Goal: Task Accomplishment & Management: Manage account settings

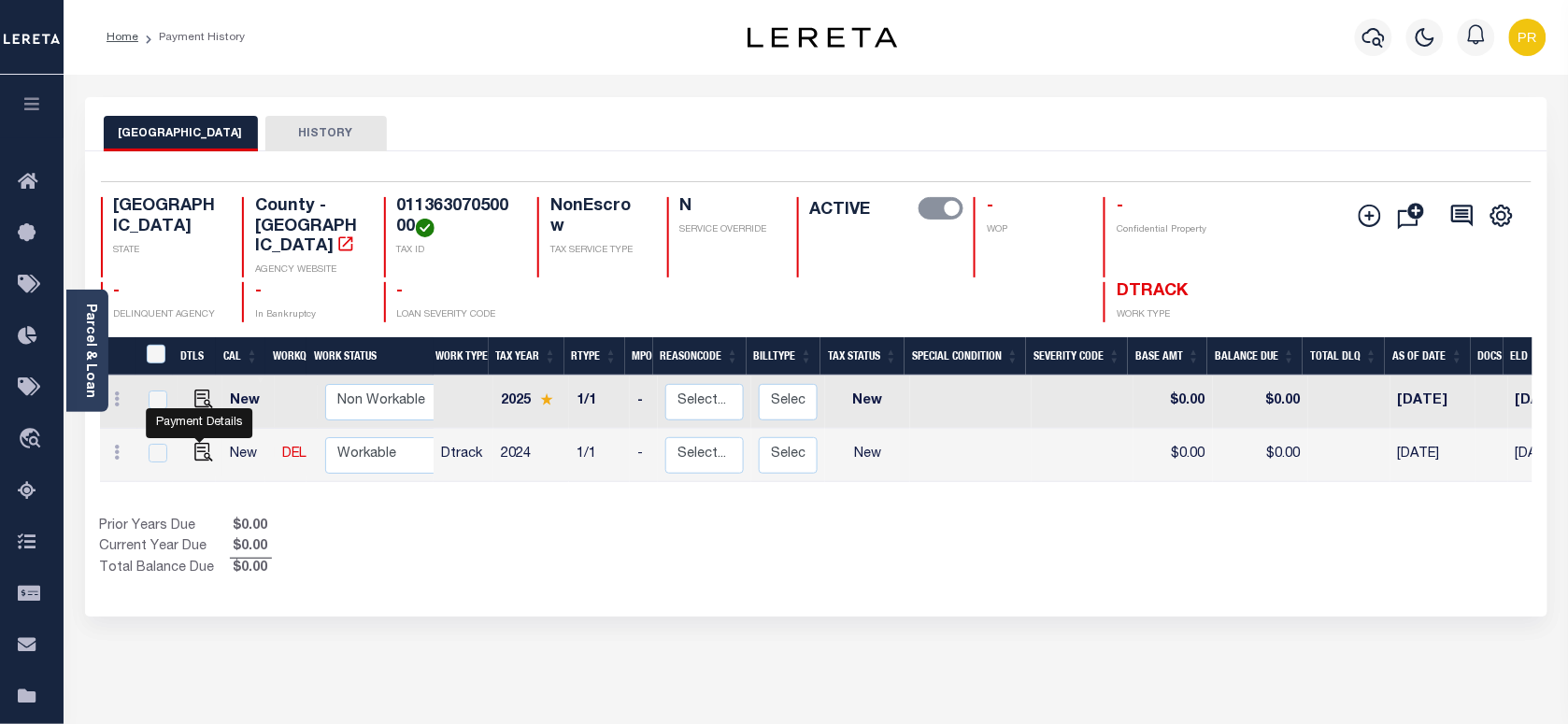
drag, startPoint x: 202, startPoint y: 437, endPoint x: 360, endPoint y: 512, distance: 174.9
click at [202, 442] on img "" at bounding box center [203, 452] width 19 height 19
checkbox input "true"
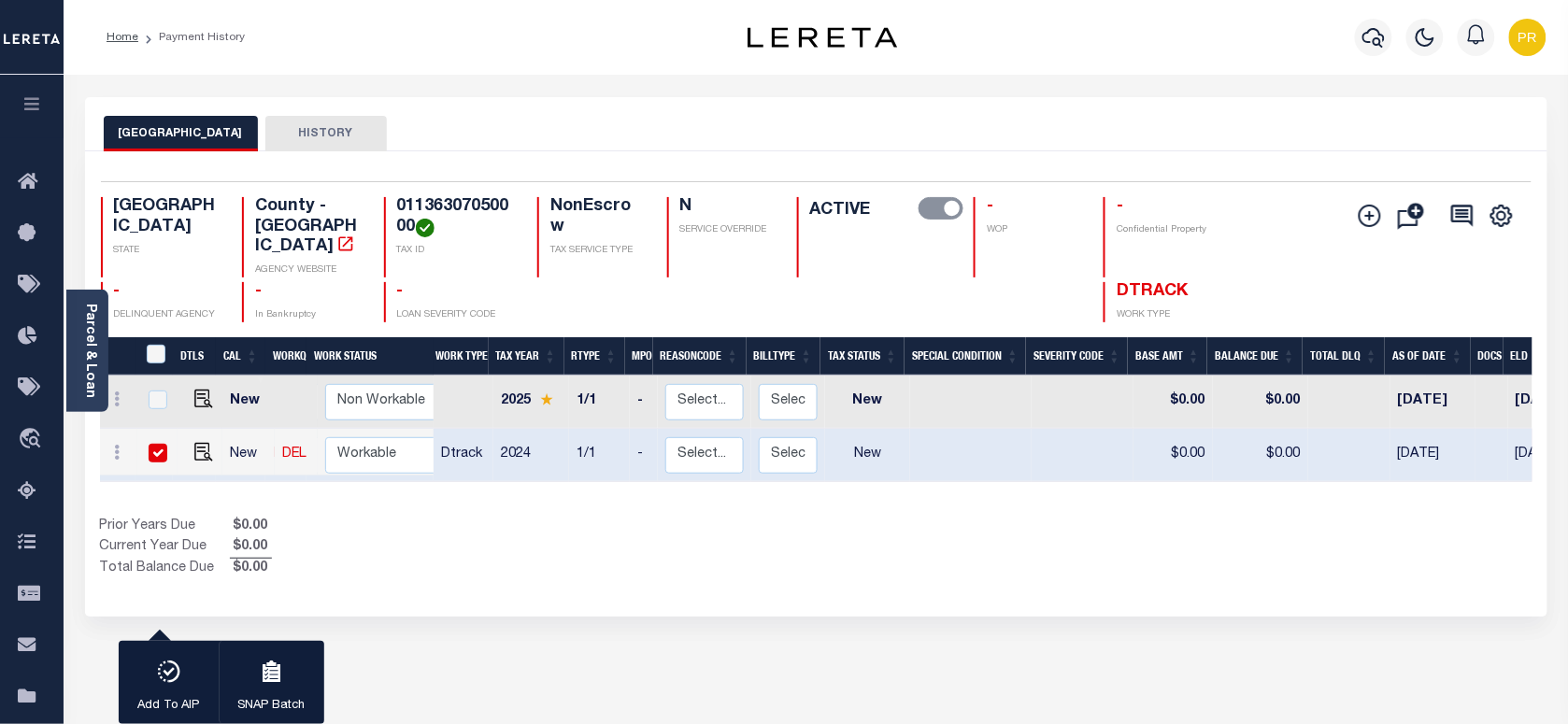
click at [160, 443] on input "checkbox" at bounding box center [158, 453] width 19 height 19
checkbox input "false"
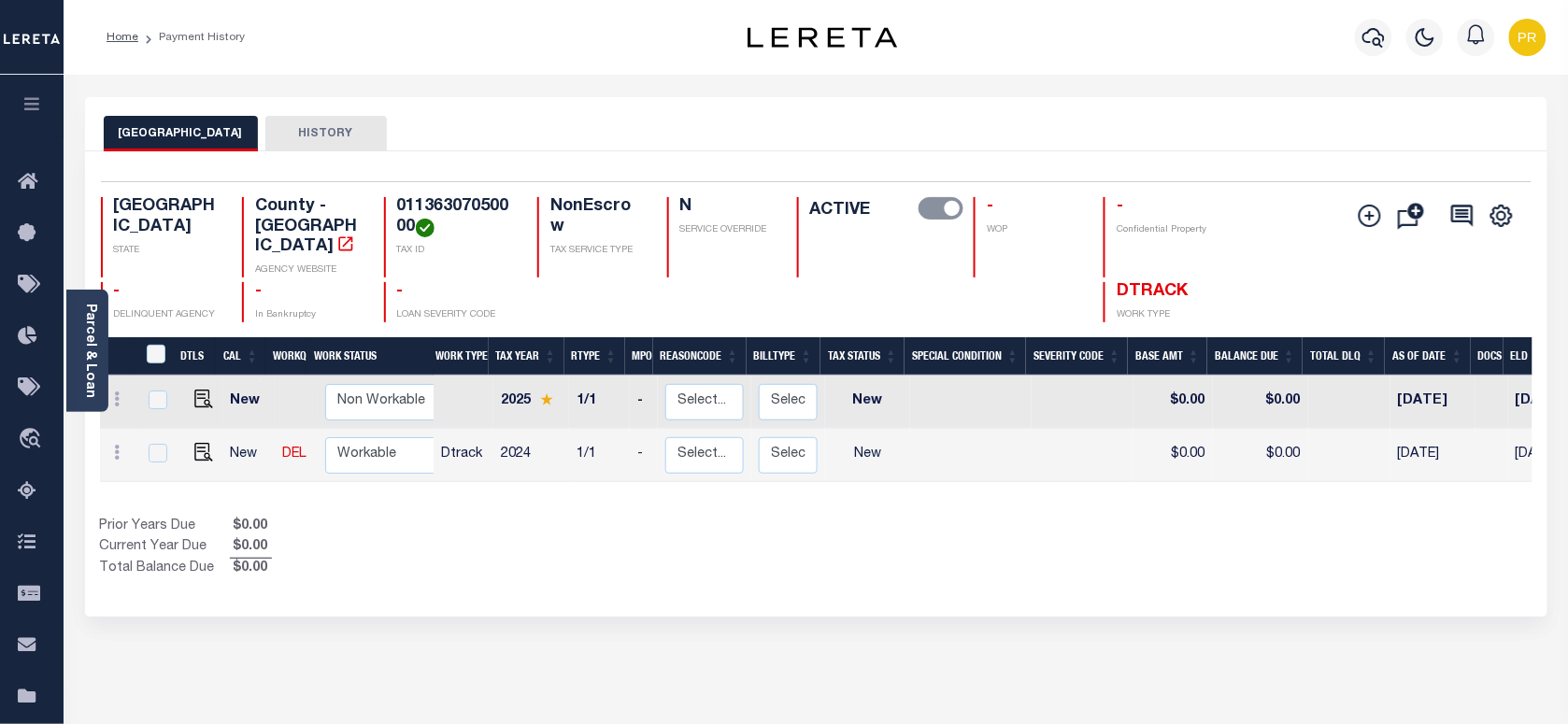
click at [767, 132] on div "TRAVIS COUNTY HISTORY" at bounding box center [816, 133] width 1425 height 35
click at [408, 213] on h4 "01136307050000" at bounding box center [456, 217] width 118 height 40
copy h4 "01136307050000"
click at [203, 442] on img "" at bounding box center [203, 452] width 19 height 19
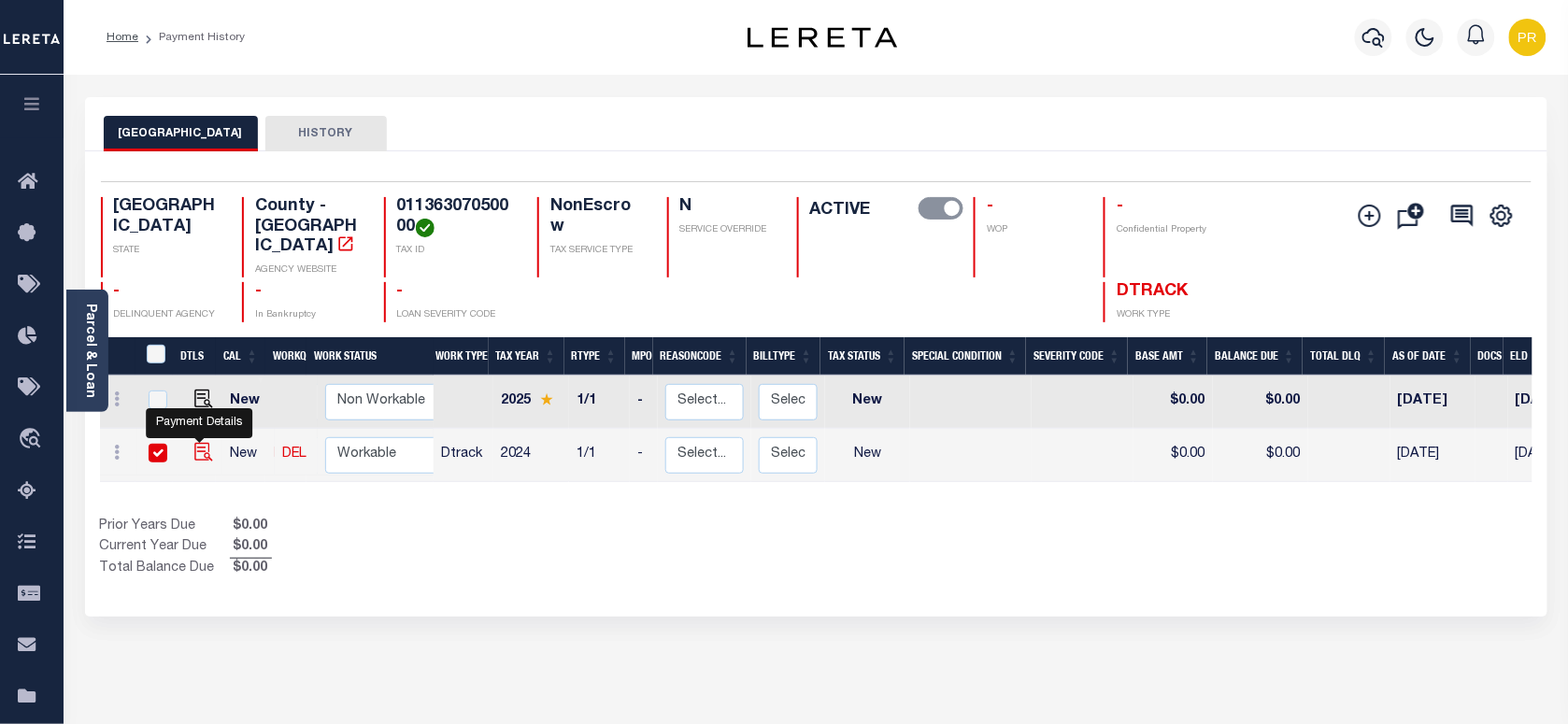
checkbox input "true"
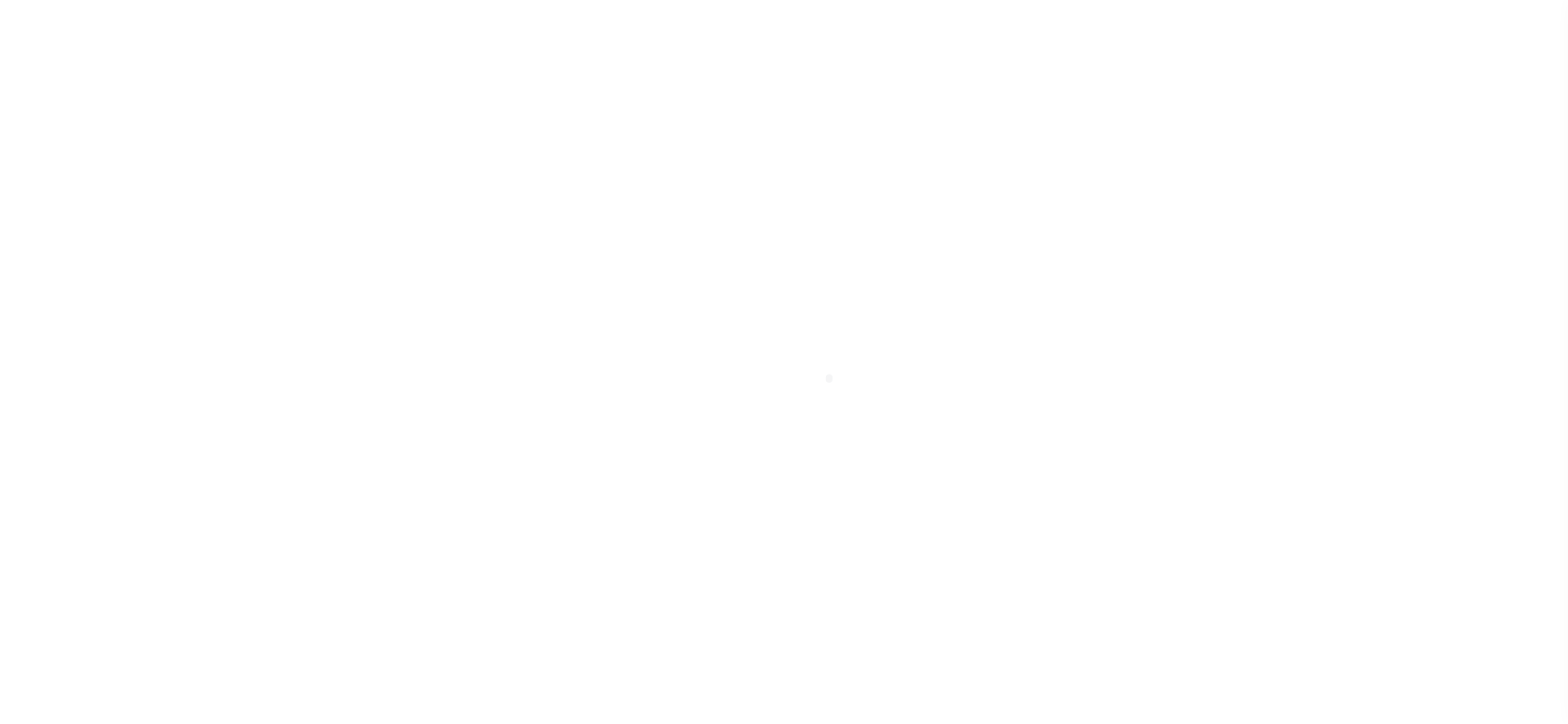
select select "NW2"
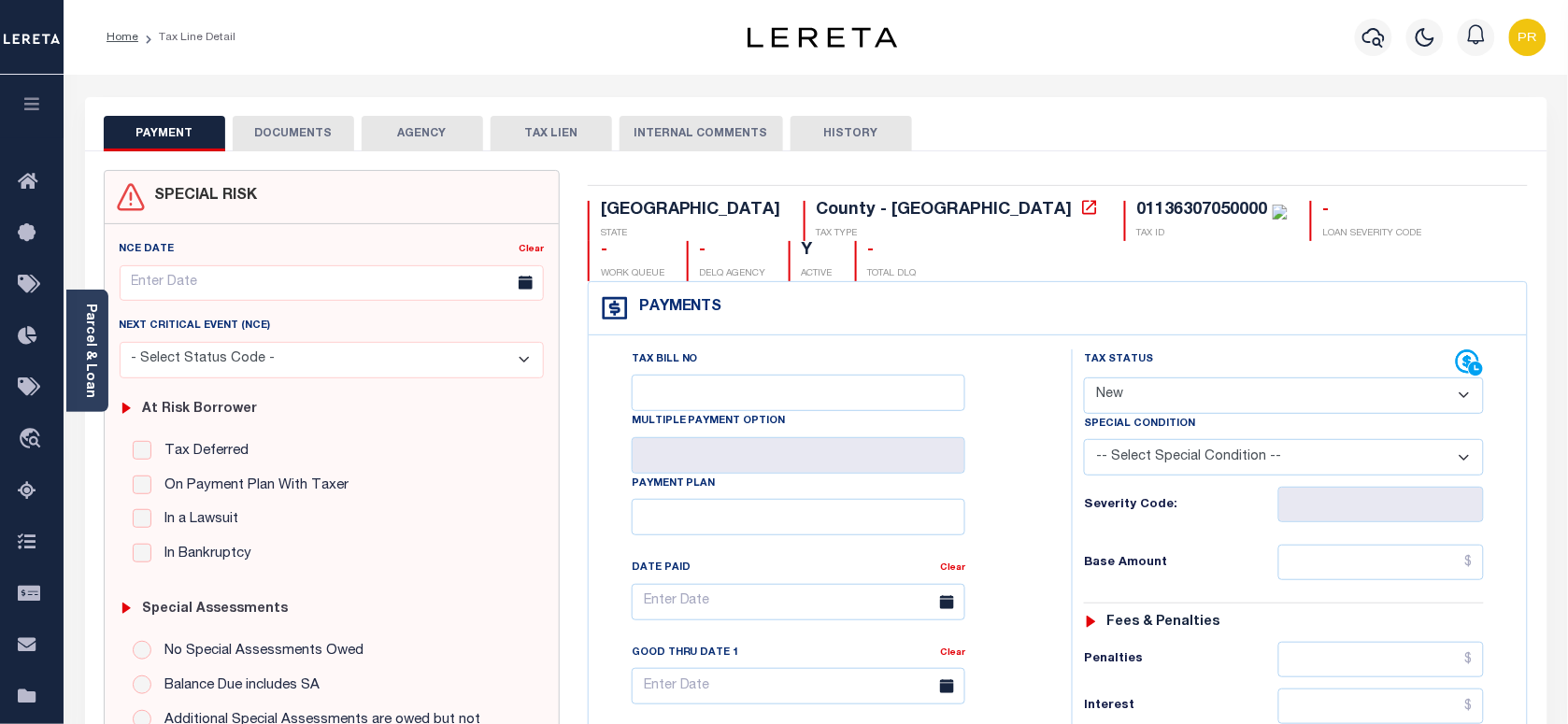
click at [1229, 378] on select "- Select Status Code - Open Due/Unpaid Paid Incomplete No Tax Due Internal Refu…" at bounding box center [1284, 395] width 400 height 37
select select "PYD"
click at [1084, 378] on select "- Select Status Code - Open Due/Unpaid Paid Incomplete No Tax Due Internal Refu…" at bounding box center [1284, 395] width 400 height 37
type input "08/15/2025"
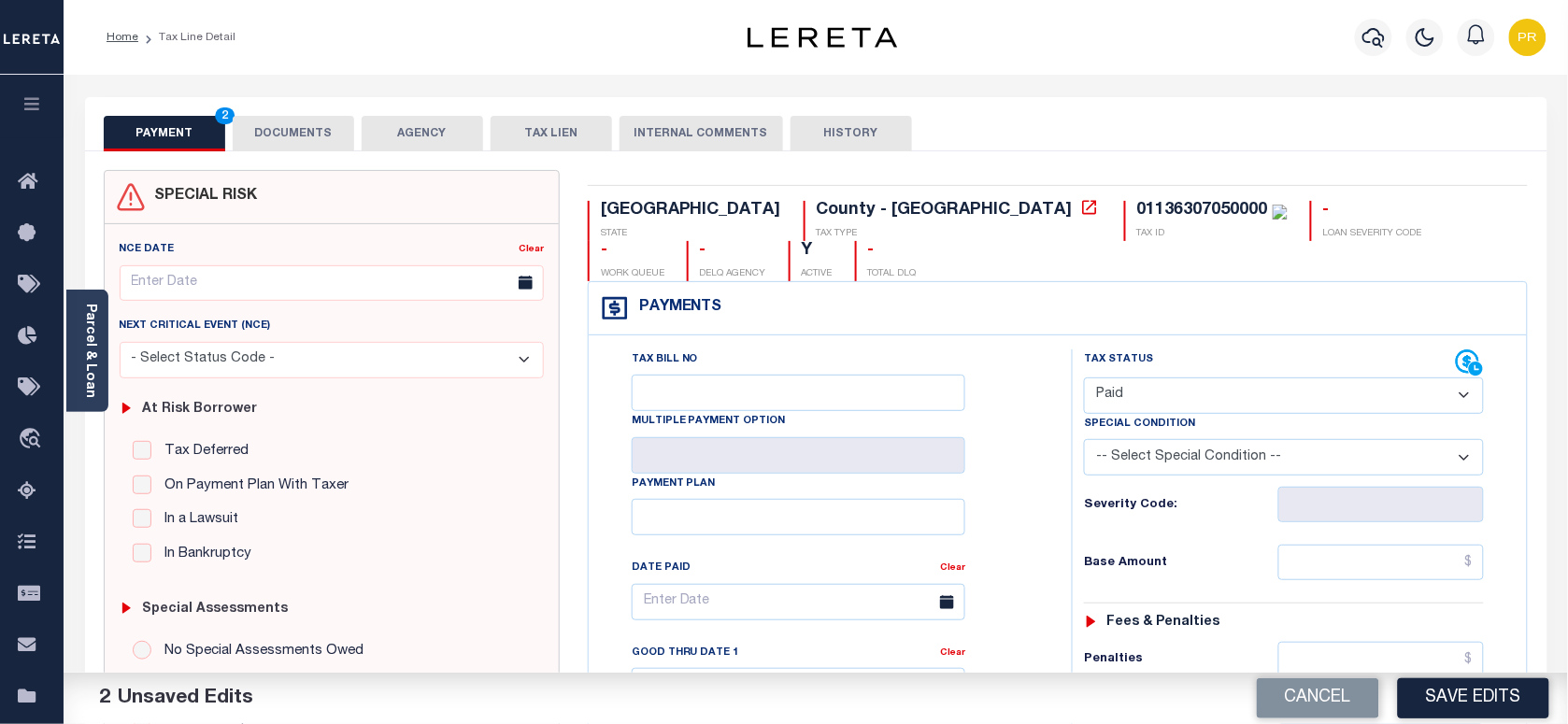
drag, startPoint x: 318, startPoint y: 124, endPoint x: 396, endPoint y: 215, distance: 119.9
click at [315, 128] on button "DOCUMENTS" at bounding box center [293, 134] width 121 height 36
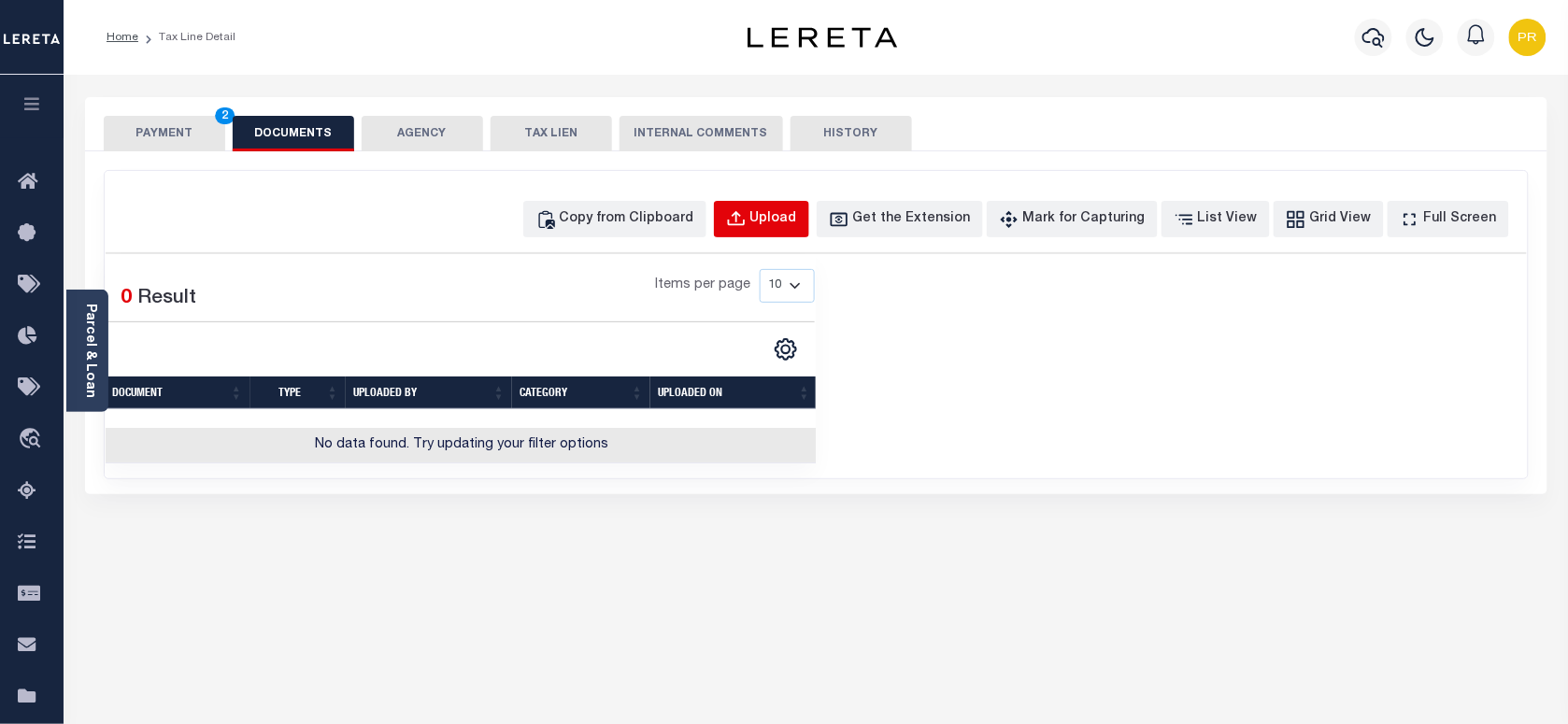
click at [788, 222] on div "Upload" at bounding box center [774, 219] width 47 height 21
select select "POP"
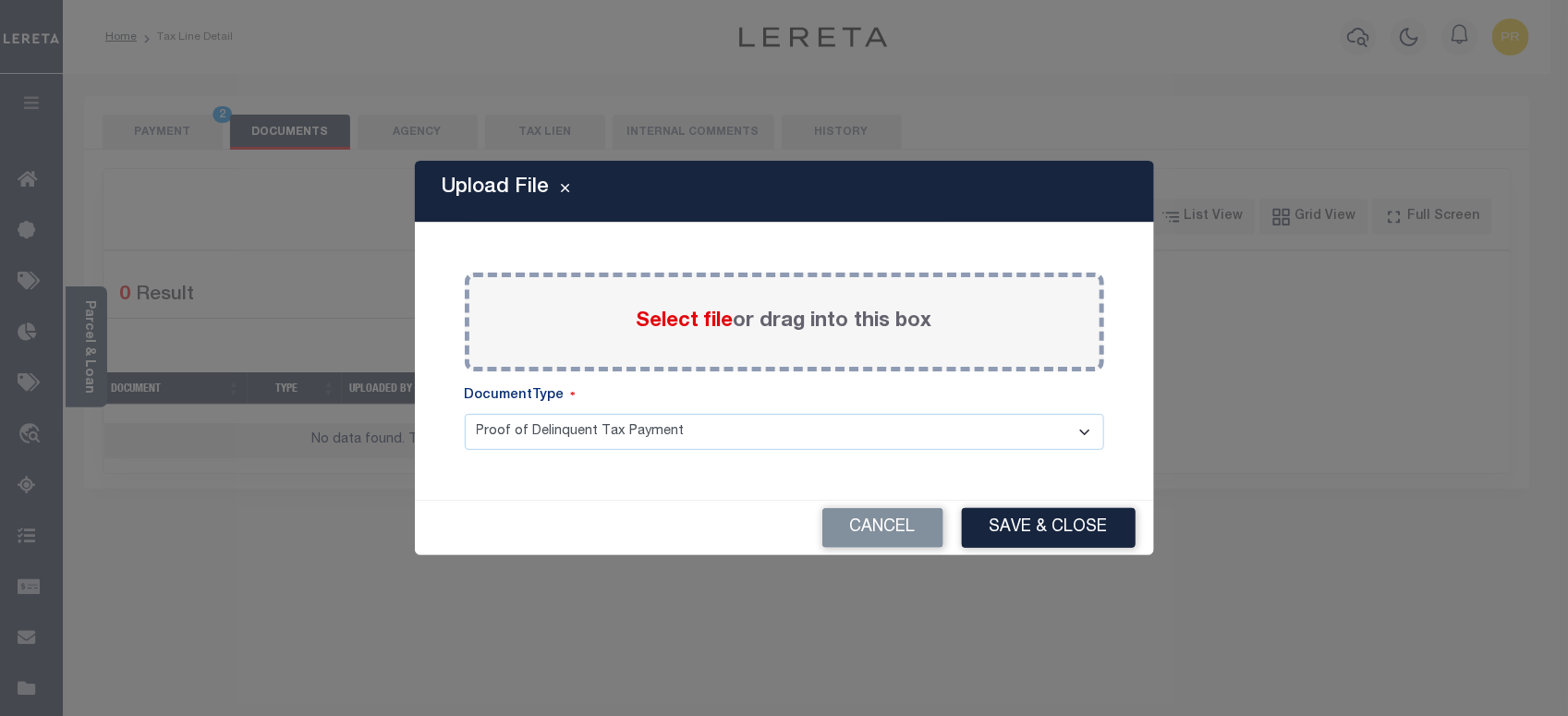
click at [805, 325] on label "Select file or drag into this box" at bounding box center [785, 321] width 296 height 31
click at [0, 0] on input "Select file or drag into this box" at bounding box center [0, 0] width 0 height 0
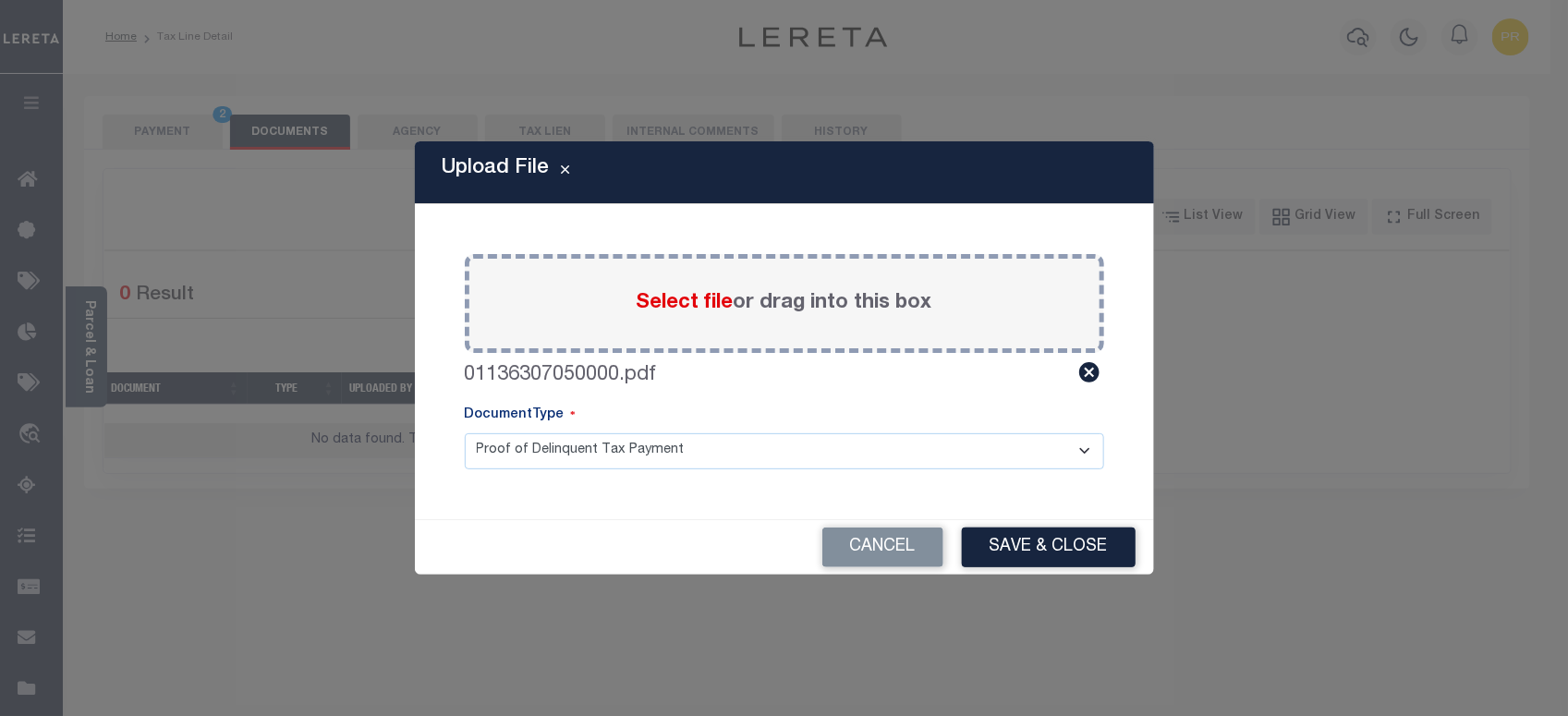
drag, startPoint x: 599, startPoint y: 454, endPoint x: 584, endPoint y: 459, distance: 15.8
click at [599, 454] on select "Proof of Delinquent Tax Payment" at bounding box center [784, 451] width 640 height 36
click at [465, 433] on select "Proof of Delinquent Tax Payment" at bounding box center [784, 451] width 640 height 36
click at [1074, 561] on button "Save & Close" at bounding box center [1048, 547] width 174 height 40
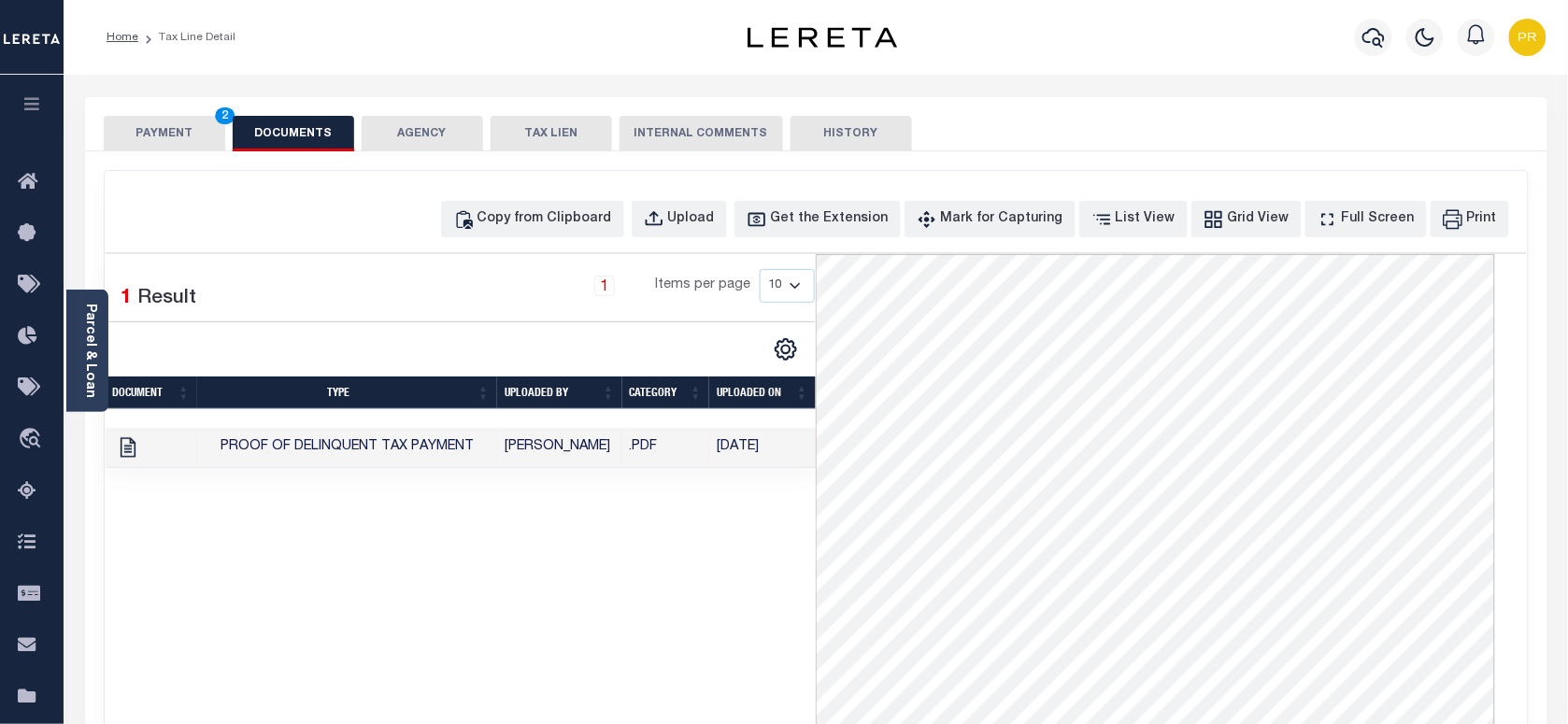
drag, startPoint x: 183, startPoint y: 131, endPoint x: 176, endPoint y: 187, distance: 56.4
click at [183, 131] on button "PAYMENT 2" at bounding box center [164, 134] width 121 height 36
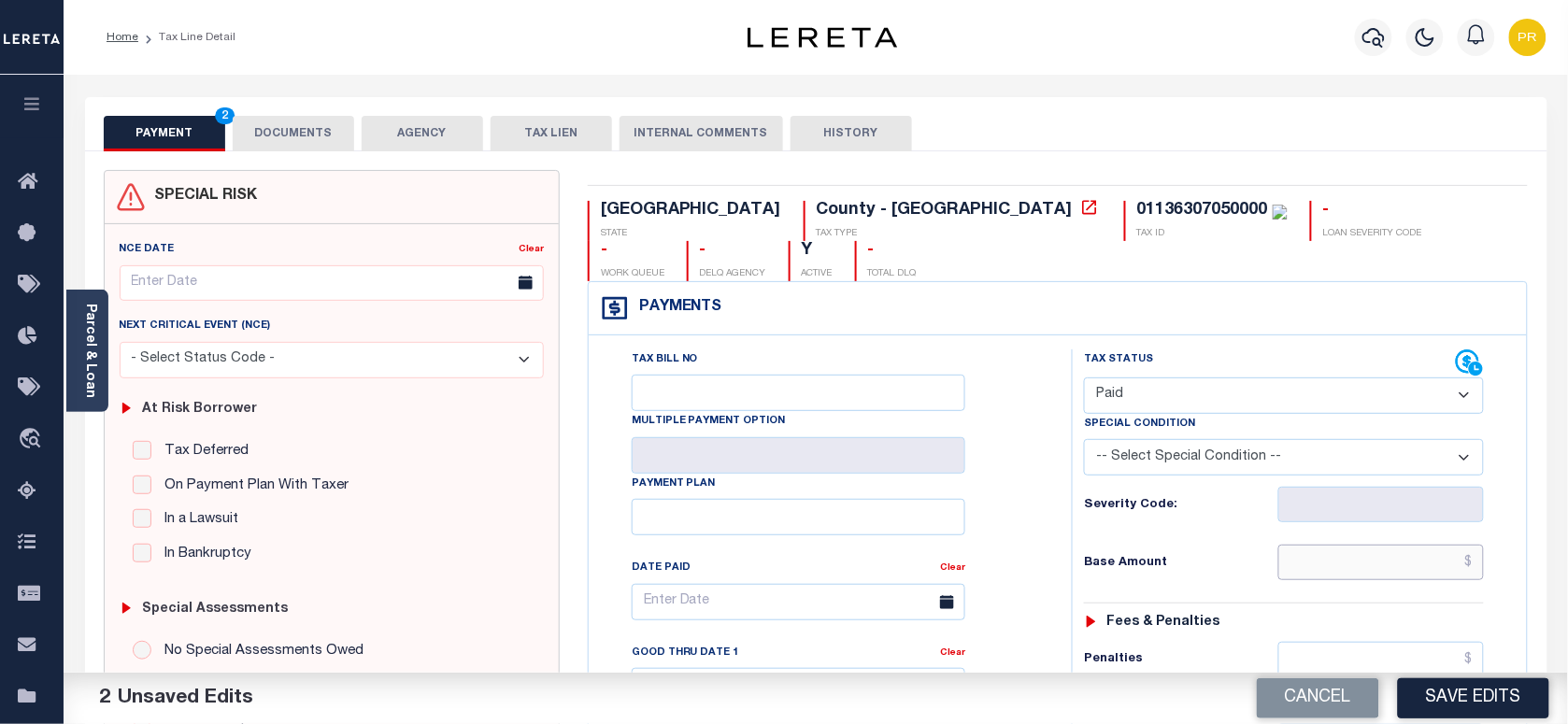
click at [1322, 545] on input "text" at bounding box center [1382, 563] width 206 height 36
paste input "55,124.17"
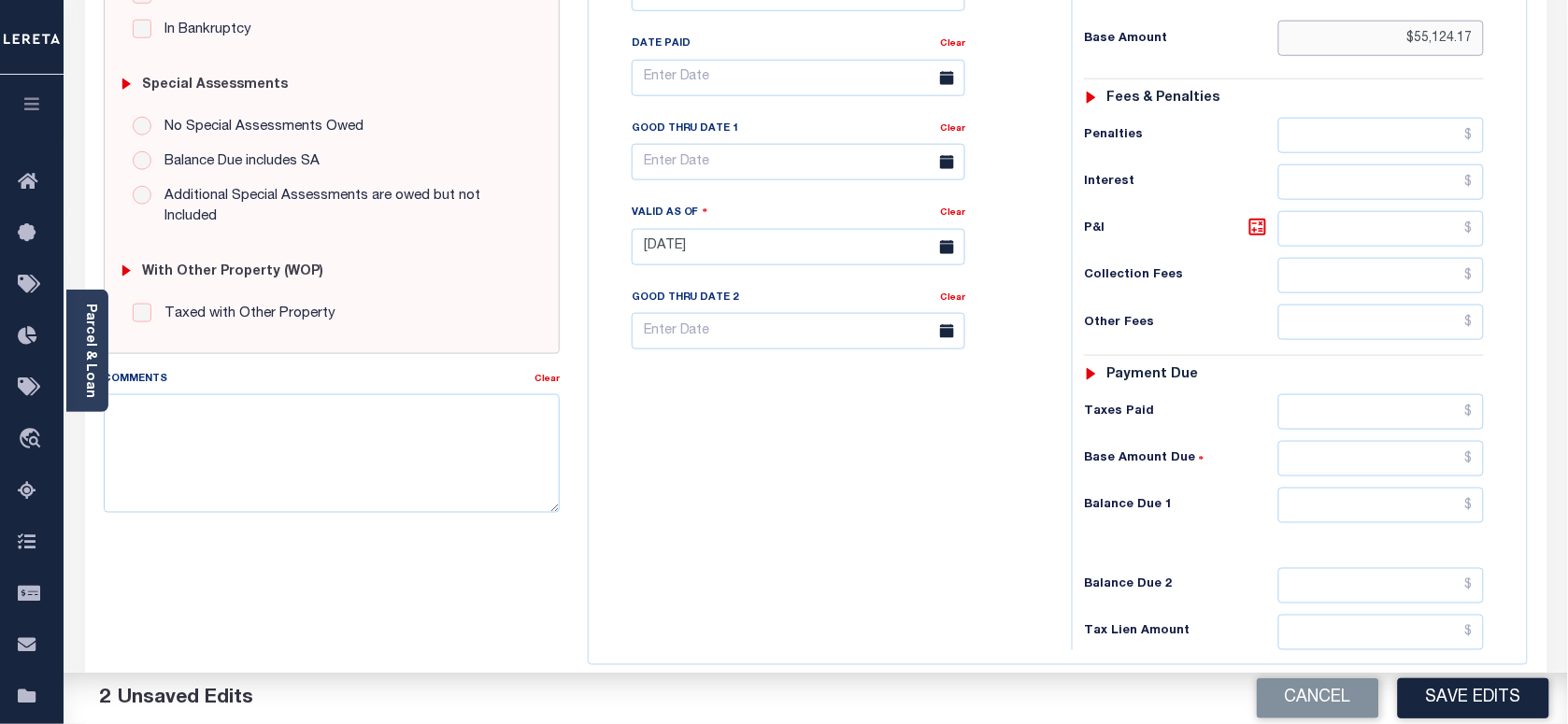
scroll to position [655, 0]
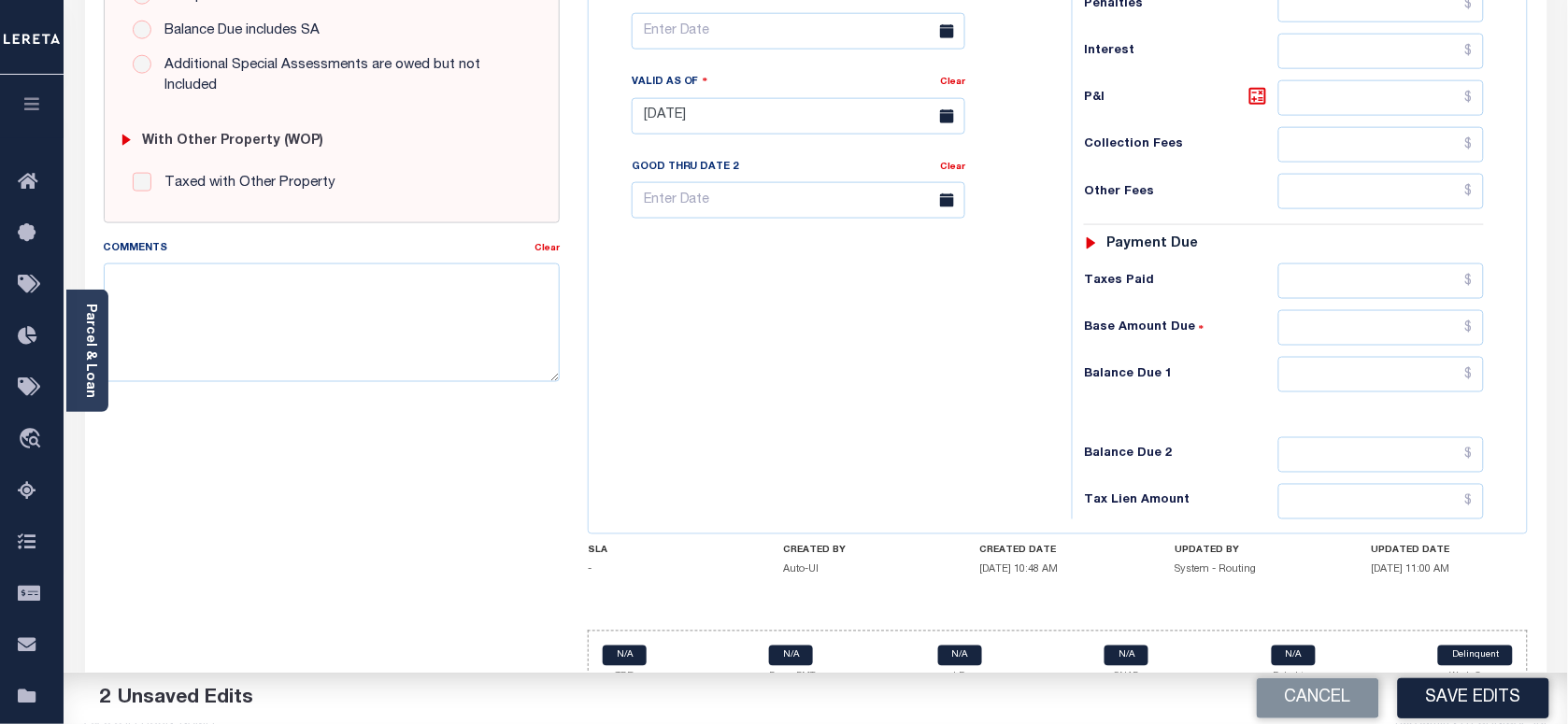
type input "$55,124.17"
click at [1431, 357] on input "text" at bounding box center [1382, 375] width 206 height 36
type input "$0.00"
click at [991, 427] on div "Tax Bill No Multiple Payment Option Payment Plan Clear" at bounding box center [825, 107] width 464 height 825
click at [1446, 697] on button "Save Edits" at bounding box center [1474, 698] width 152 height 40
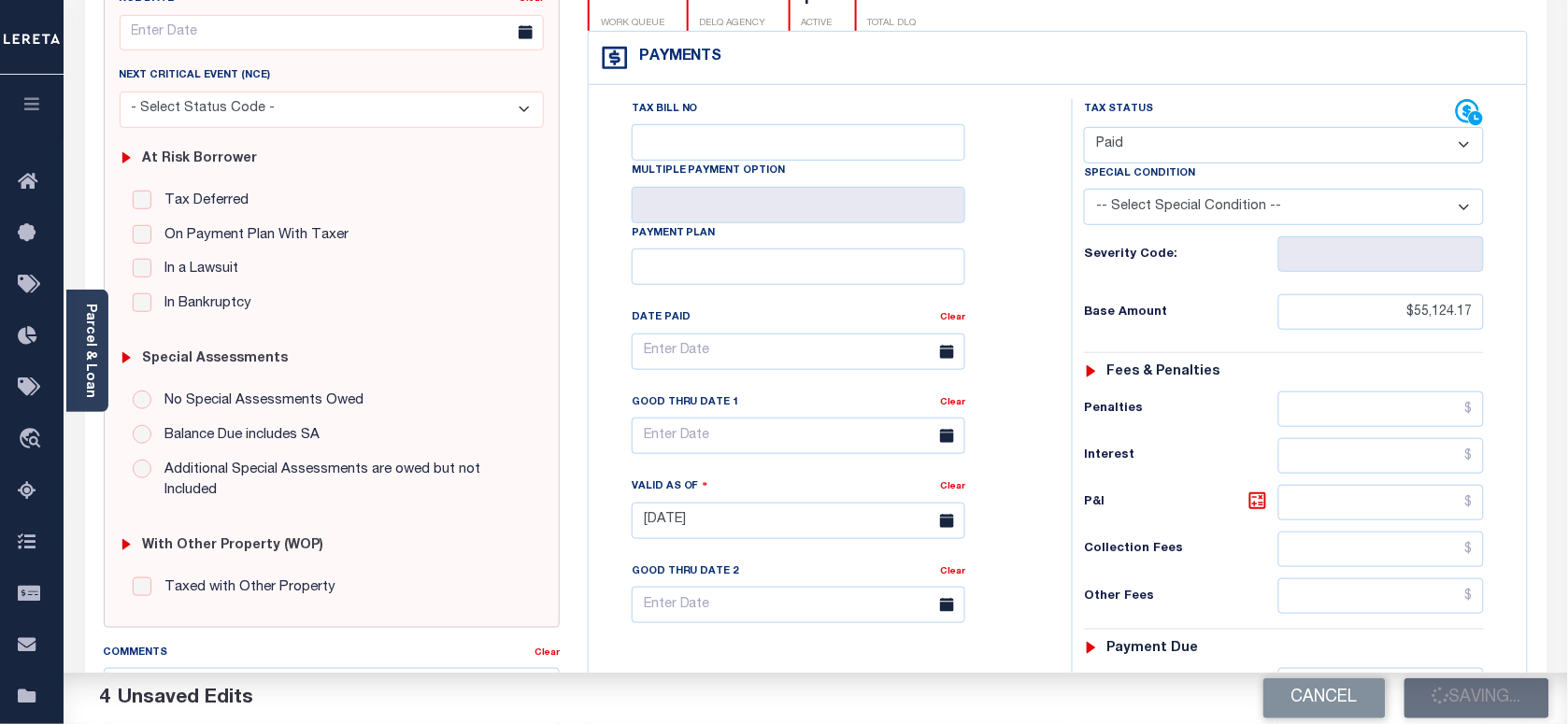
scroll to position [71, 0]
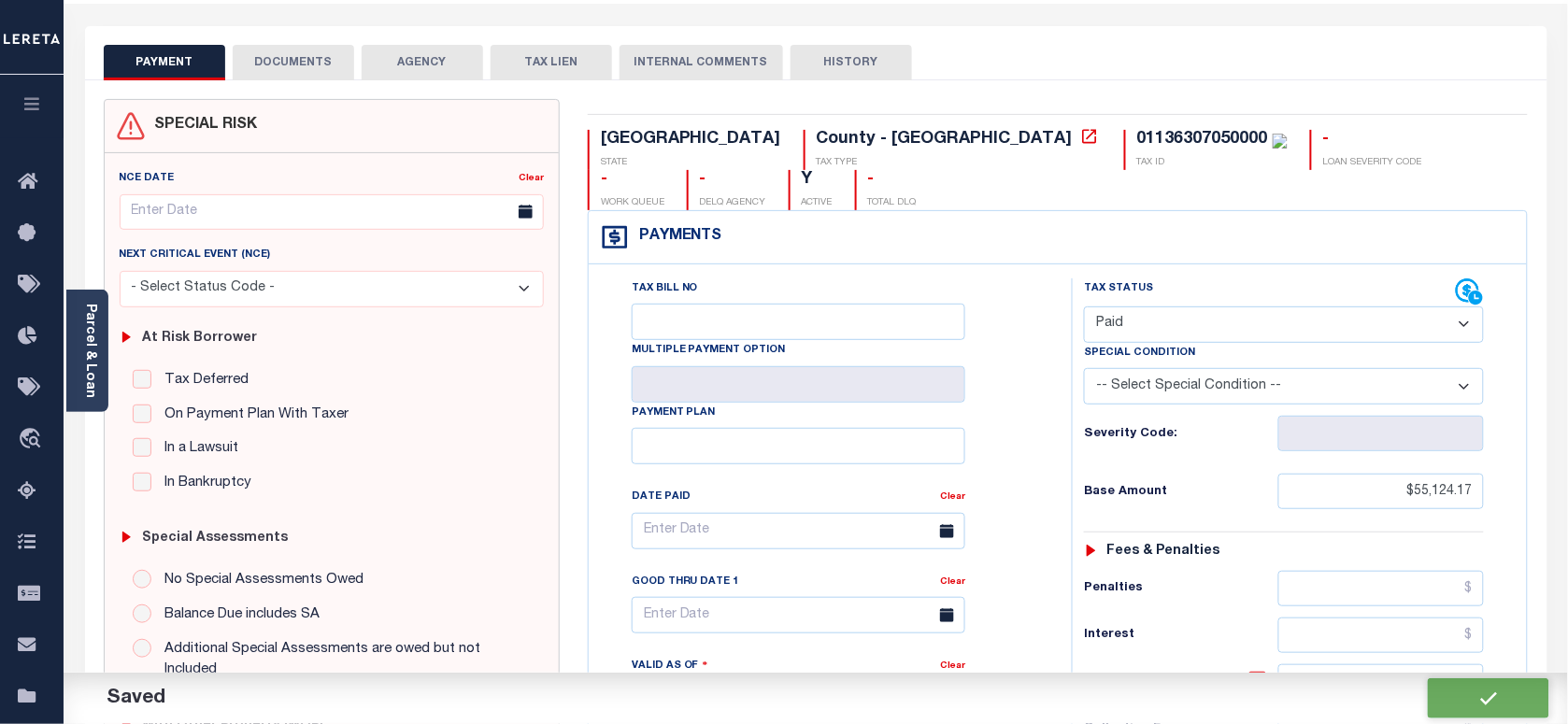
checkbox input "false"
type input "$55,124.17"
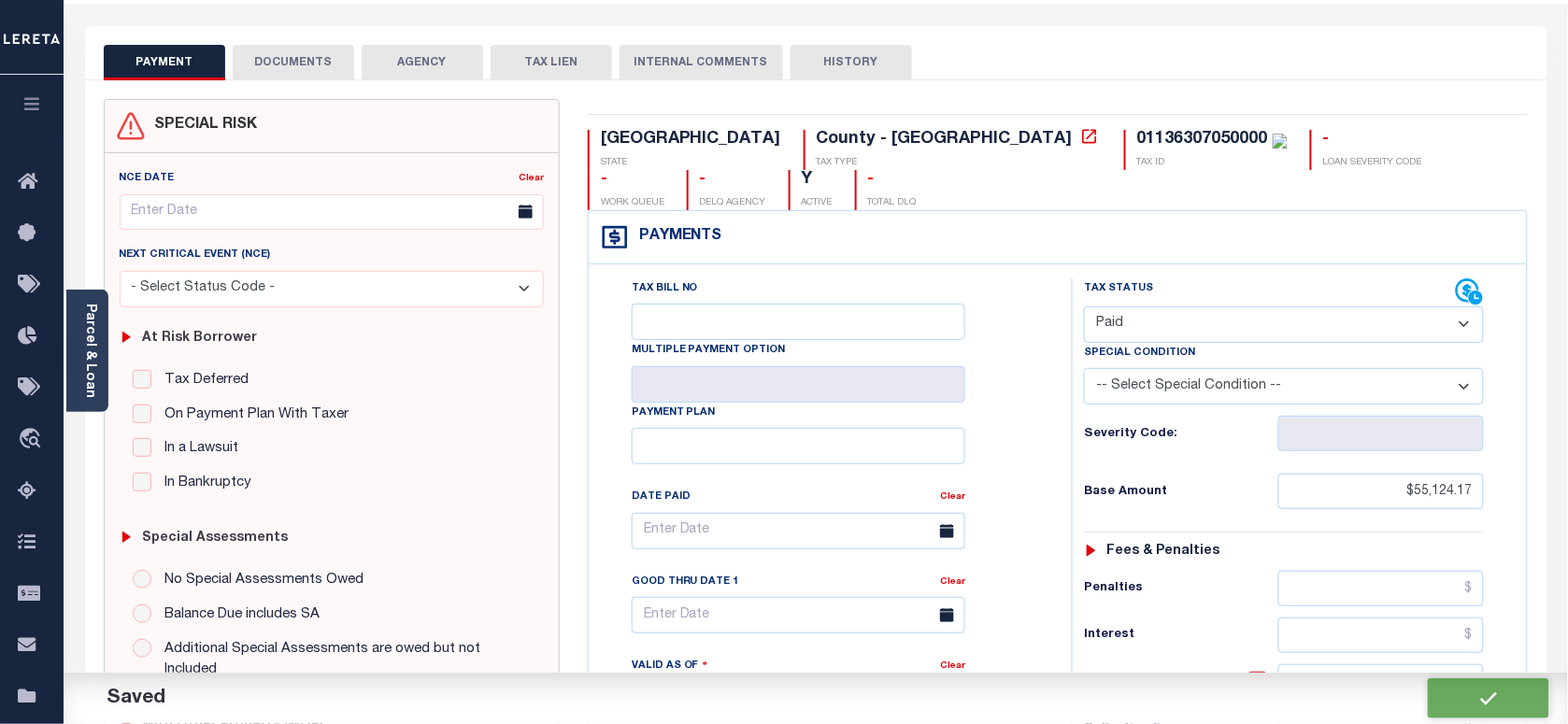
type input "$0"
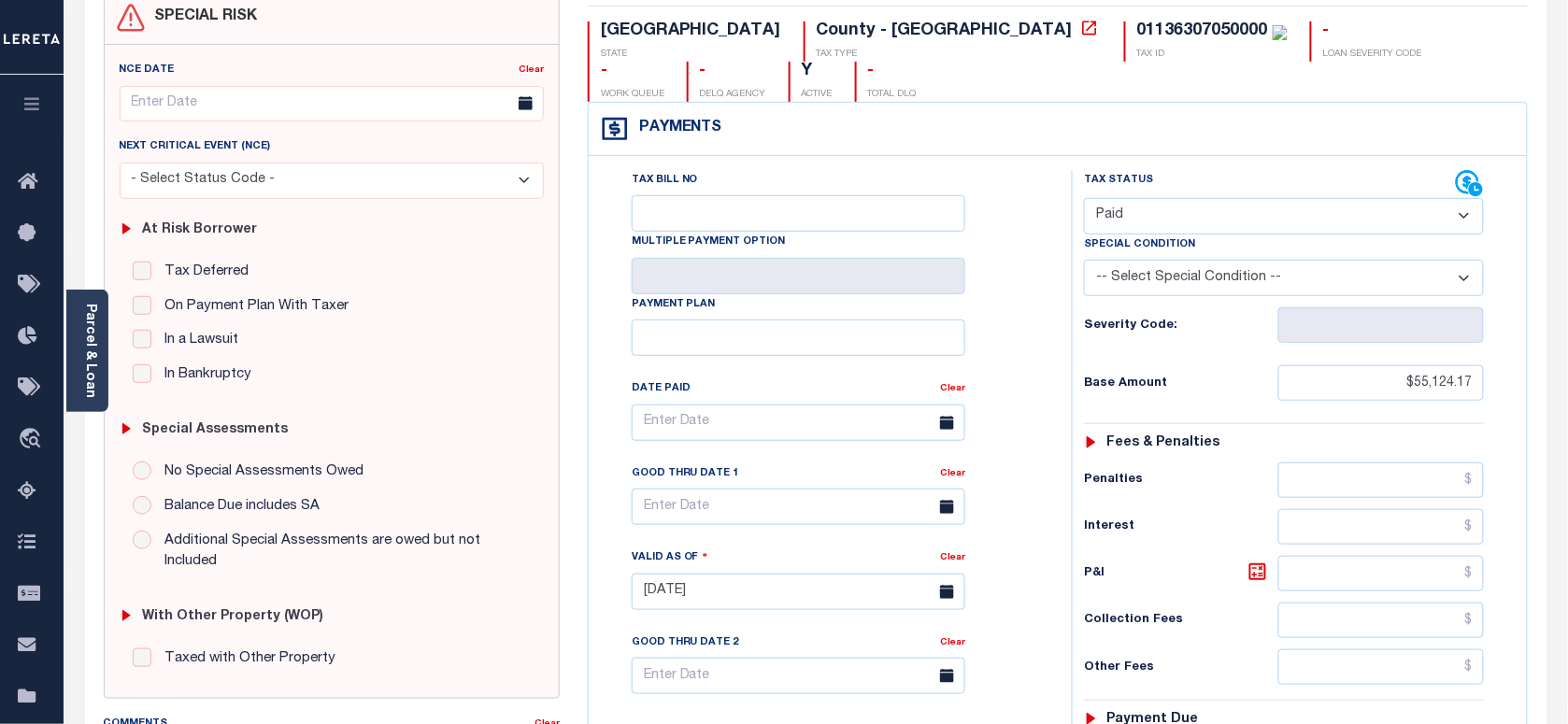
scroll to position [0, 0]
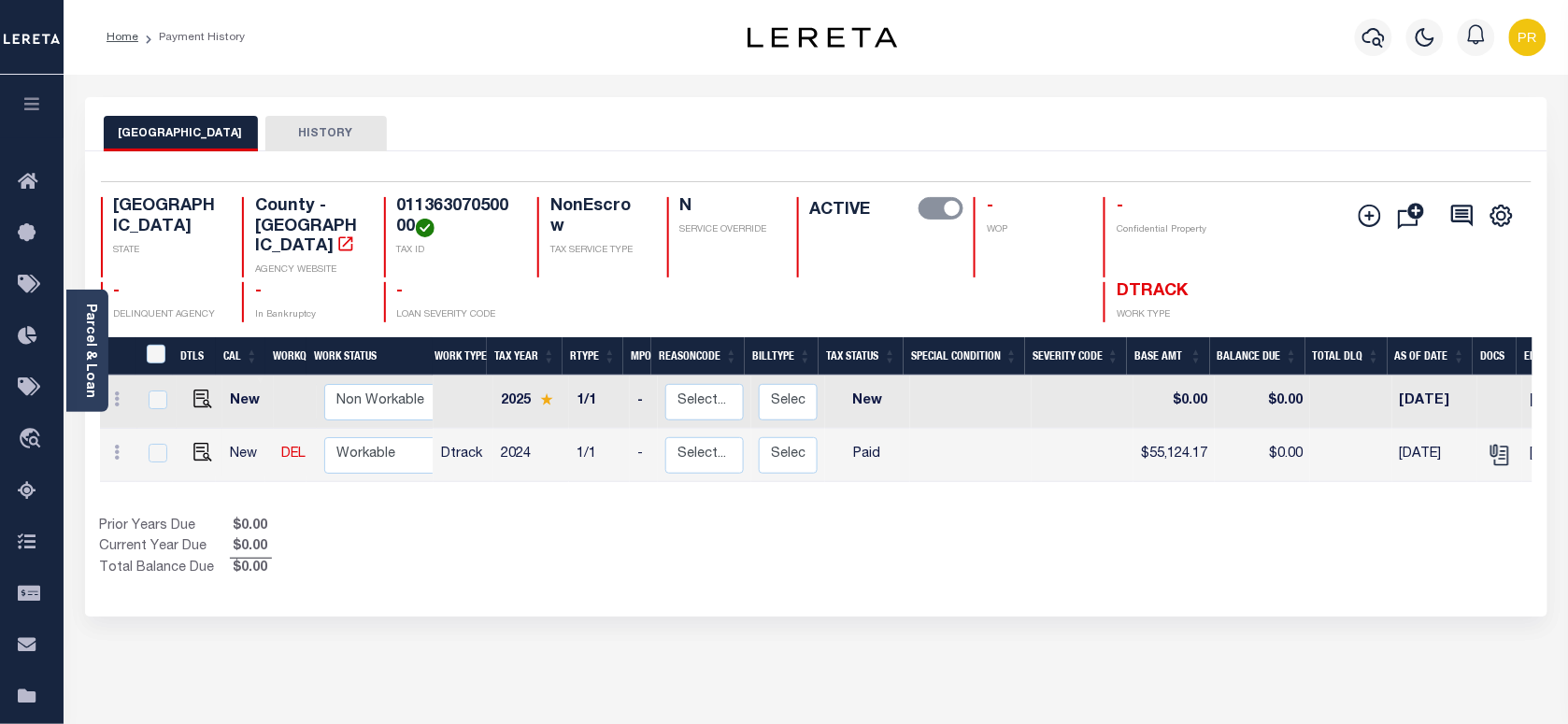
click at [468, 210] on h4 "01136307050000" at bounding box center [456, 217] width 118 height 40
copy h4 "01136307050000"
drag, startPoint x: 81, startPoint y: 332, endPoint x: 308, endPoint y: 309, distance: 228.2
click at [83, 332] on link "Parcel & Loan" at bounding box center [89, 351] width 13 height 94
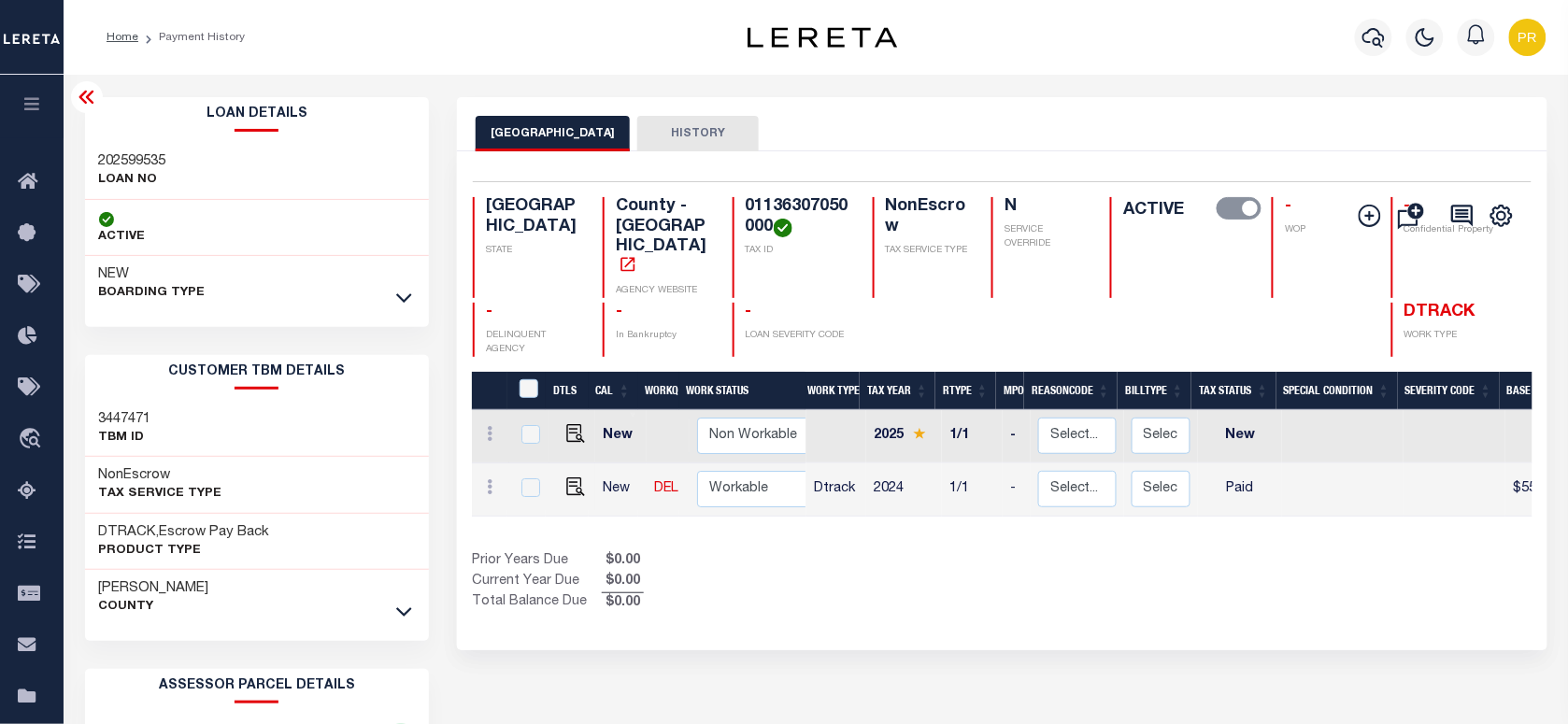
click at [155, 167] on h3 "202599535" at bounding box center [132, 162] width 67 height 19
click at [152, 162] on h3 "202599535" at bounding box center [132, 162] width 67 height 19
copy h3 "202599535"
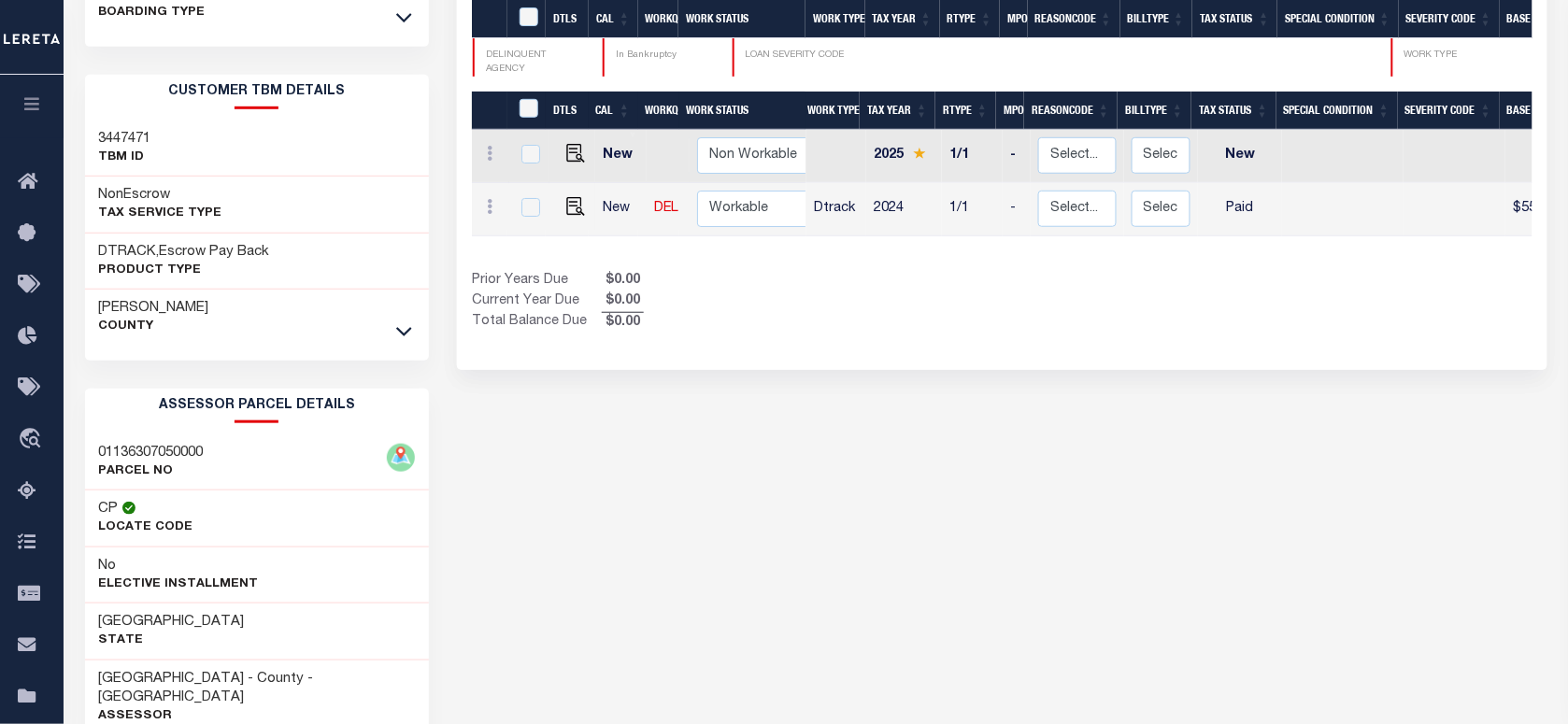
scroll to position [430, 0]
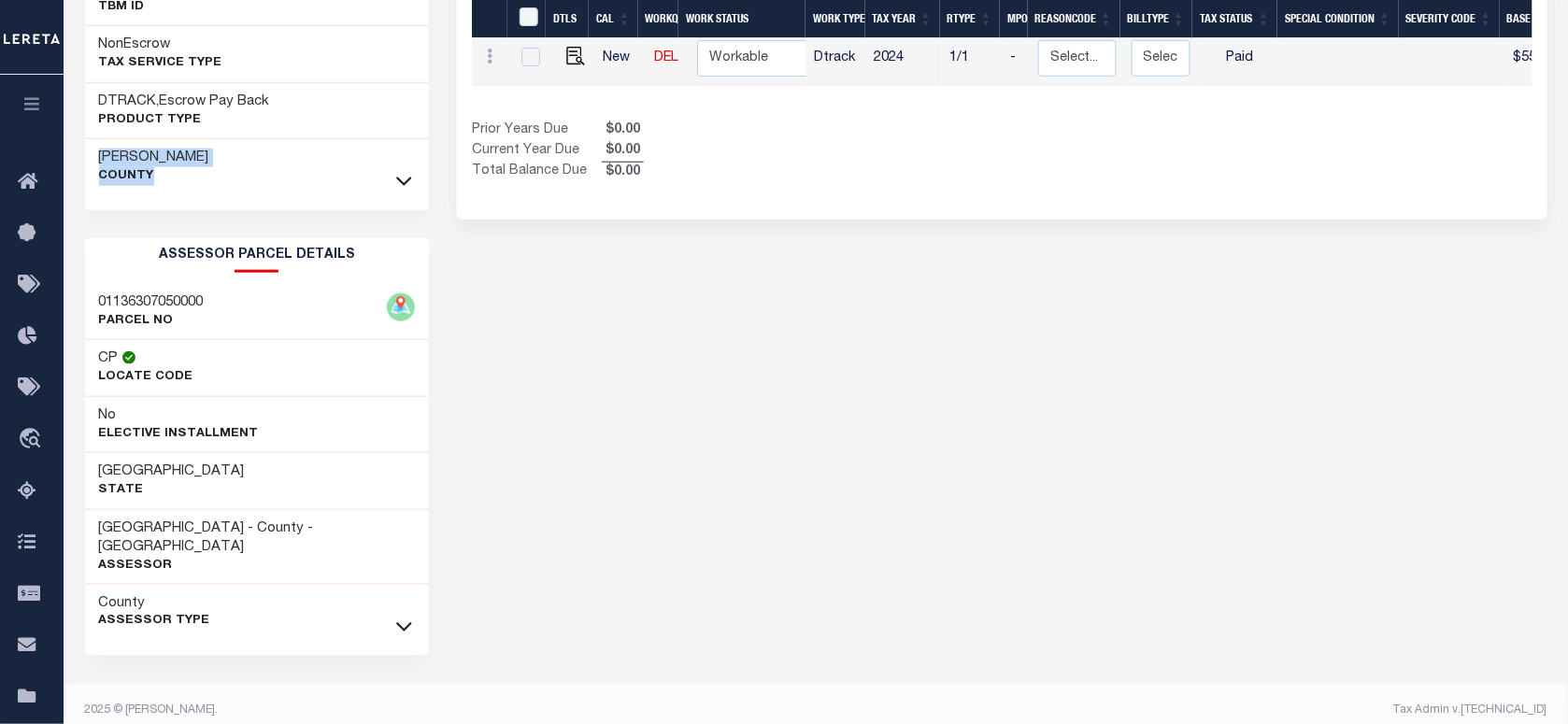
drag, startPoint x: 94, startPoint y: 157, endPoint x: 201, endPoint y: 194, distance: 113.2
click at [201, 194] on div "Travis County" at bounding box center [257, 168] width 345 height 56
copy div "Travis County"
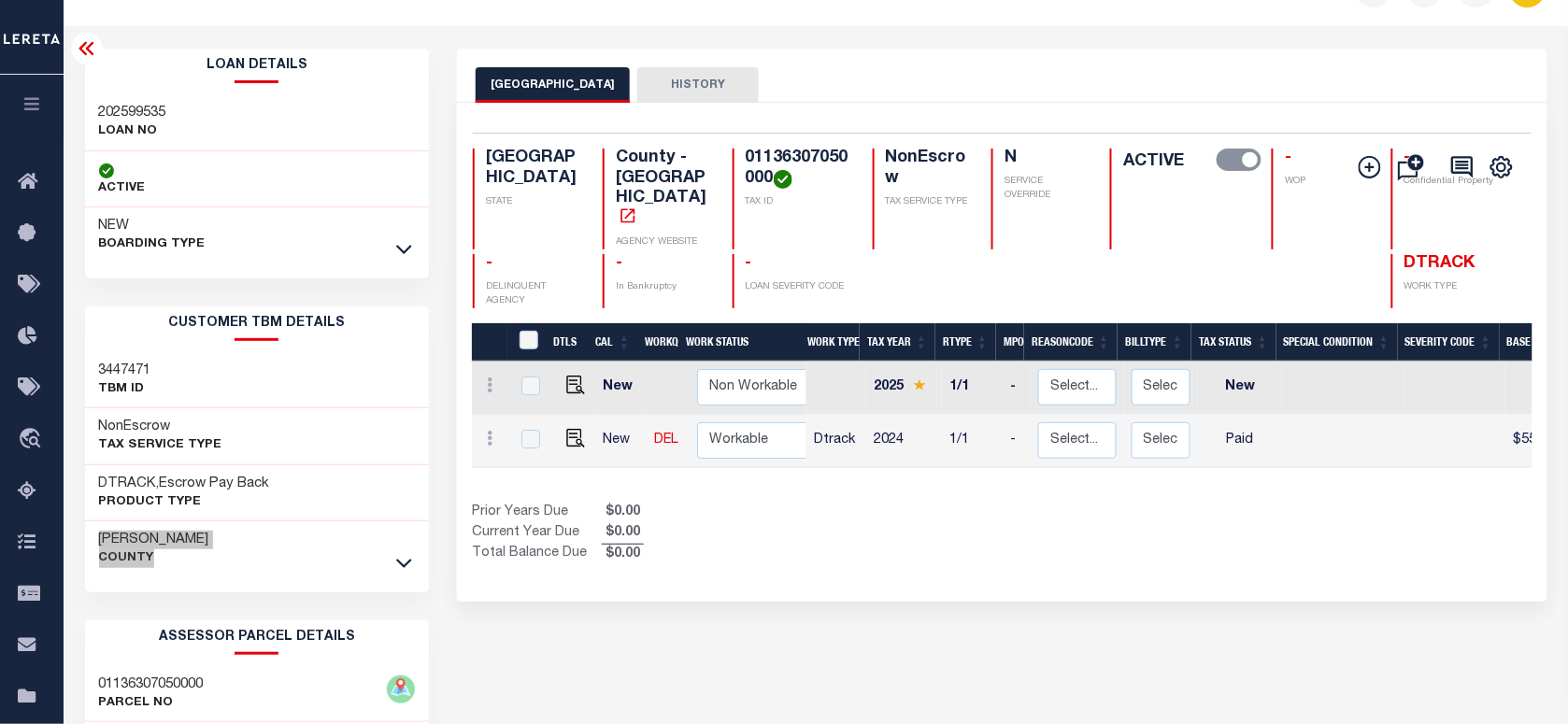
scroll to position [0, 0]
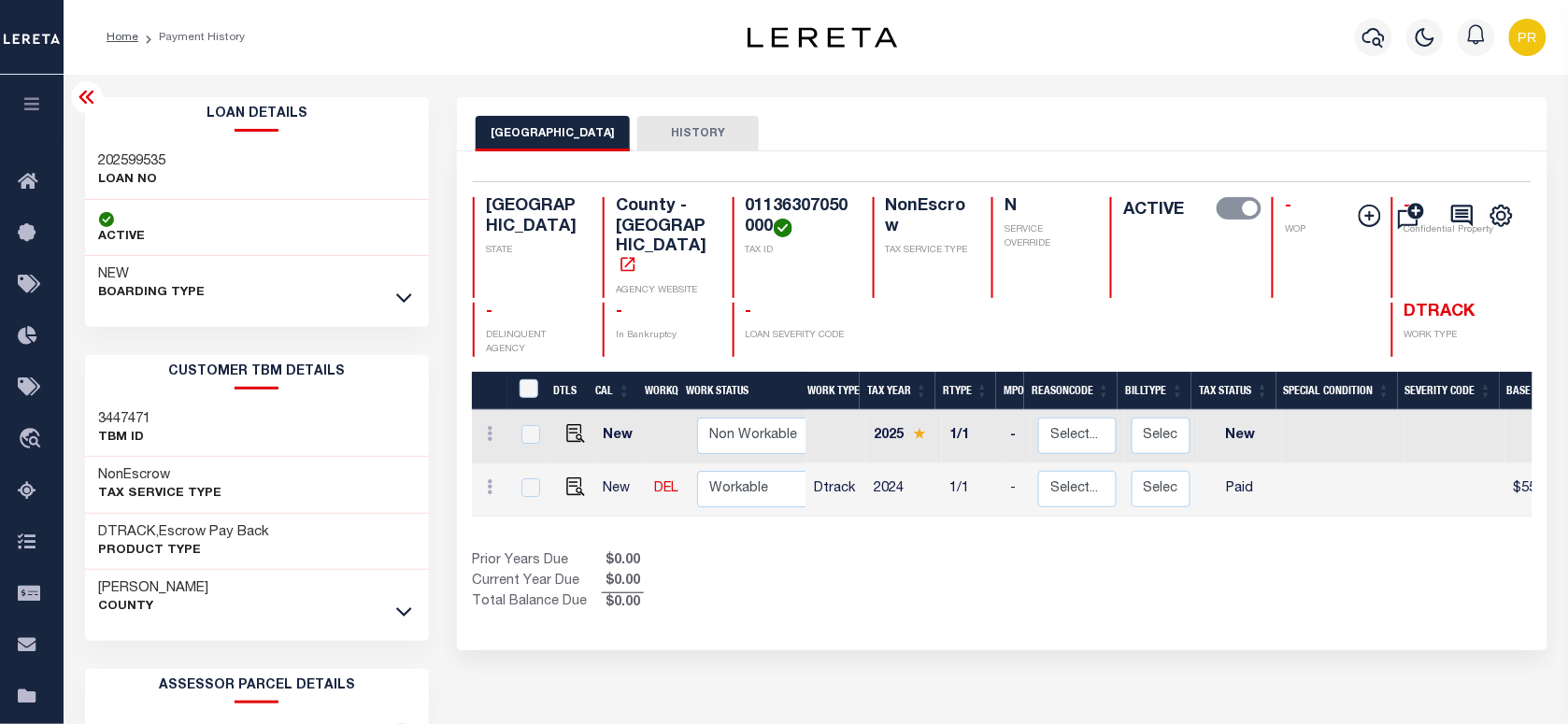
click at [746, 208] on h4 "01136307050000" at bounding box center [798, 217] width 105 height 40
copy h4 "01136307050000"
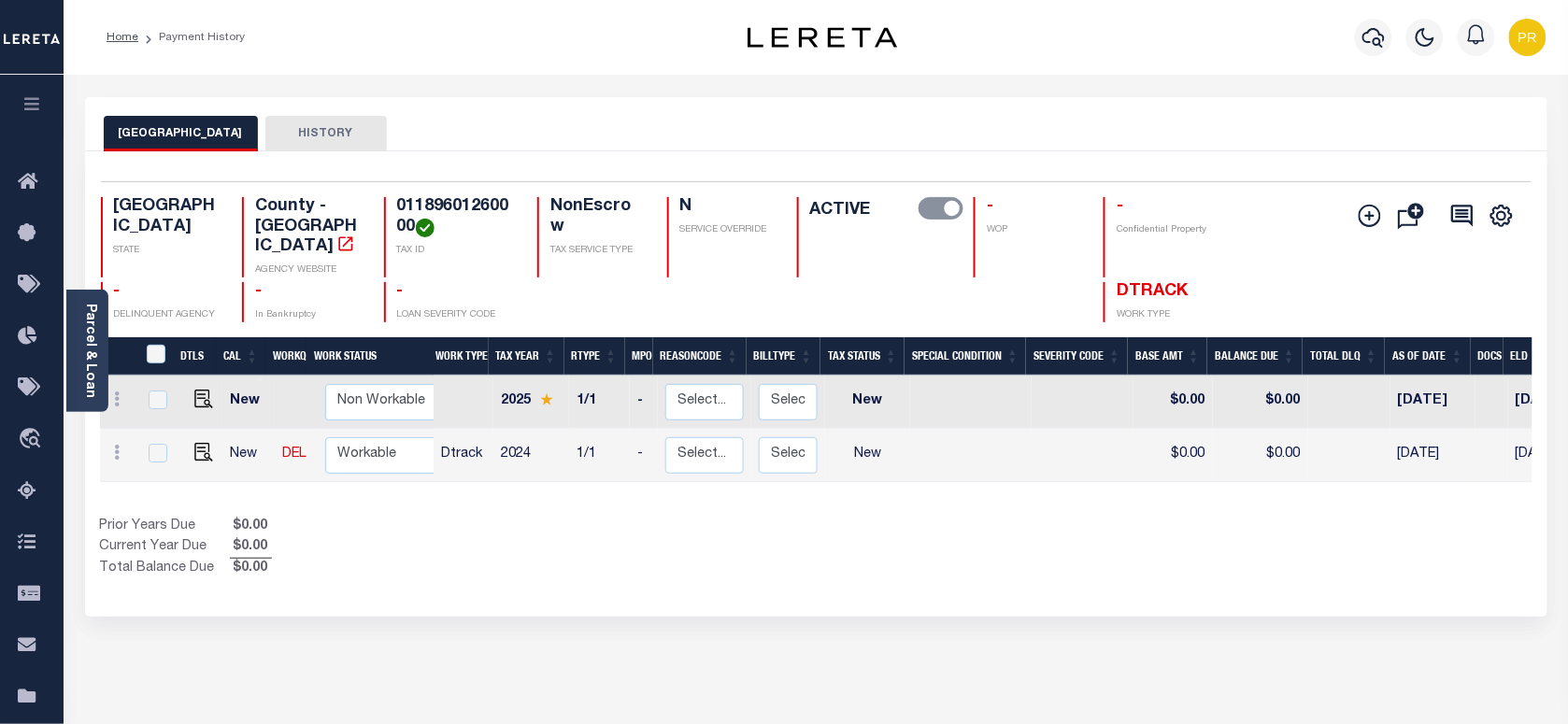
click at [660, 97] on div "TRAVIS COUNTY HISTORY" at bounding box center [816, 124] width 1463 height 55
click at [445, 211] on h4 "01189601260000" at bounding box center [456, 217] width 118 height 40
copy h4 "01189601260000"
click at [788, 142] on div "TRAVIS COUNTY HISTORY" at bounding box center [816, 133] width 1425 height 35
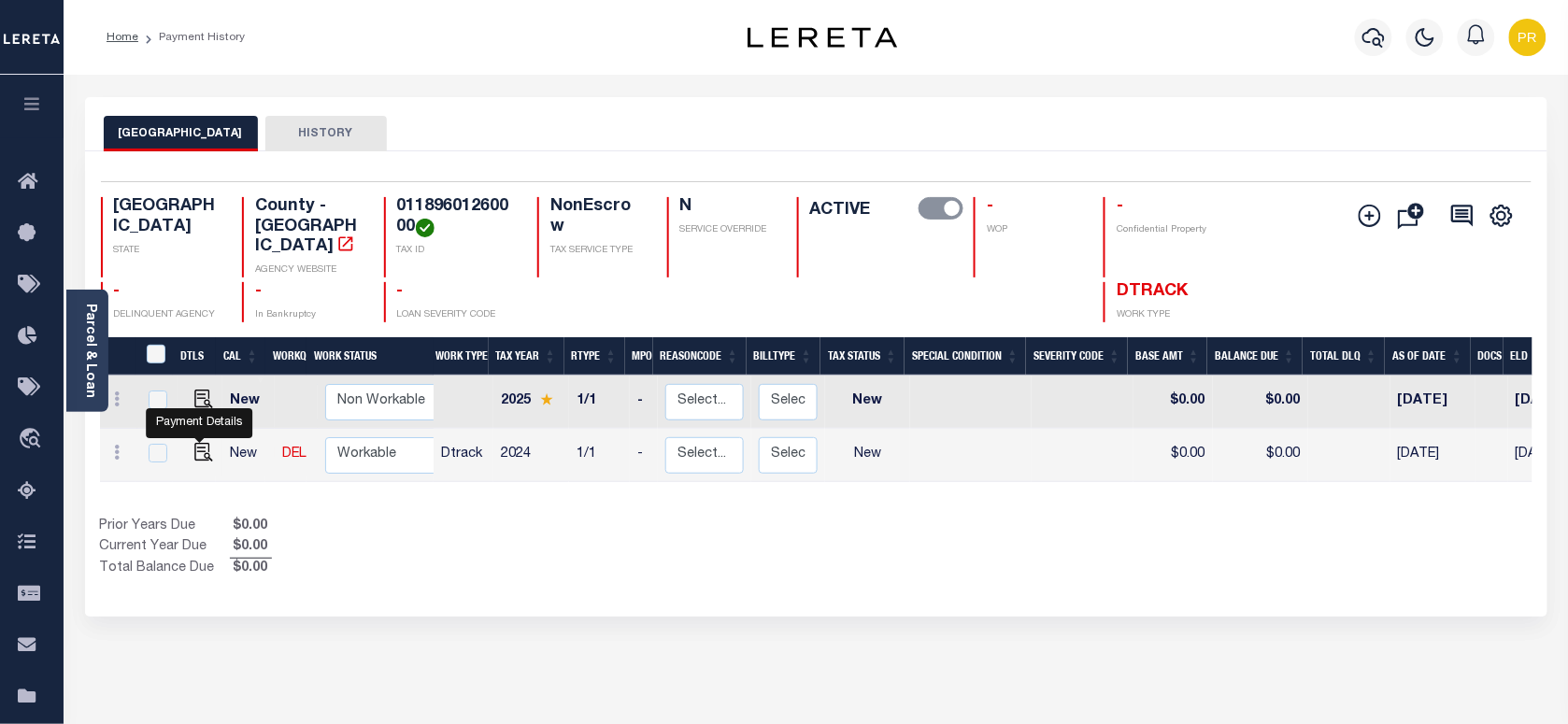
drag, startPoint x: 201, startPoint y: 442, endPoint x: 749, endPoint y: 509, distance: 552.1
click at [201, 442] on img "" at bounding box center [203, 452] width 19 height 19
checkbox input "true"
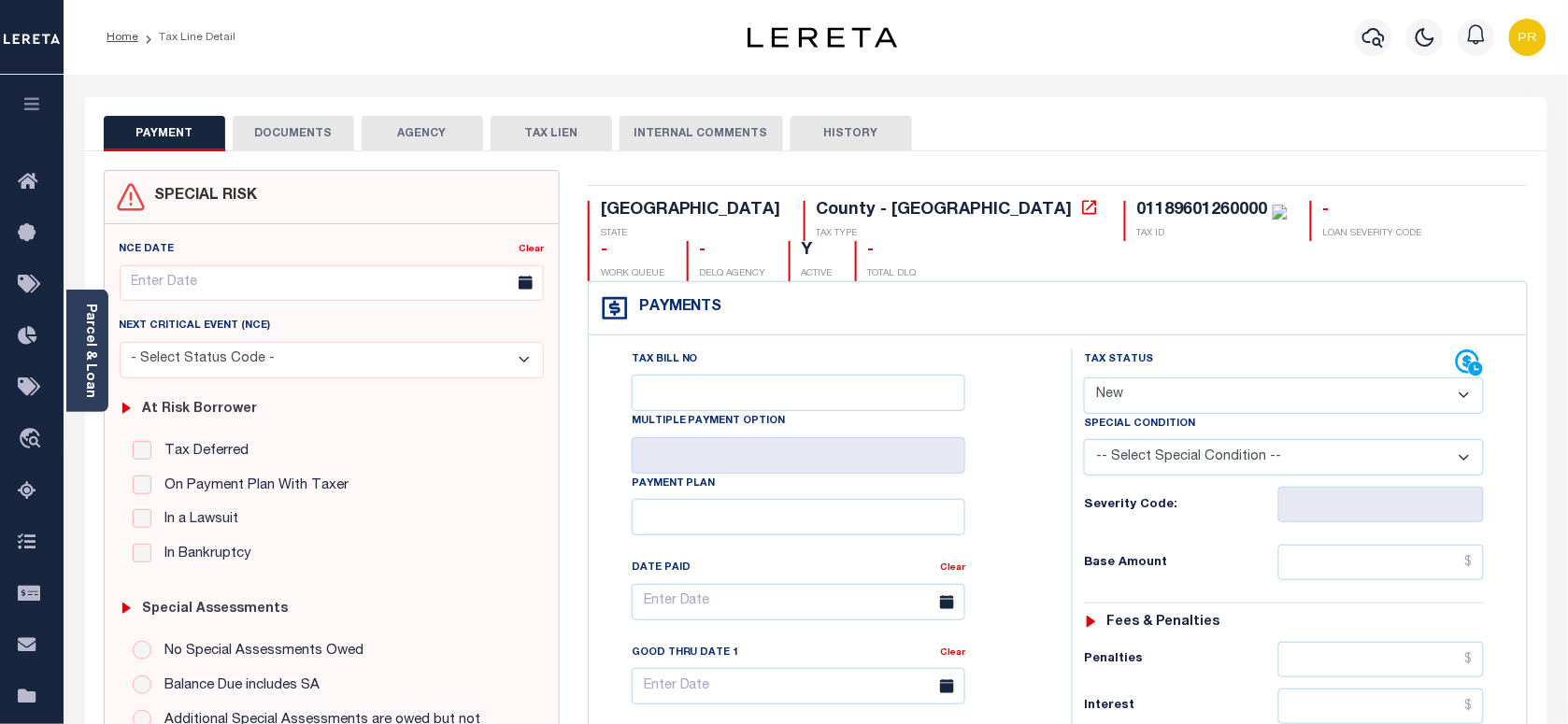
click at [1161, 378] on select "- Select Status Code - Open Due/Unpaid Paid Incomplete No Tax Due Internal Refu…" at bounding box center [1284, 395] width 400 height 37
select select "PYD"
click at [1084, 378] on select "- Select Status Code - Open Due/Unpaid Paid Incomplete No Tax Due Internal Refu…" at bounding box center [1284, 395] width 400 height 37
type input "[DATE]"
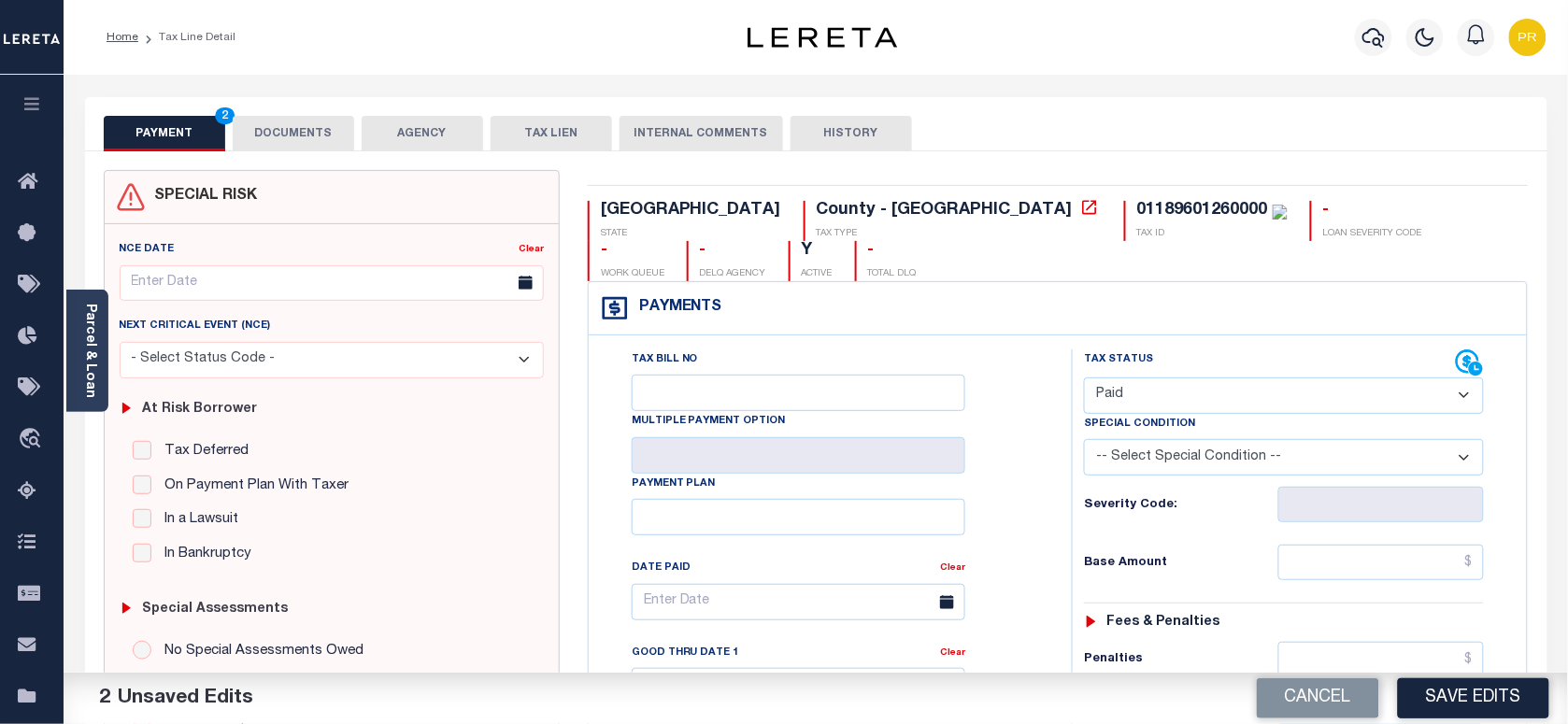
click at [272, 131] on button "DOCUMENTS" at bounding box center [293, 134] width 121 height 36
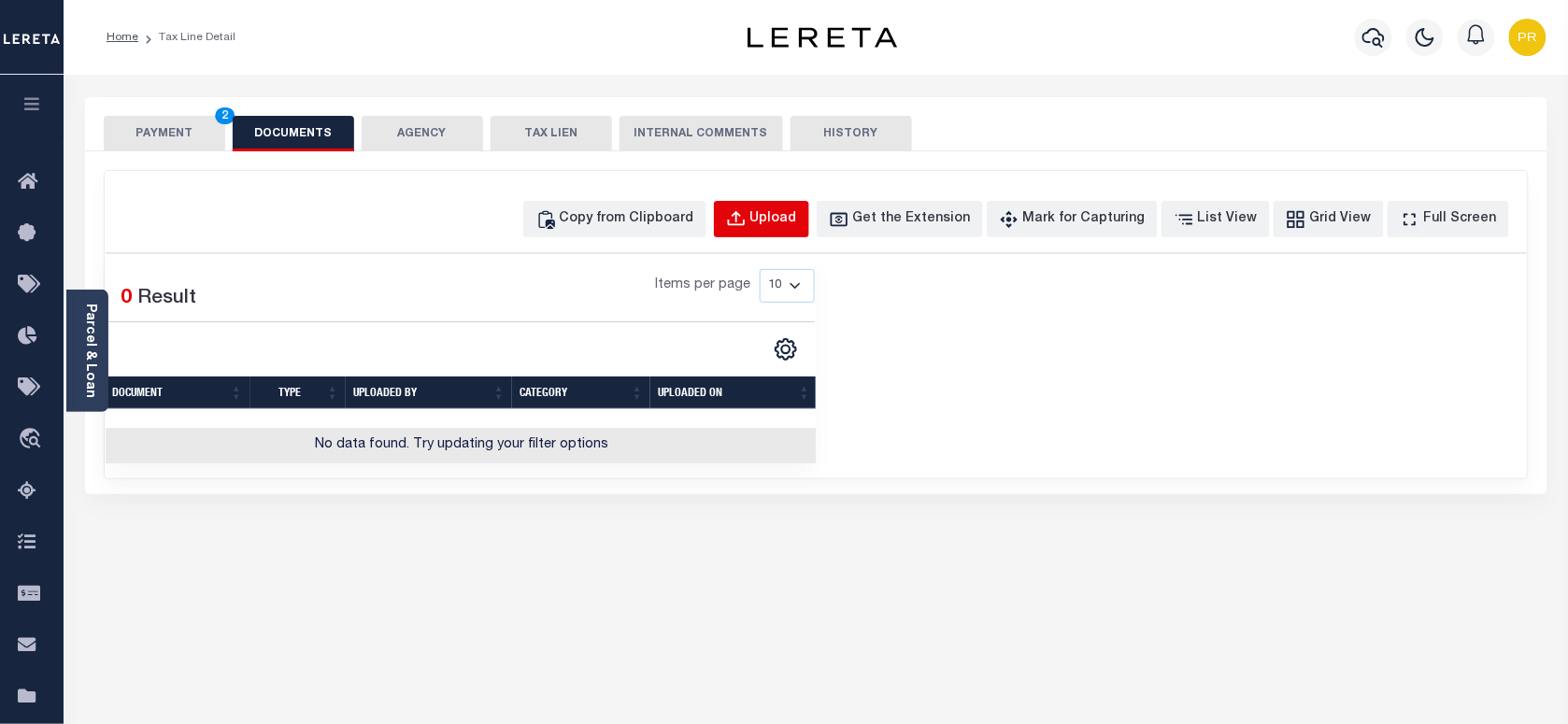
click at [797, 219] on div "Upload" at bounding box center [774, 219] width 47 height 21
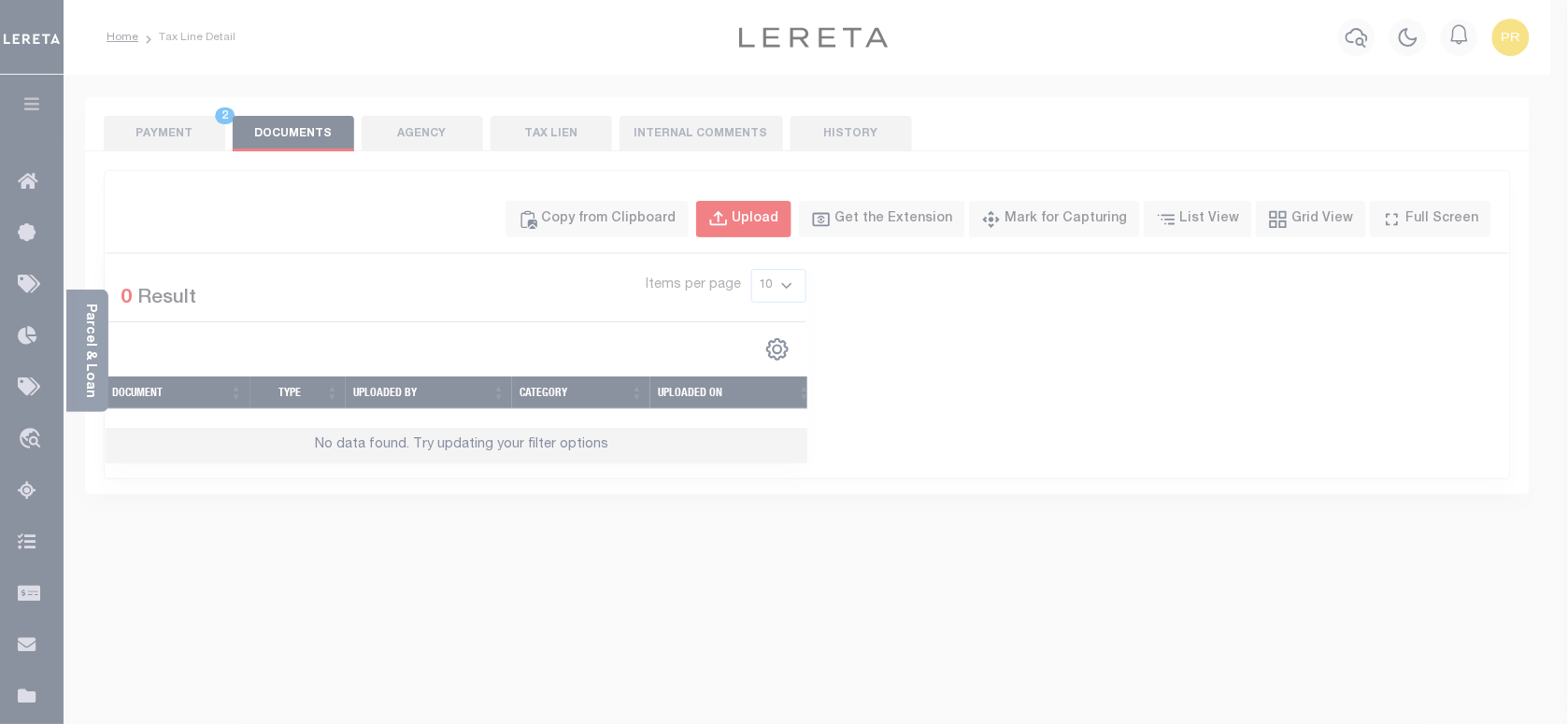
select select "POP"
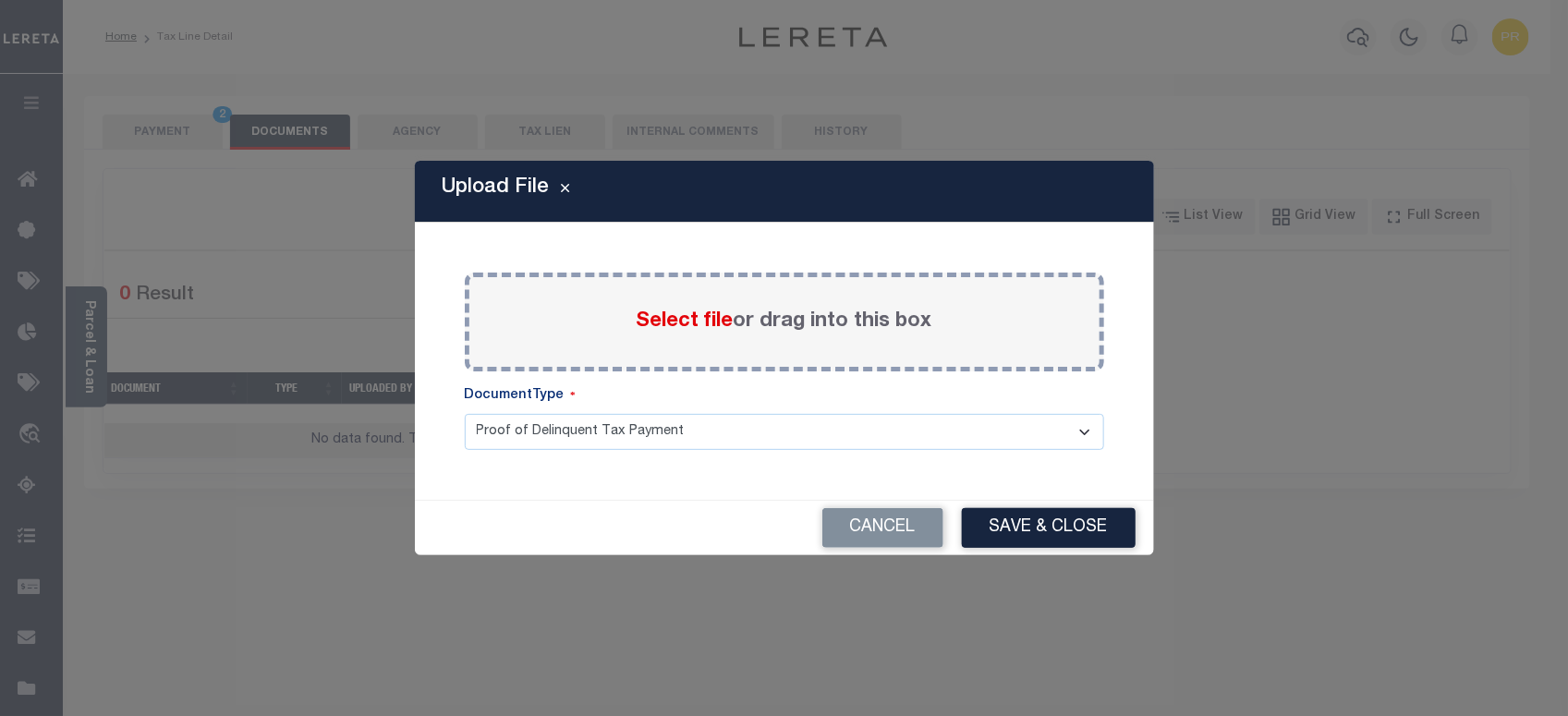
click at [824, 323] on label "Select file or drag into this box" at bounding box center [785, 321] width 296 height 31
click at [0, 0] on input "Select file or drag into this box" at bounding box center [0, 0] width 0 height 0
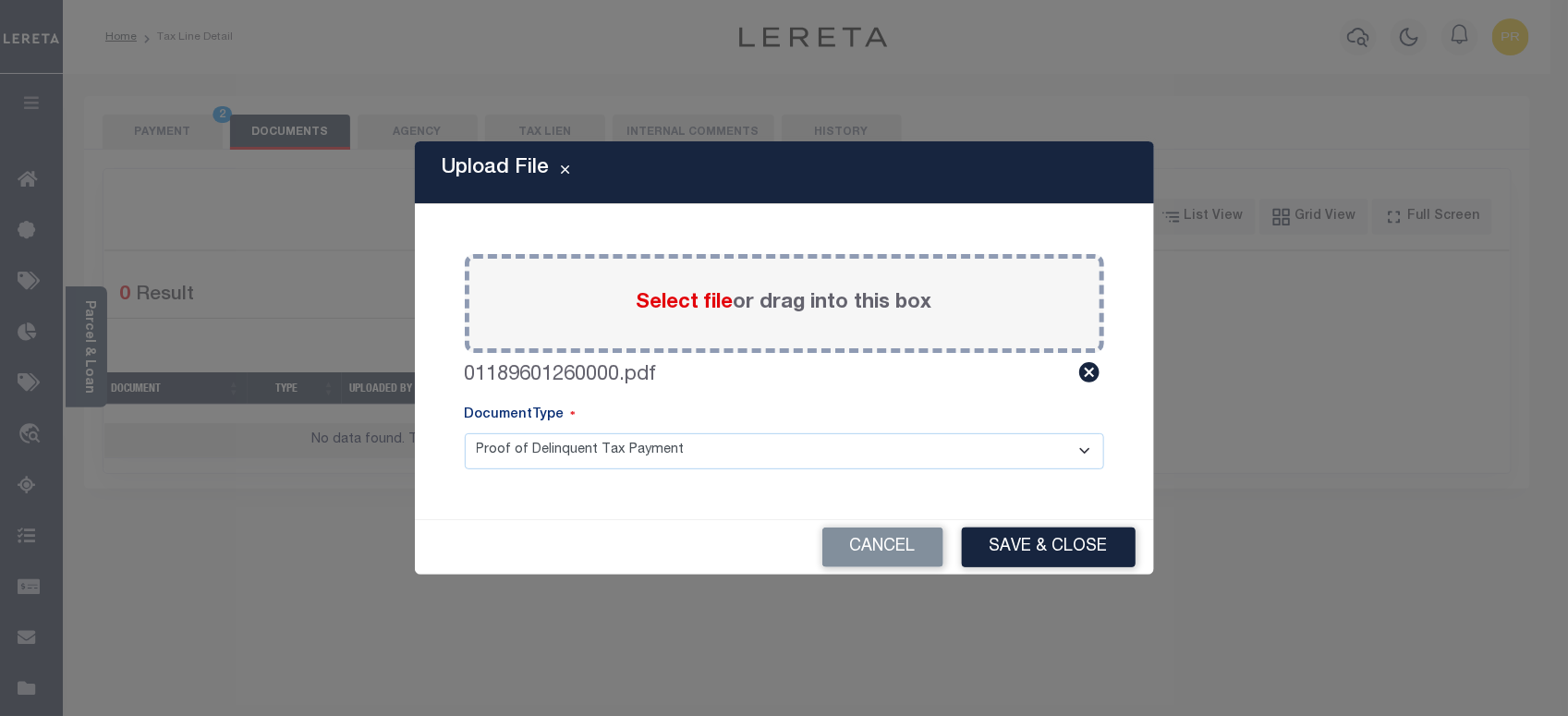
click at [616, 449] on select "Proof of Delinquent Tax Payment" at bounding box center [784, 451] width 640 height 36
click at [465, 433] on select "Proof of Delinquent Tax Payment" at bounding box center [784, 451] width 640 height 36
click at [1107, 544] on button "Save & Close" at bounding box center [1048, 547] width 174 height 40
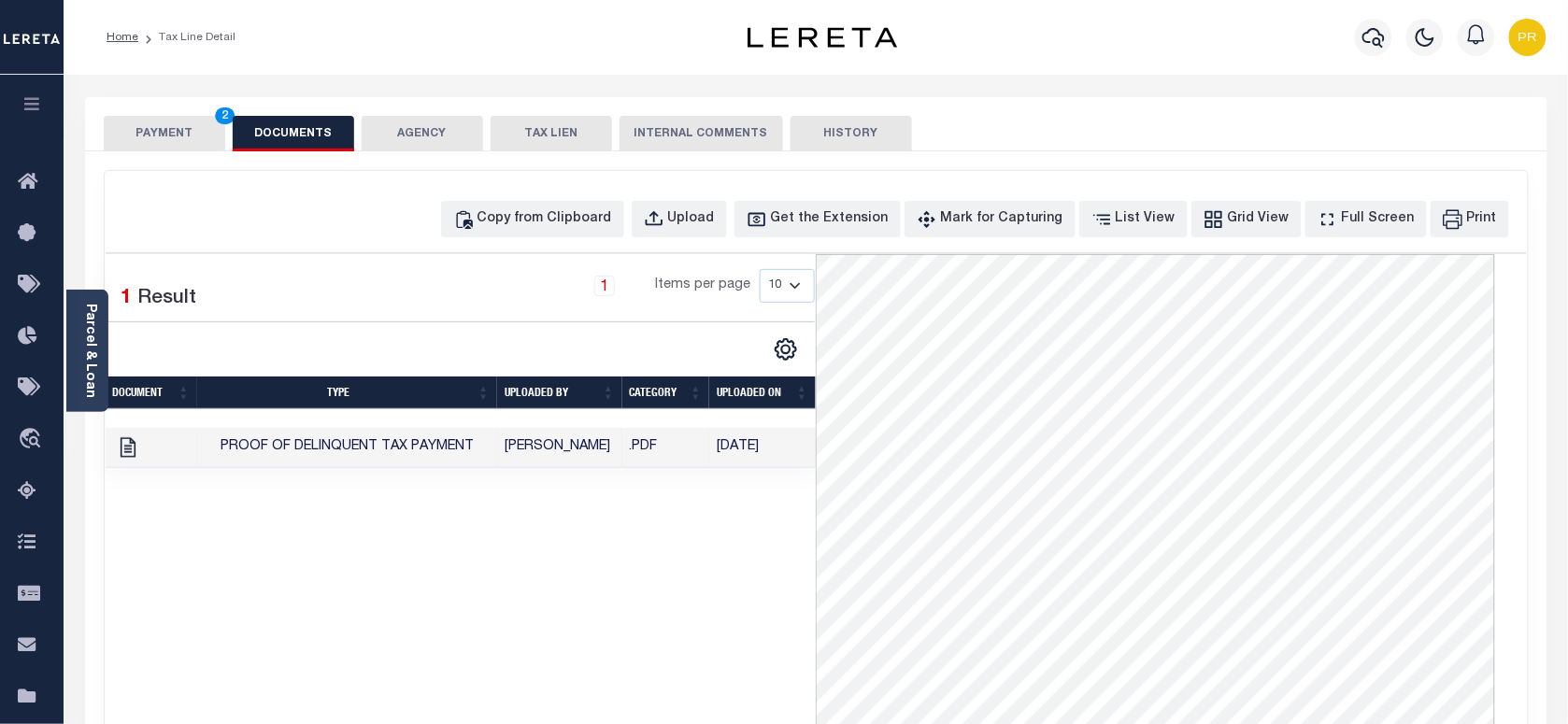
click at [193, 140] on button "PAYMENT 2" at bounding box center [164, 134] width 121 height 36
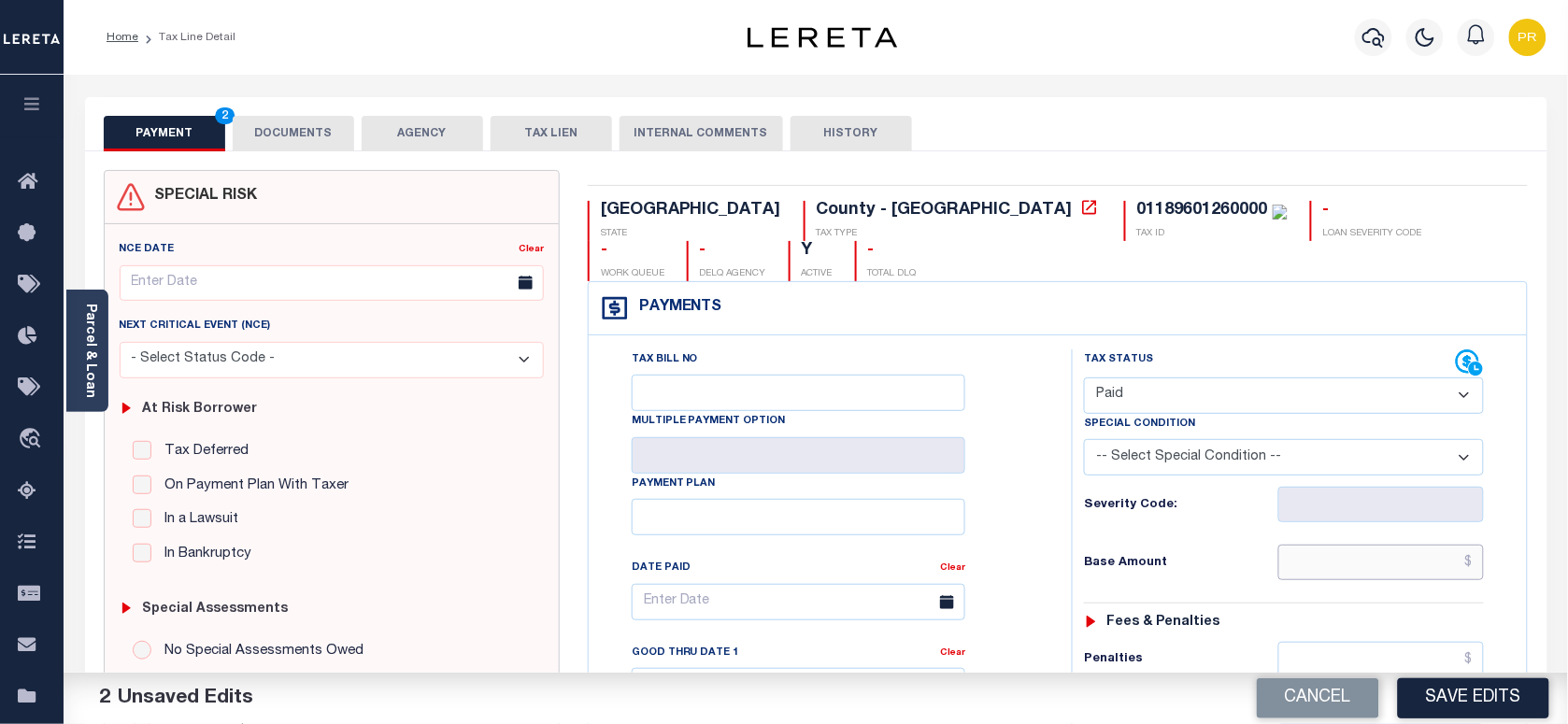
click at [1337, 545] on input "text" at bounding box center [1382, 563] width 206 height 36
click at [1369, 545] on input "text" at bounding box center [1382, 563] width 206 height 36
paste input "57.27"
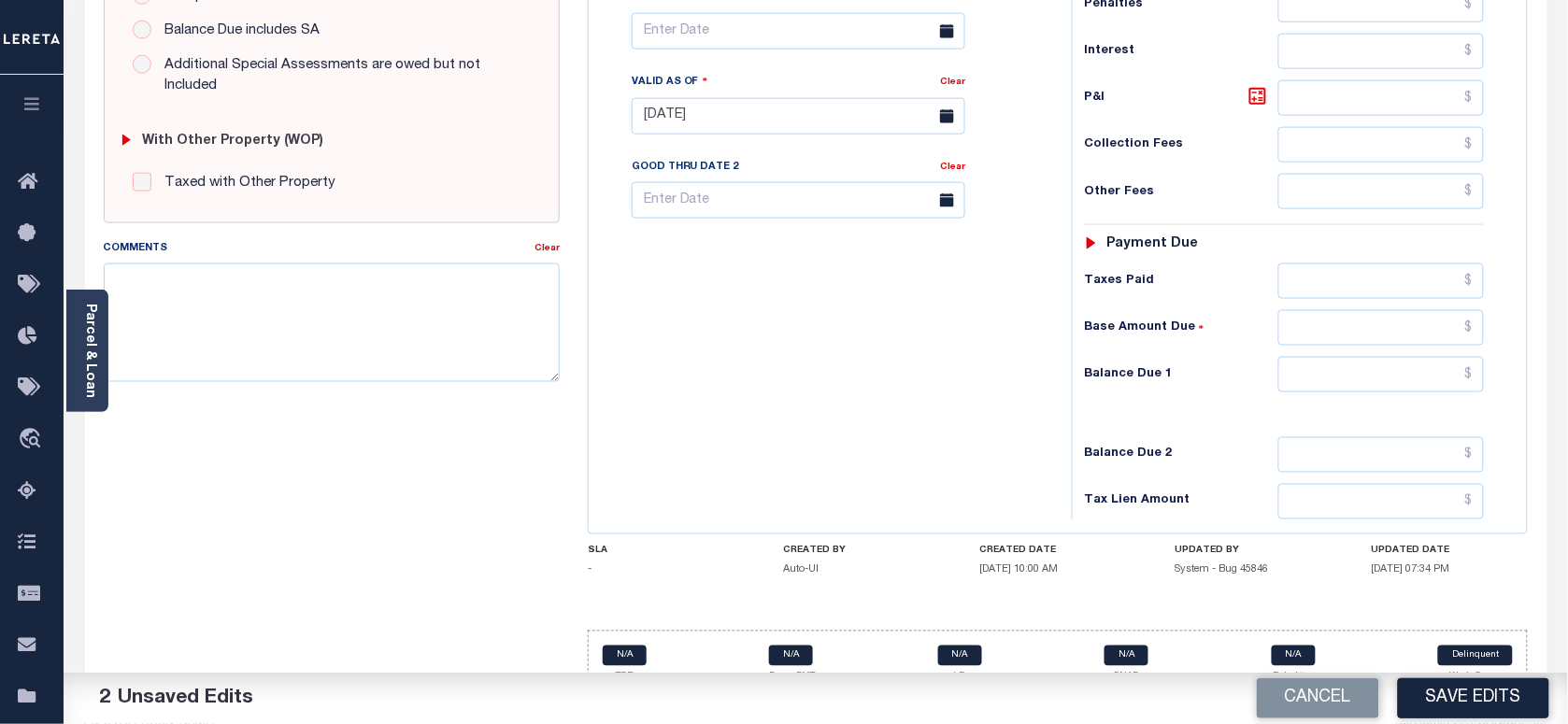
type input "$57.27"
click at [1371, 357] on input "text" at bounding box center [1382, 375] width 206 height 36
type input "$0.00"
click at [1056, 434] on div "Tax Bill No Multiple Payment Option Payment Plan Clear" at bounding box center [825, 107] width 464 height 825
click at [1479, 700] on button "Save Edits" at bounding box center [1474, 698] width 152 height 40
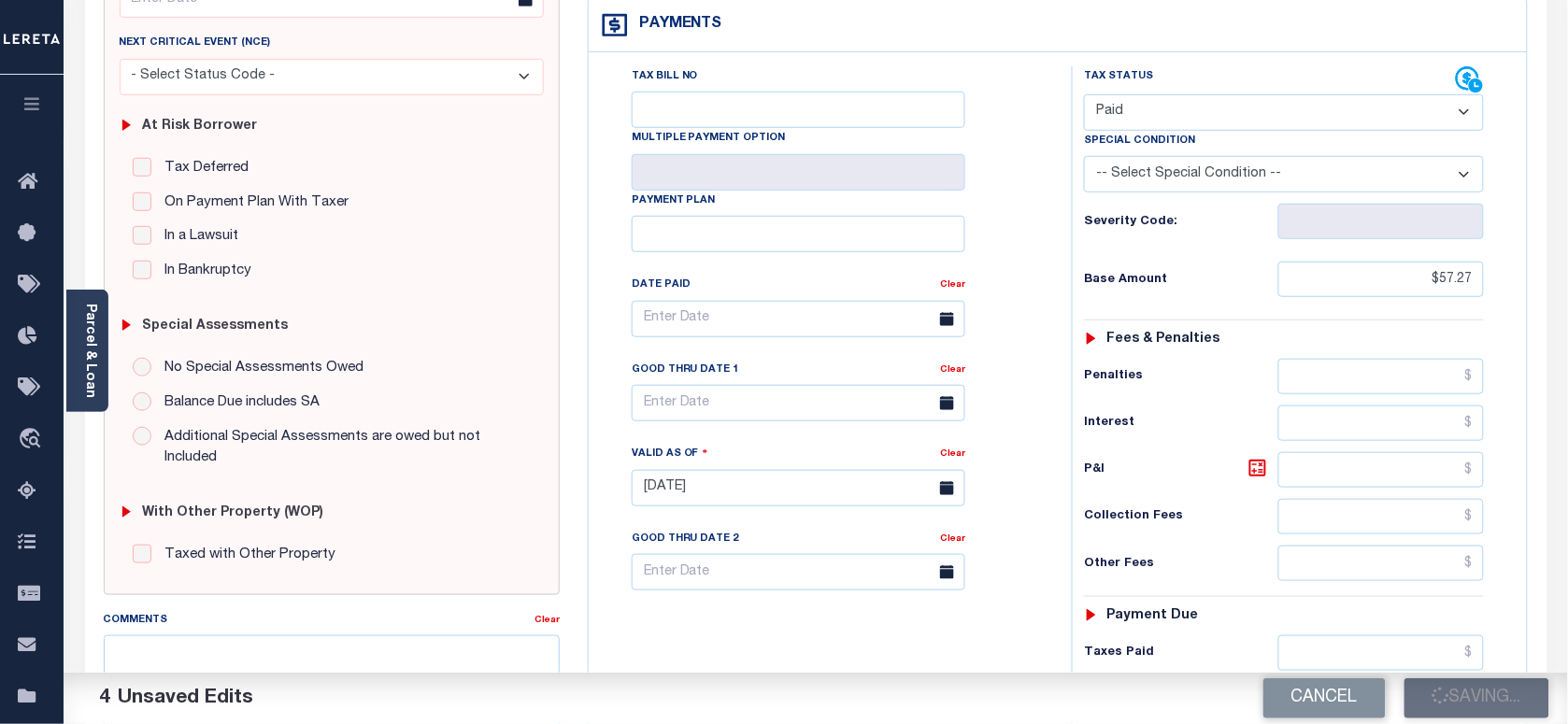
scroll to position [71, 0]
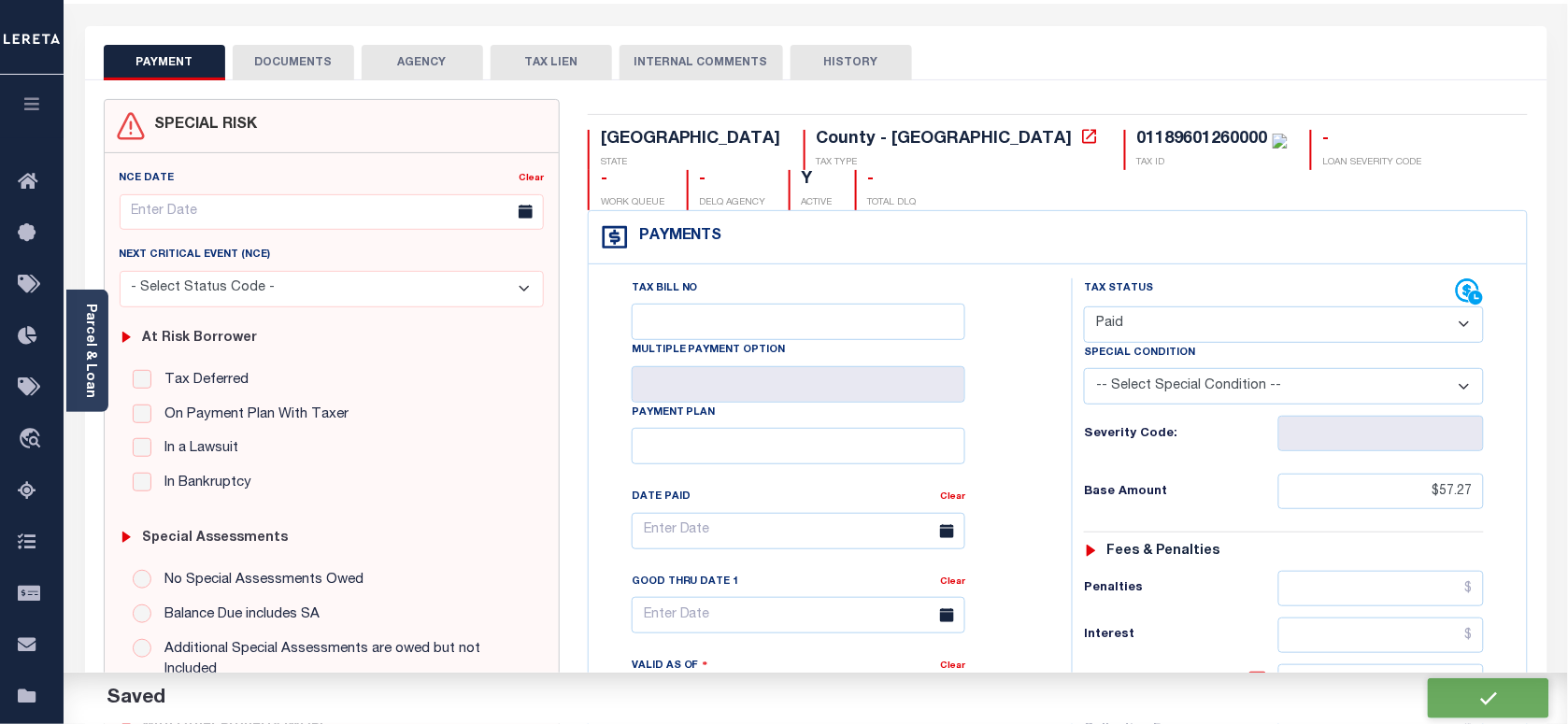
checkbox input "false"
type input "$57.27"
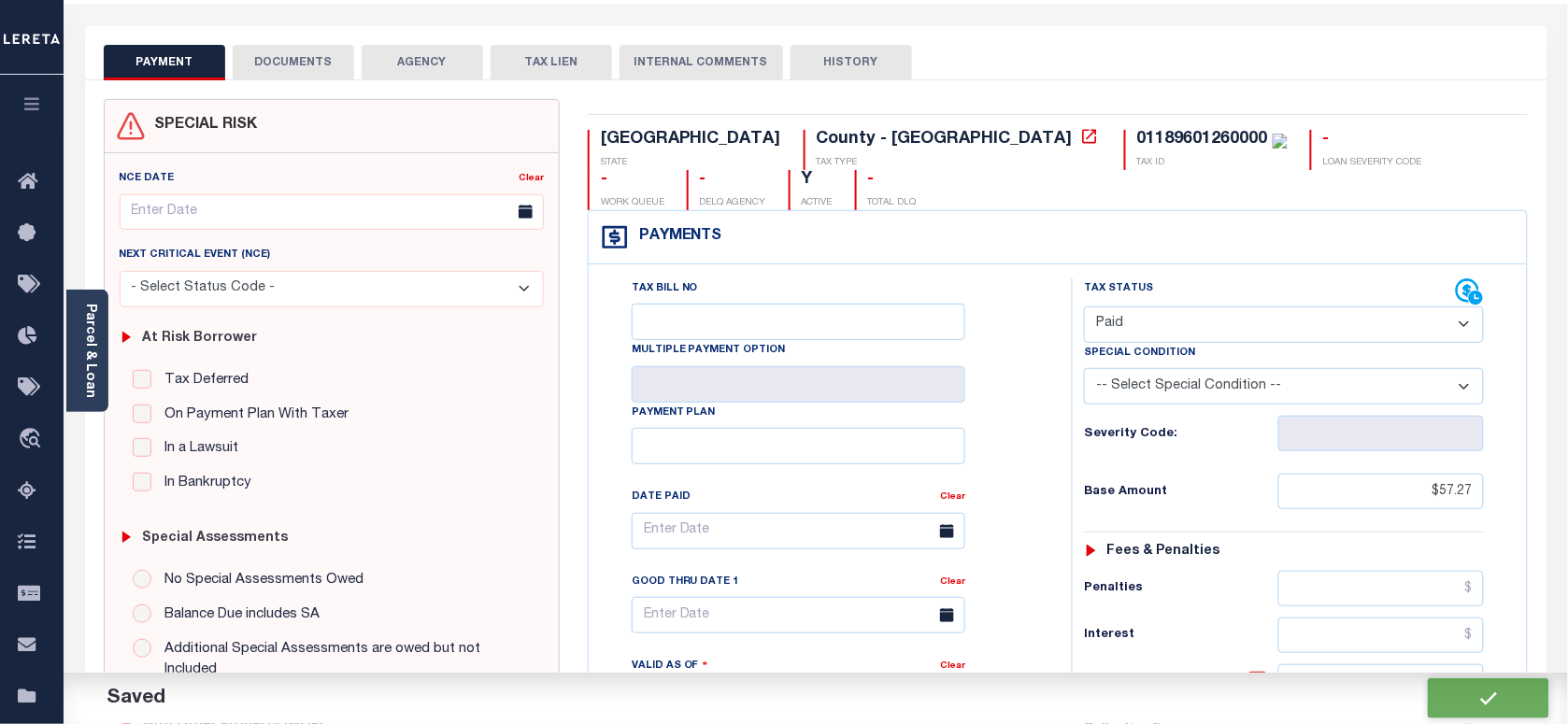
type input "$0"
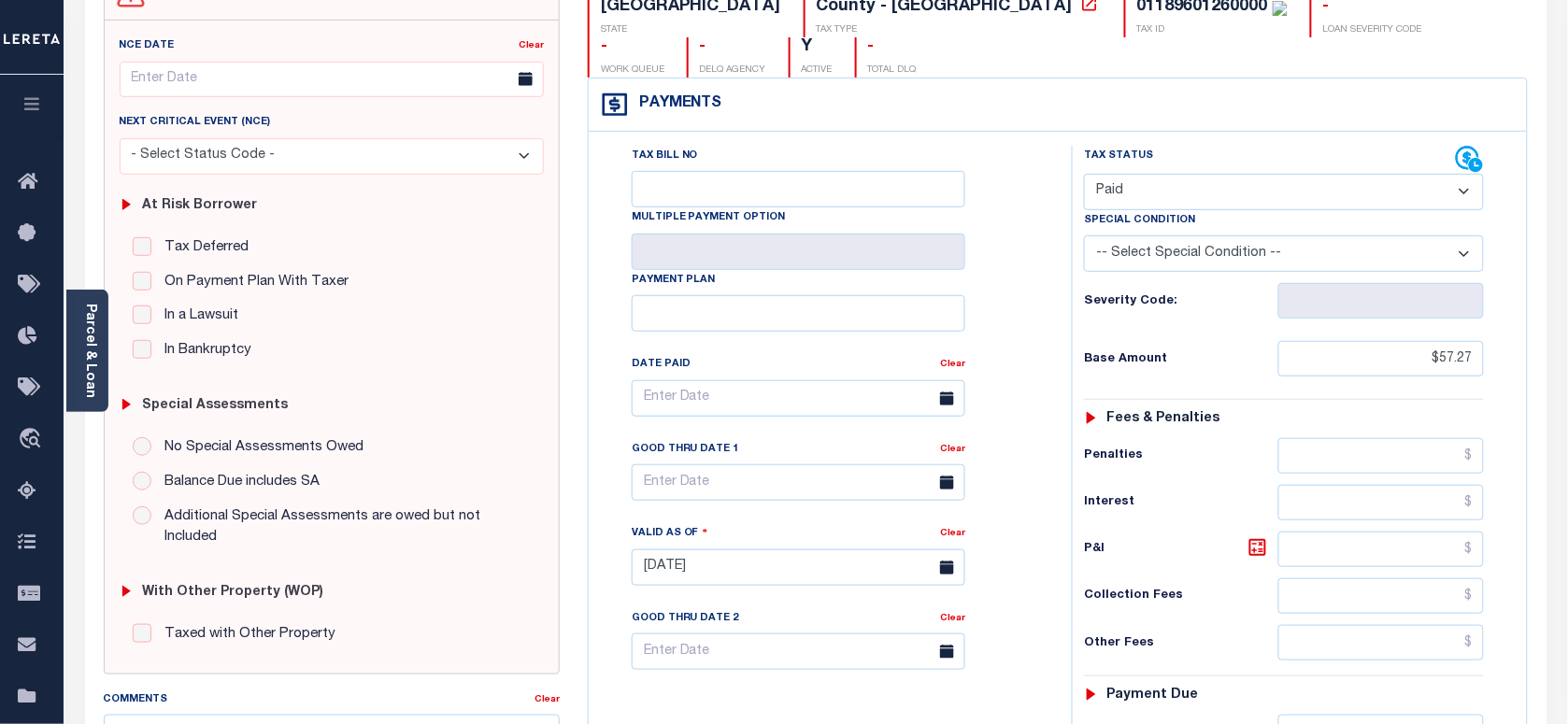
scroll to position [0, 0]
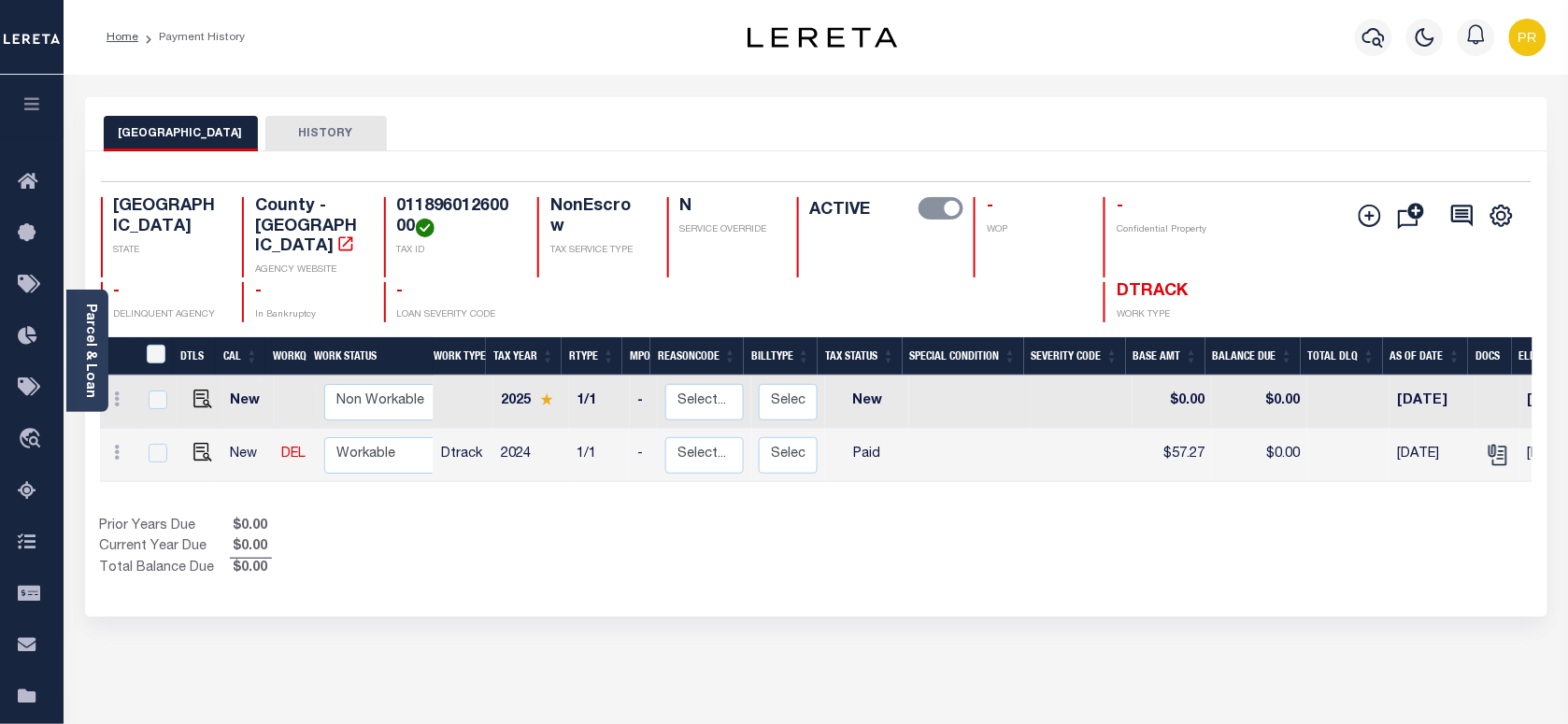
click at [478, 206] on h4 "01189601260000" at bounding box center [456, 217] width 118 height 40
copy h4 "01189601260000"
click at [86, 327] on link "Parcel & Loan" at bounding box center [89, 351] width 13 height 94
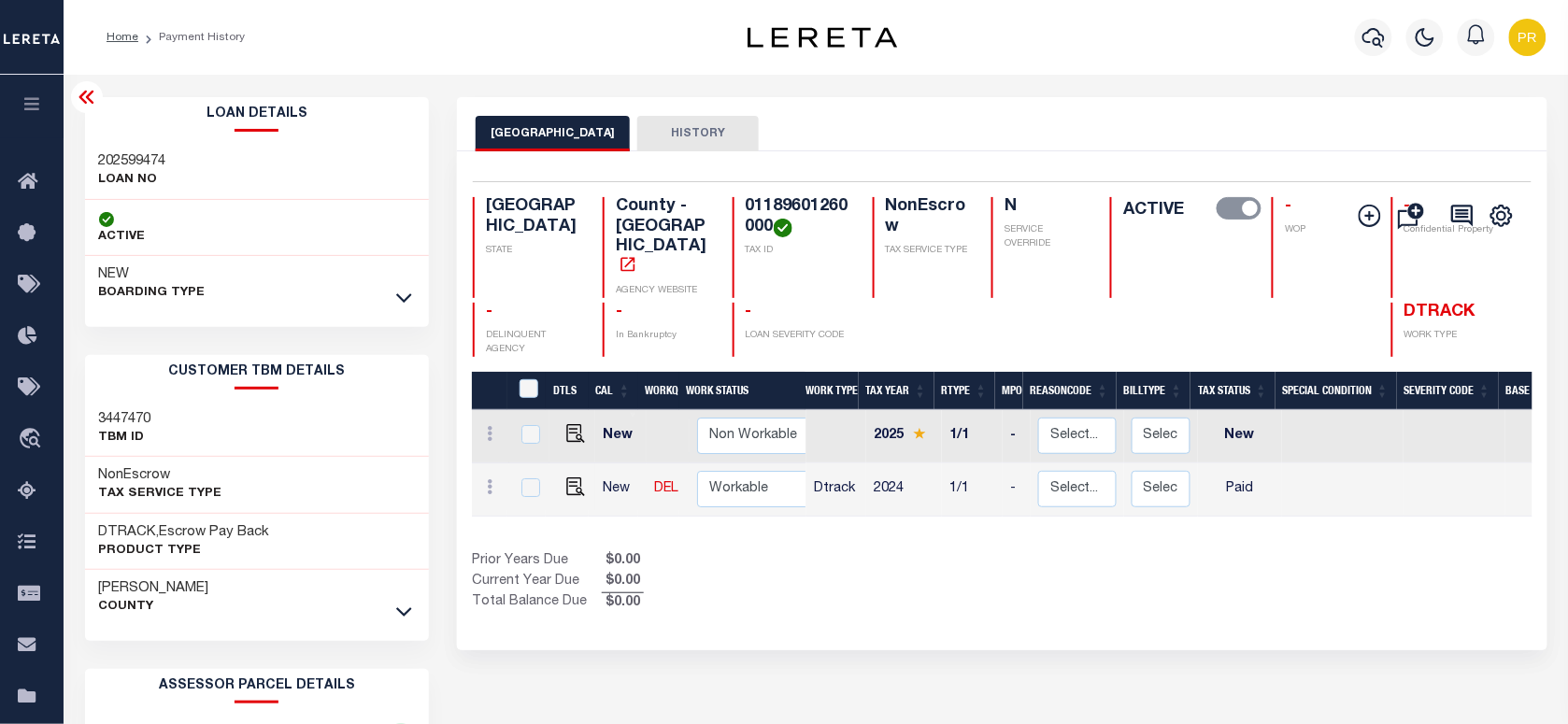
click at [132, 159] on h3 "202599474" at bounding box center [132, 162] width 67 height 19
copy h3 "202599474"
click at [746, 205] on h4 "01189601260000" at bounding box center [798, 217] width 105 height 40
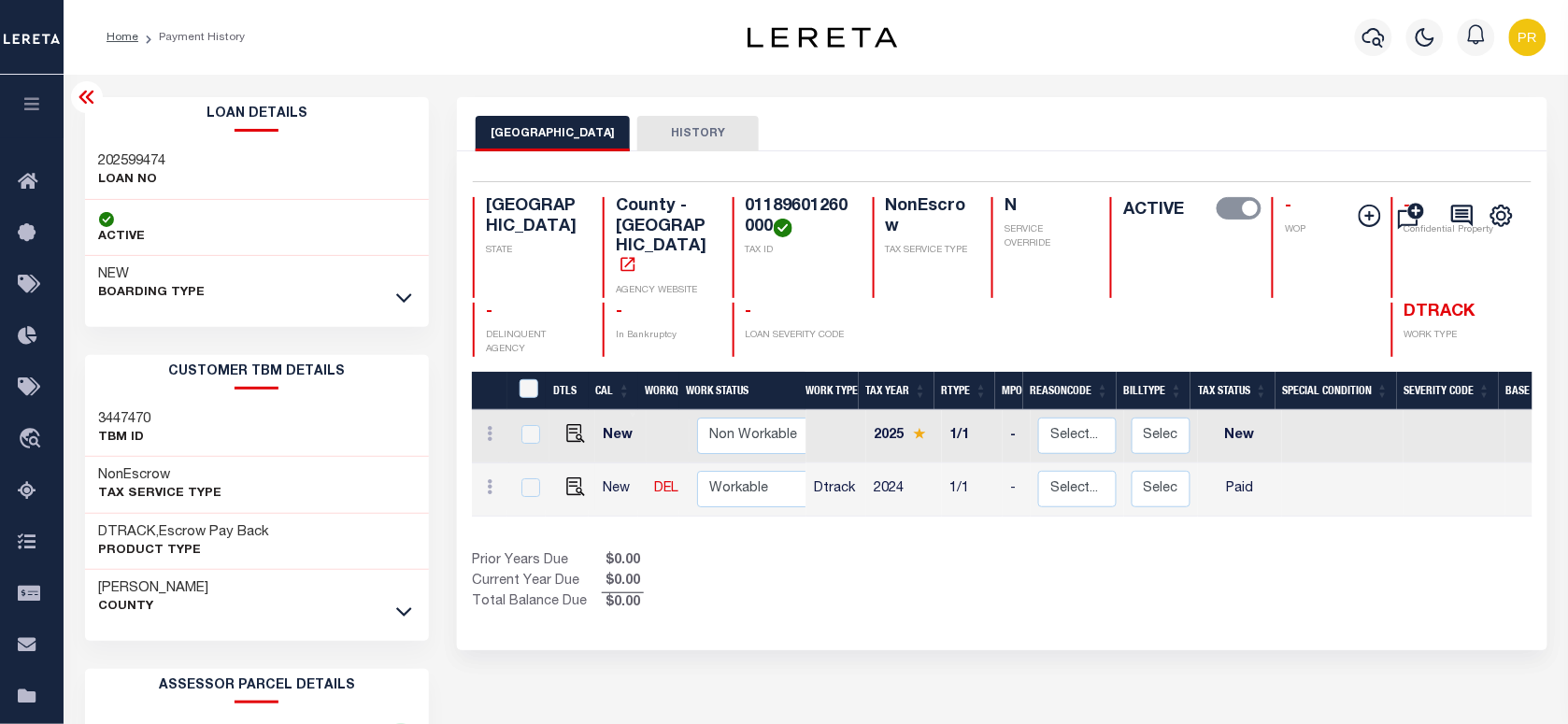
copy h4 "01189601260000"
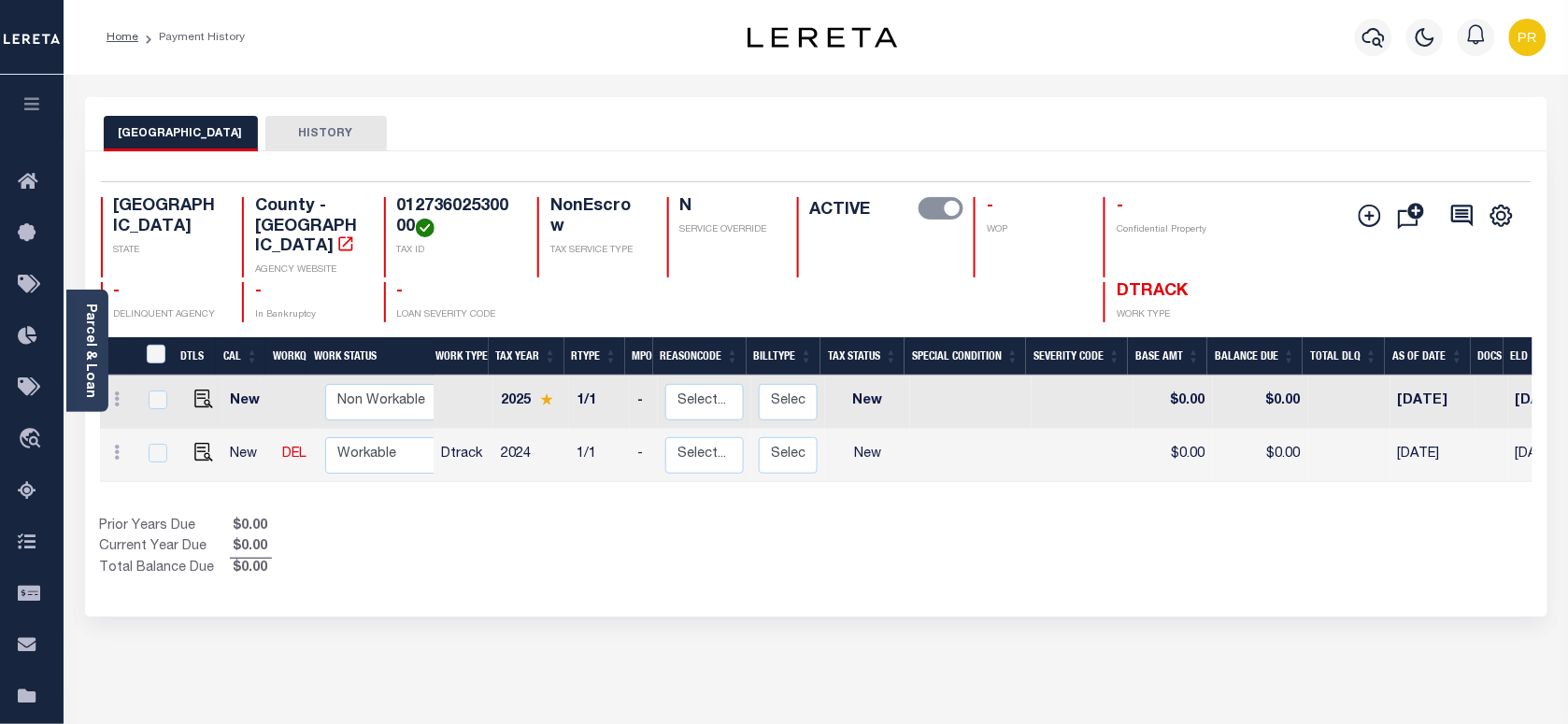
click at [626, 112] on div "TRAVIS COUNTY HISTORY" at bounding box center [816, 124] width 1463 height 55
click at [1002, 166] on div "Selected 2 Results 1 Items per page 25 50 100 TX STATE TAX ID N" at bounding box center [816, 384] width 1463 height 465
click at [464, 211] on h4 "01273602530000" at bounding box center [456, 217] width 118 height 40
copy h4 "01273602530000"
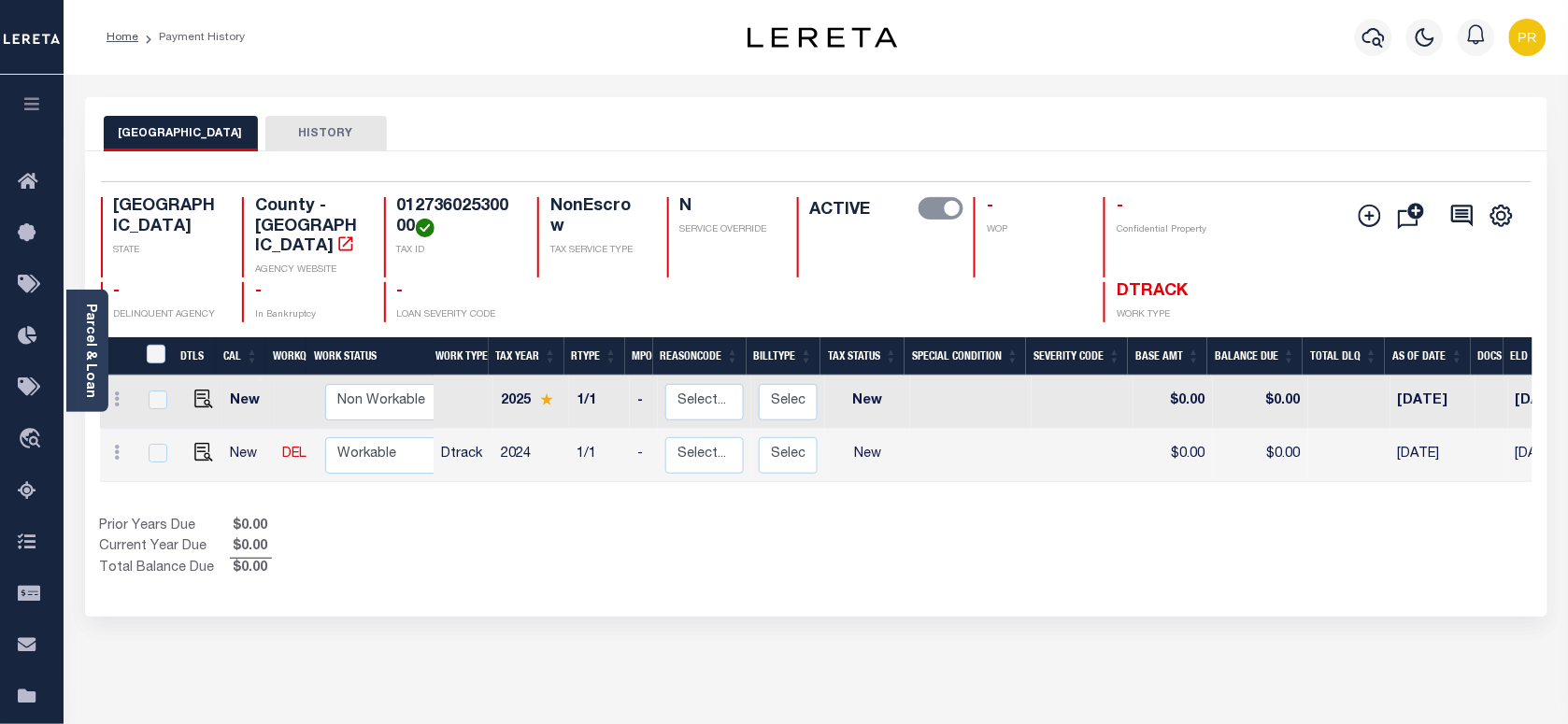
click at [607, 129] on div "TRAVIS COUNTY HISTORY" at bounding box center [816, 133] width 1425 height 35
click at [781, 121] on div "TRAVIS COUNTY HISTORY" at bounding box center [816, 133] width 1425 height 35
drag, startPoint x: 202, startPoint y: 445, endPoint x: 314, endPoint y: 487, distance: 119.6
click at [202, 445] on img "" at bounding box center [203, 452] width 19 height 19
checkbox input "true"
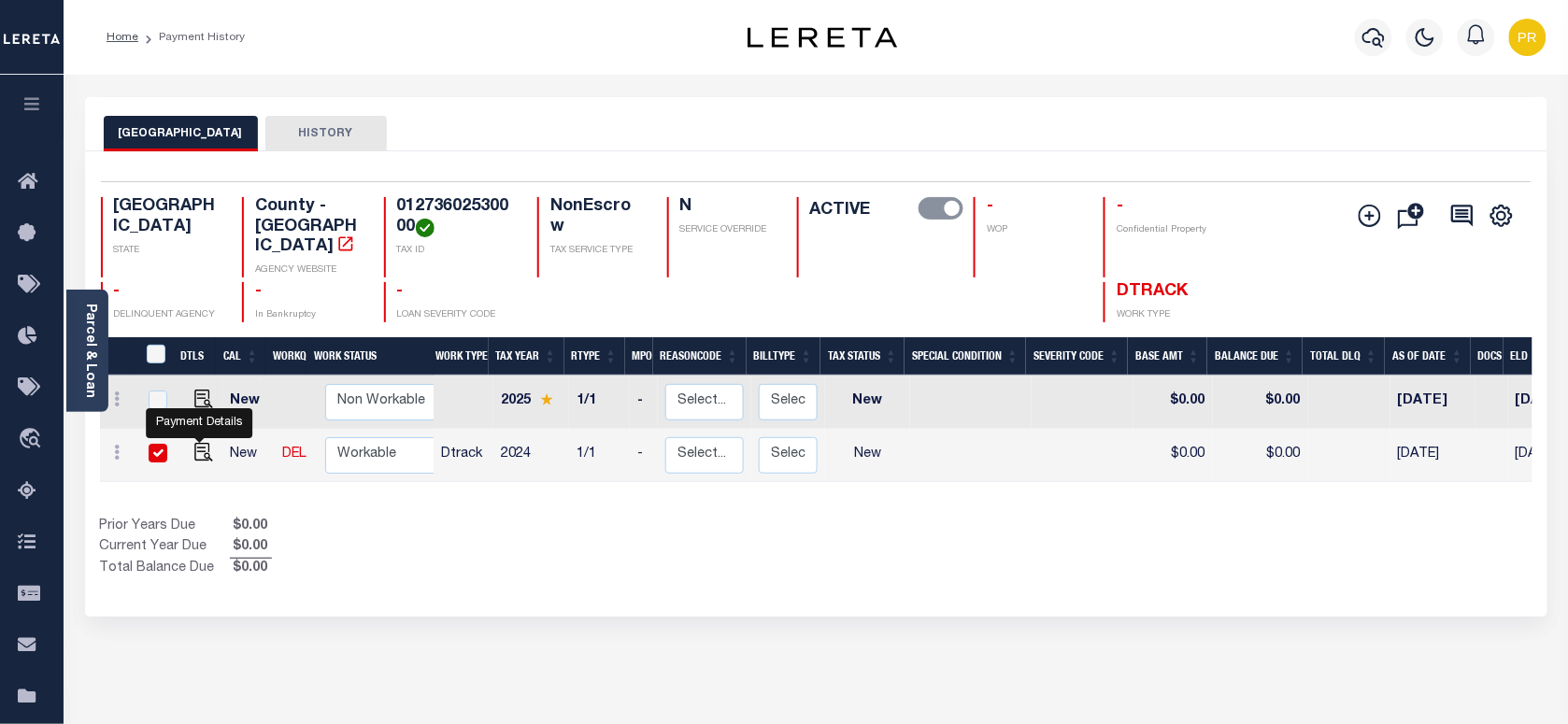
checkbox input "true"
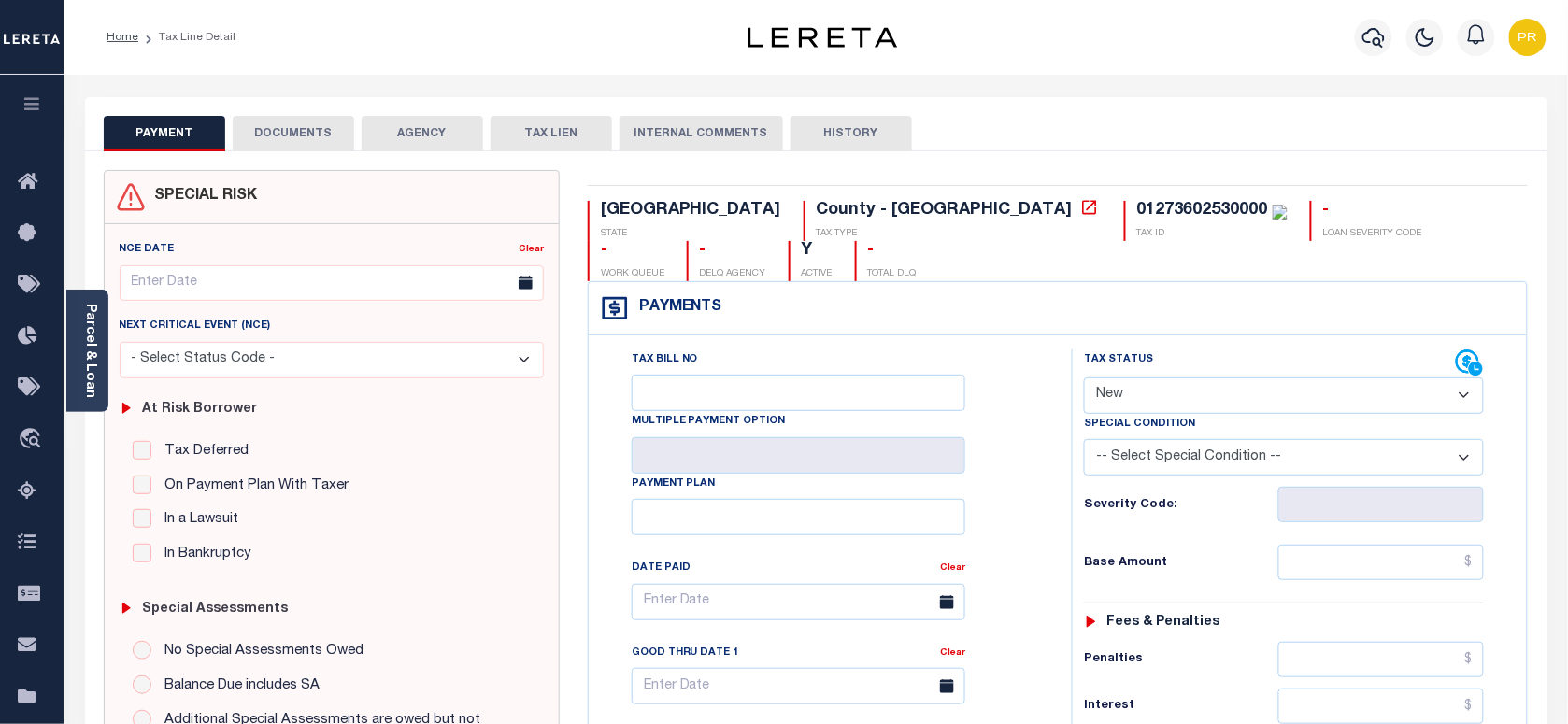
click at [1193, 378] on select "- Select Status Code - Open Due/Unpaid Paid Incomplete No Tax Due Internal Refu…" at bounding box center [1284, 395] width 400 height 37
select select "PYD"
click at [1084, 378] on select "- Select Status Code - Open Due/Unpaid Paid Incomplete No Tax Due Internal Refu…" at bounding box center [1284, 395] width 400 height 37
type input "[DATE]"
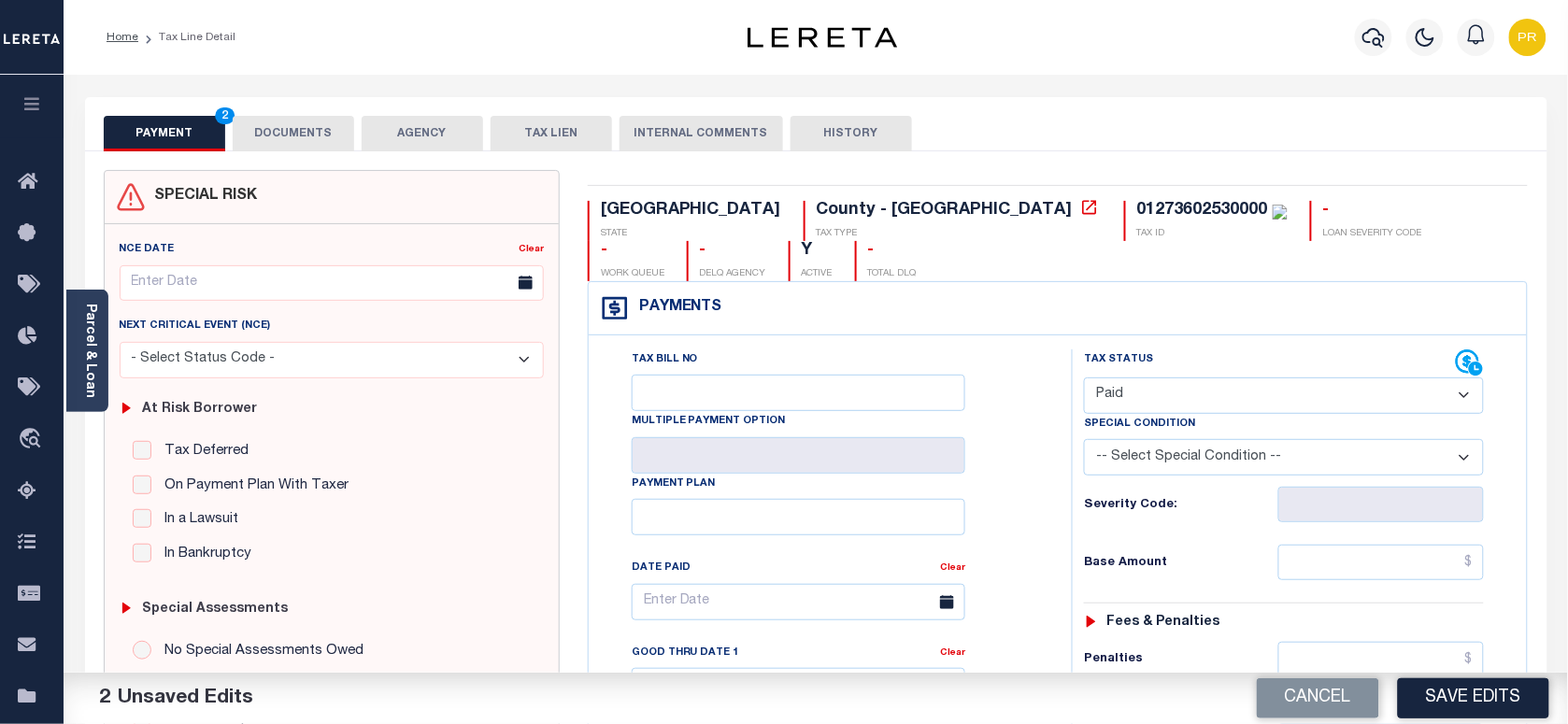
click at [300, 126] on button "DOCUMENTS" at bounding box center [293, 134] width 121 height 36
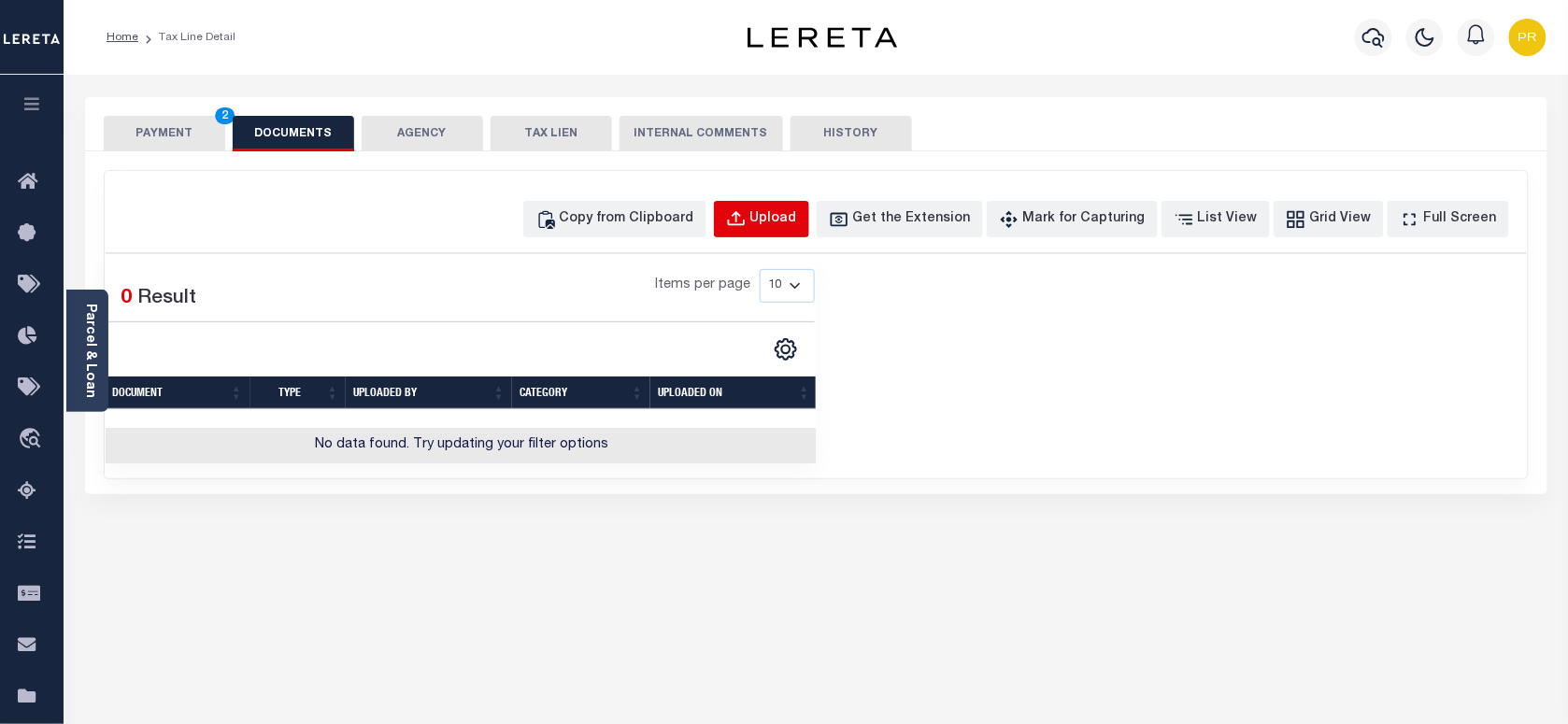
click at [797, 220] on div "Upload" at bounding box center [774, 219] width 47 height 21
select select "POP"
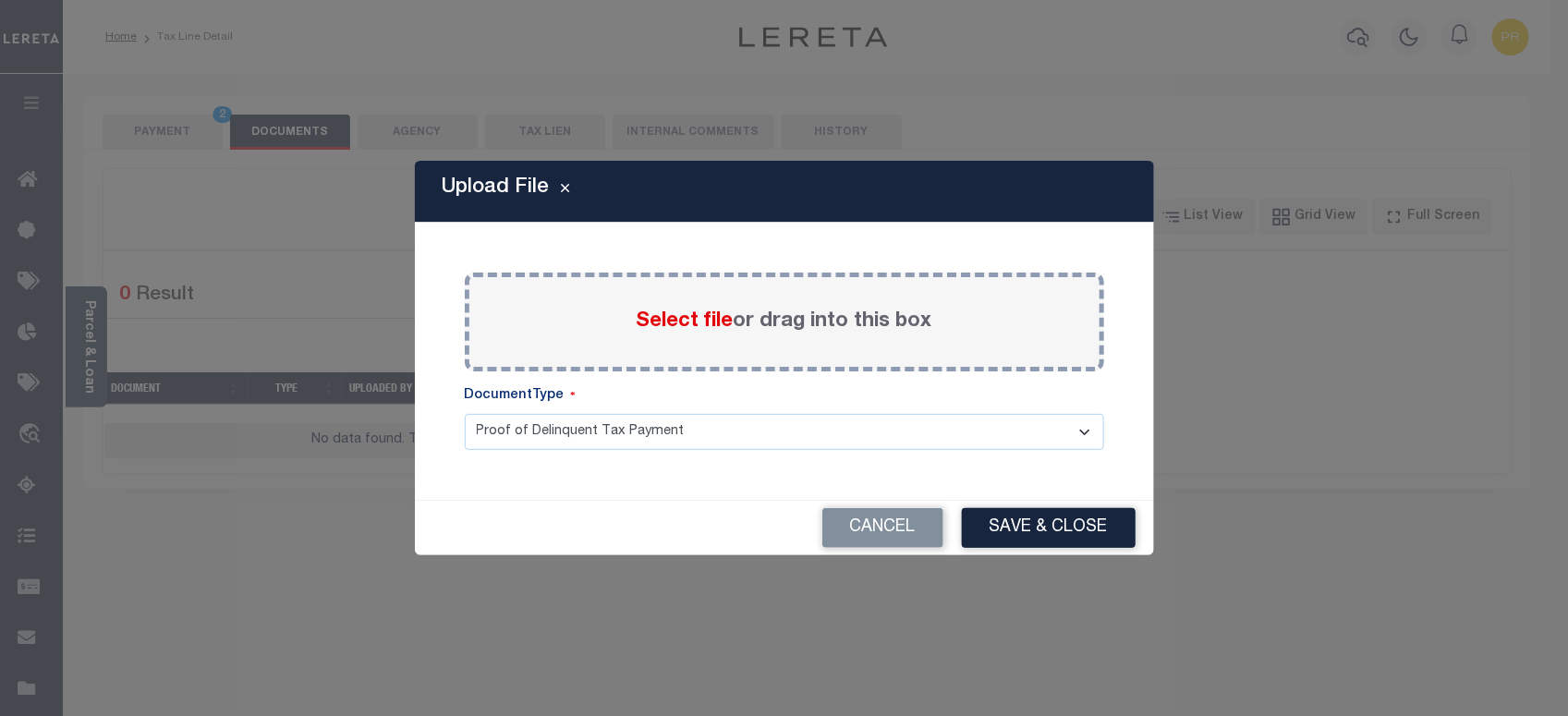
click at [792, 321] on label "Select file or drag into this box" at bounding box center [785, 321] width 296 height 31
click at [0, 0] on input "Select file or drag into this box" at bounding box center [0, 0] width 0 height 0
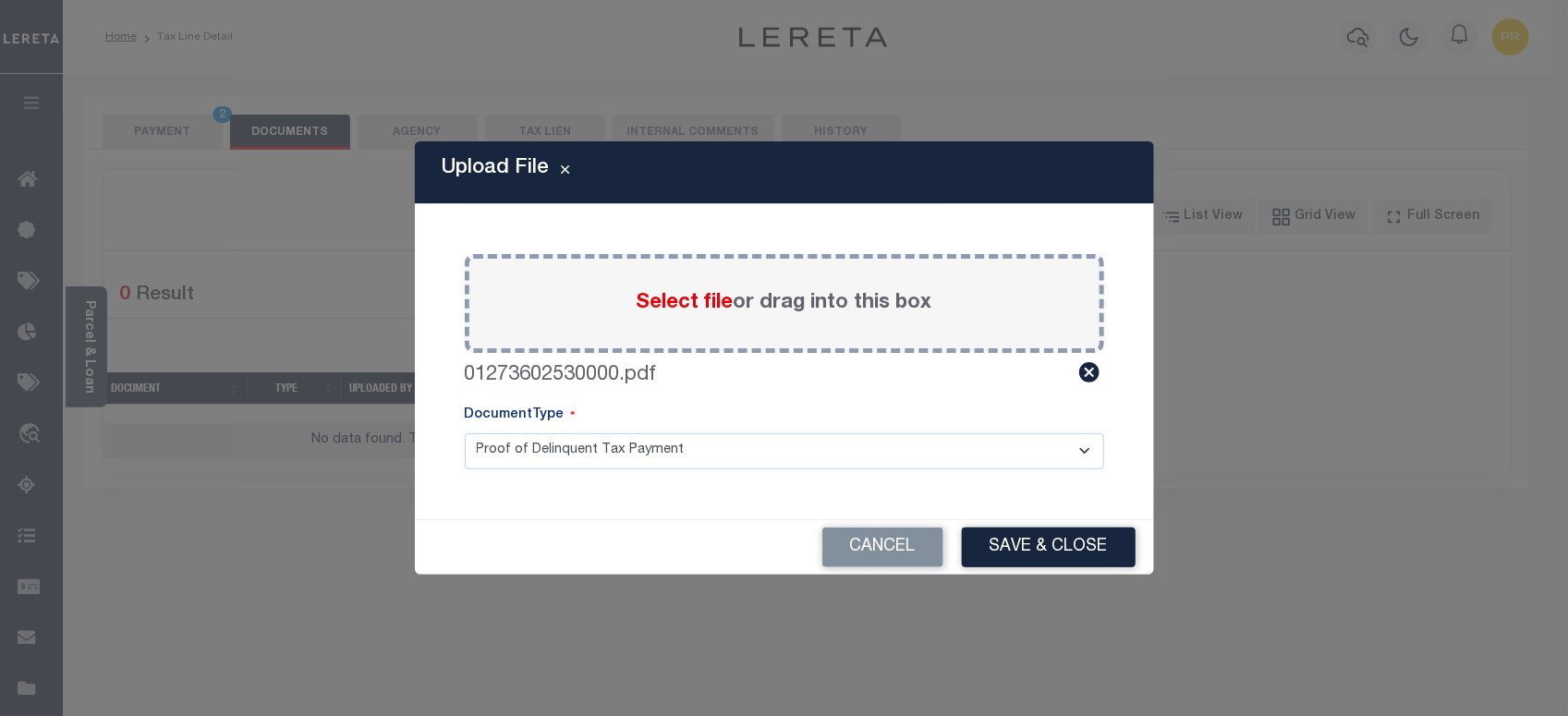
drag, startPoint x: 588, startPoint y: 453, endPoint x: 578, endPoint y: 459, distance: 11.7
click at [588, 453] on select "Proof of Delinquent Tax Payment" at bounding box center [784, 451] width 640 height 36
click at [465, 433] on select "Proof of Delinquent Tax Payment" at bounding box center [784, 451] width 640 height 36
click at [1013, 552] on button "Save & Close" at bounding box center [1048, 547] width 174 height 40
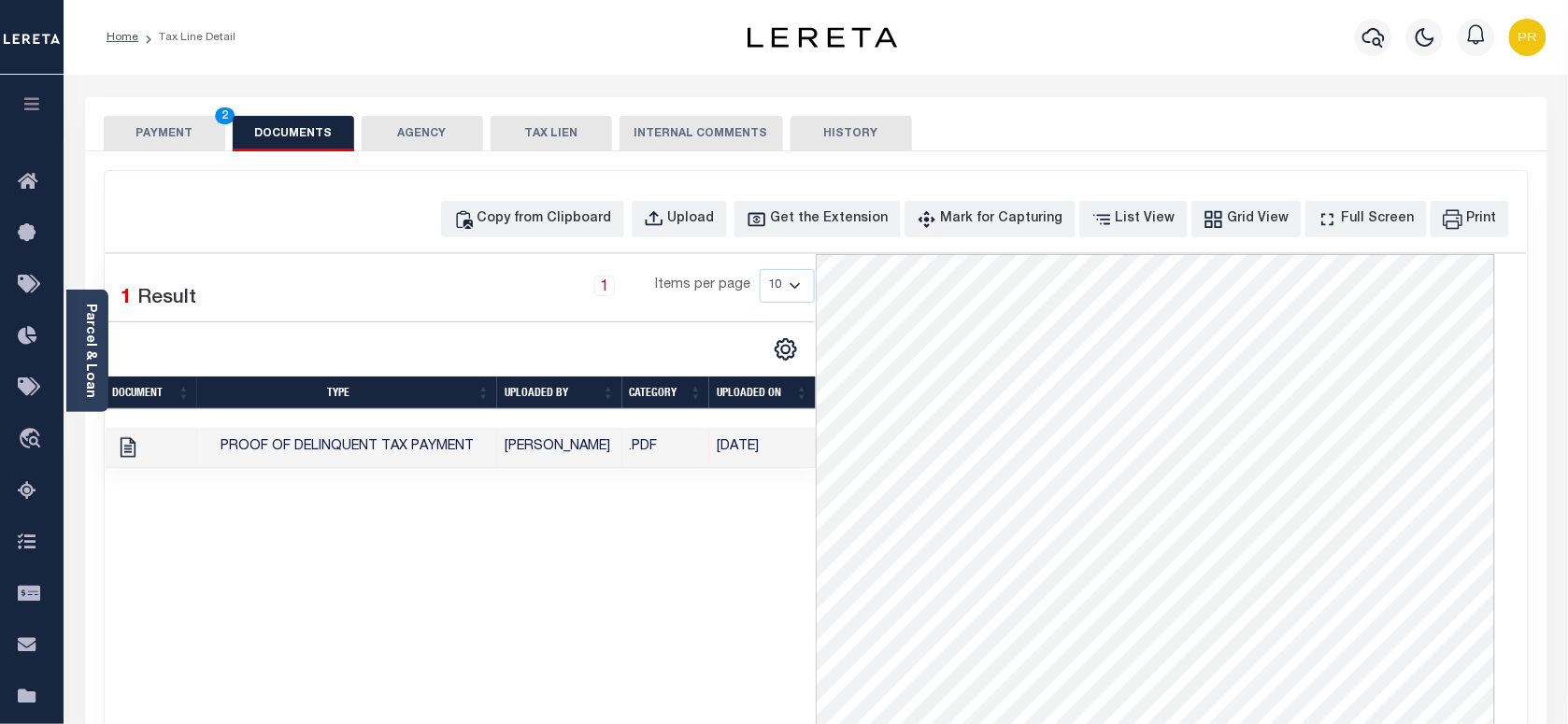
click at [191, 153] on div "SPECIAL RISK NCE Date Clear" at bounding box center [816, 498] width 1463 height 694
click at [155, 137] on button "PAYMENT 2" at bounding box center [164, 134] width 121 height 36
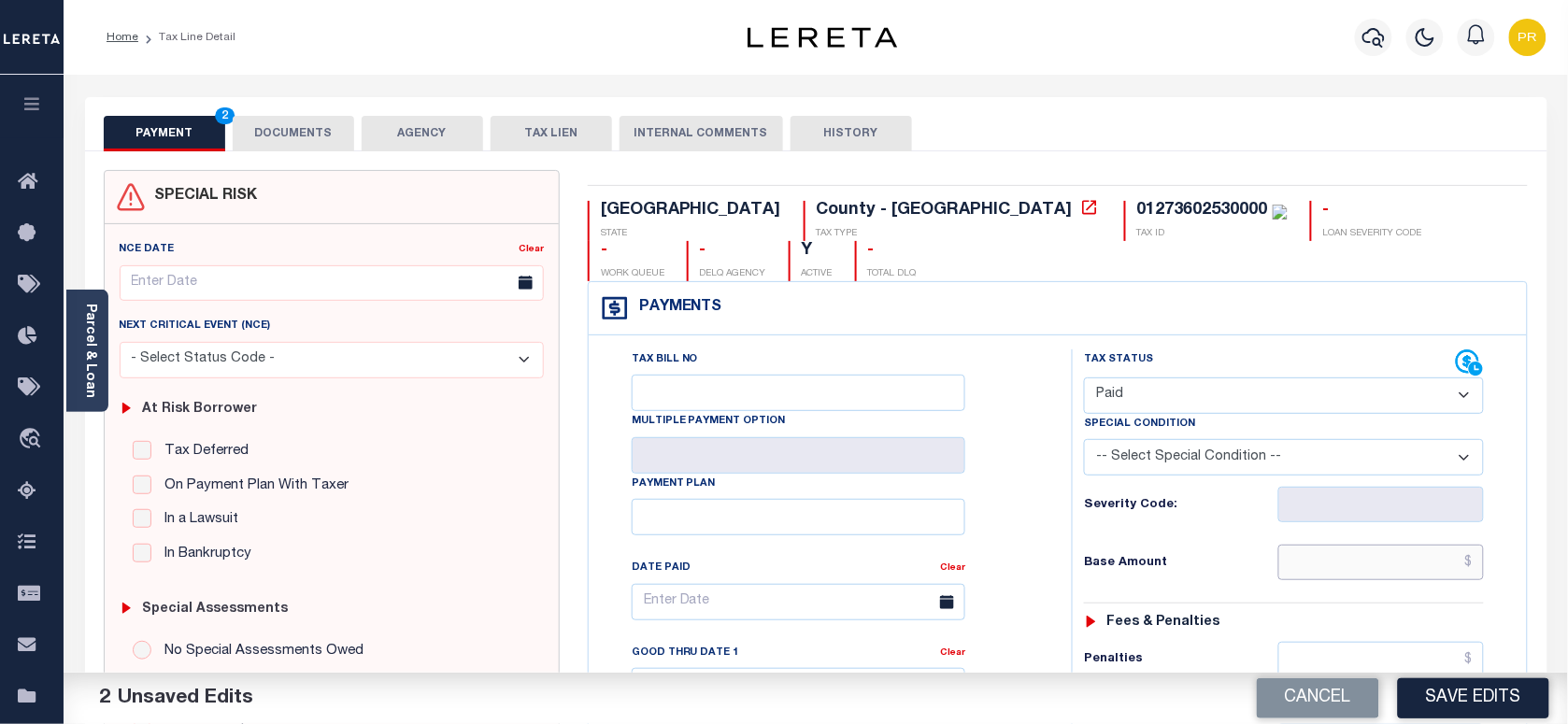
click at [1371, 545] on input "text" at bounding box center [1382, 563] width 206 height 36
paste input "7,918.81"
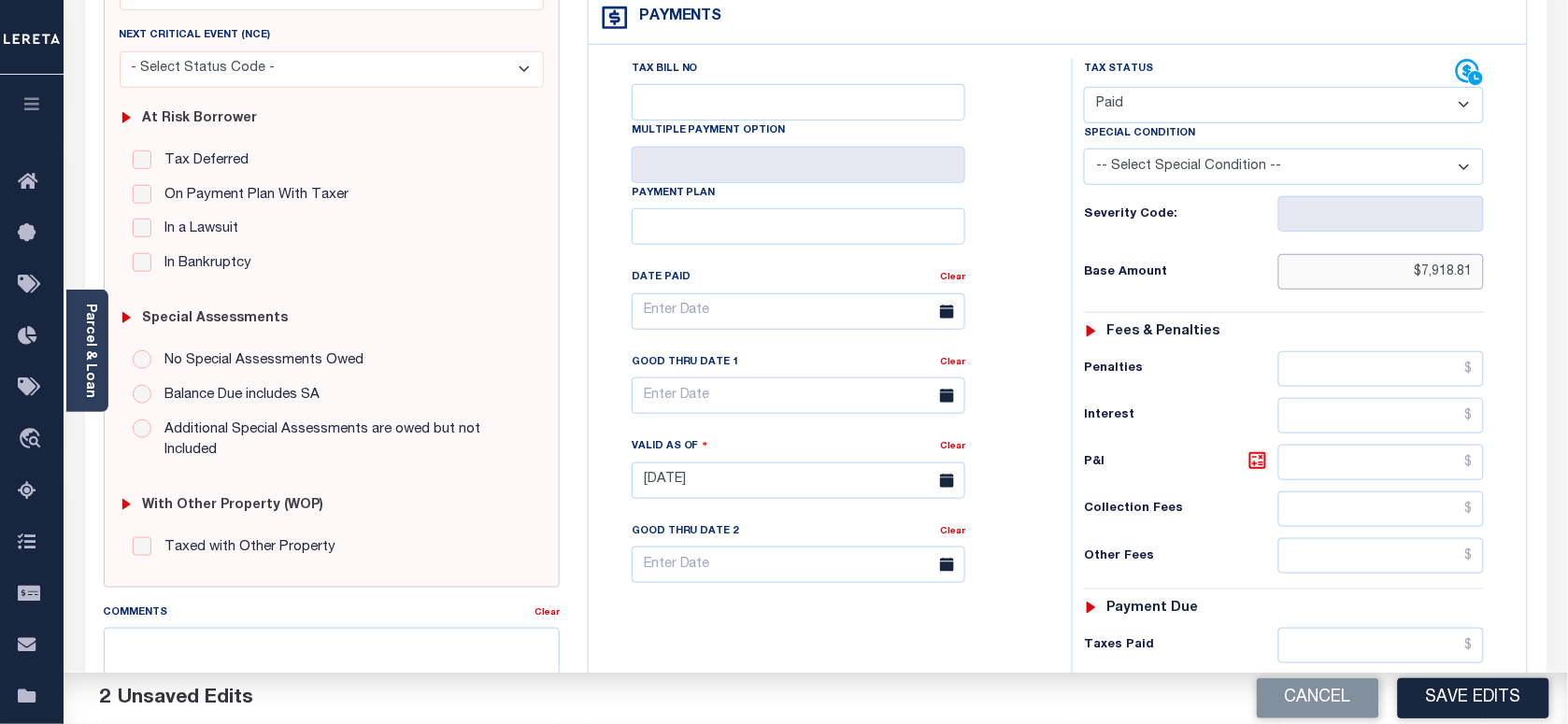
scroll to position [655, 0]
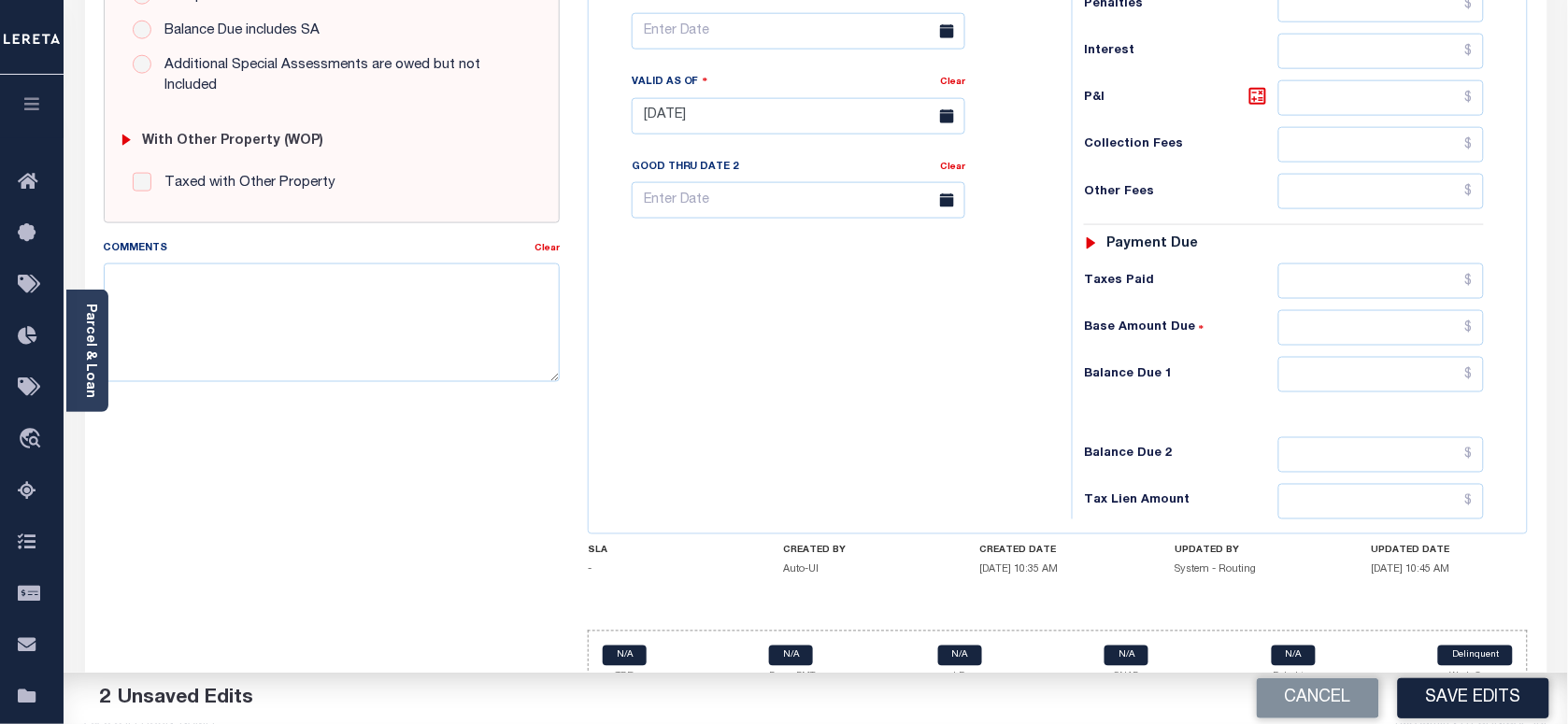
type input "$7,918.81"
click at [1414, 357] on input "text" at bounding box center [1382, 375] width 206 height 36
type input "$0.00"
click at [1012, 427] on div "Tax Bill No Multiple Payment Option Payment Plan Clear" at bounding box center [825, 107] width 464 height 825
click at [1473, 693] on button "Save Edits" at bounding box center [1474, 698] width 152 height 40
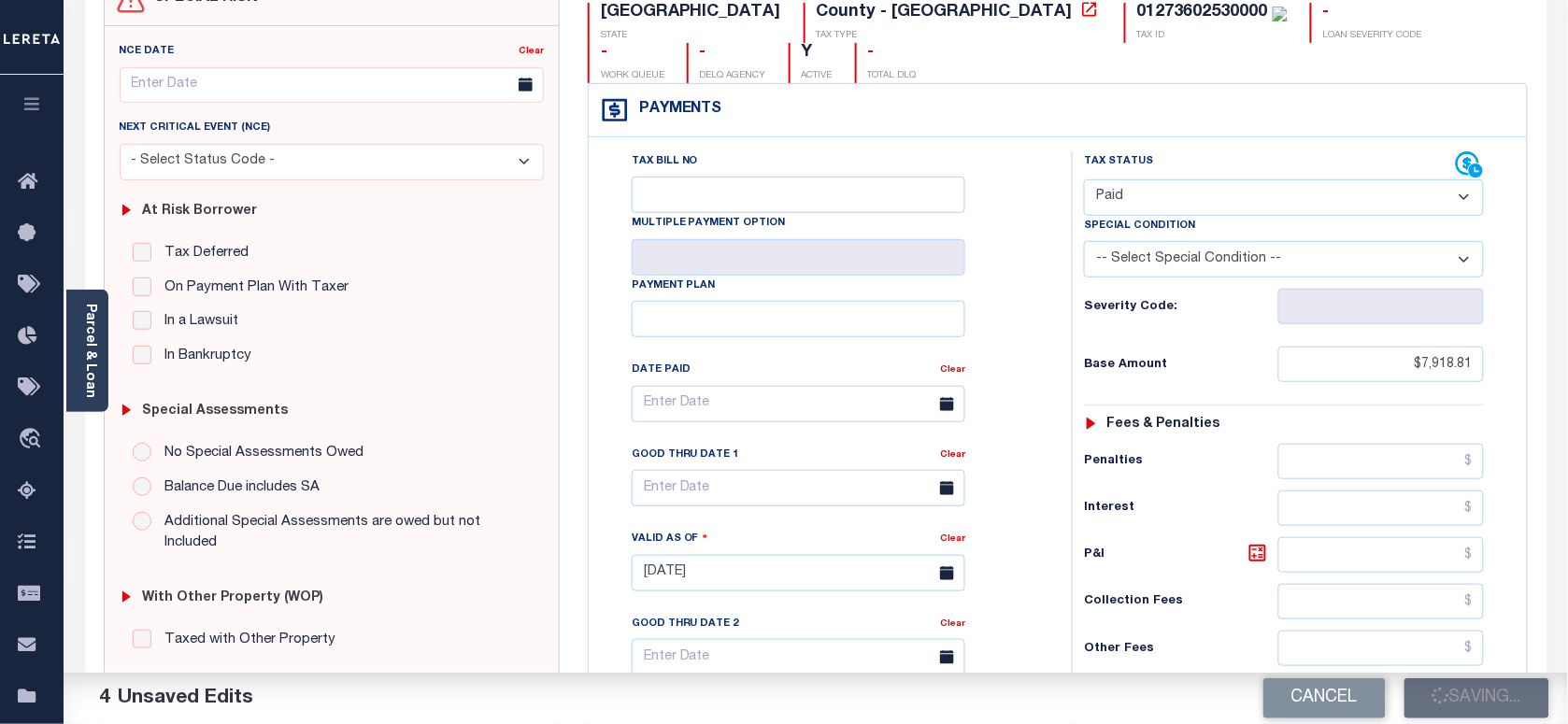
scroll to position [0, 0]
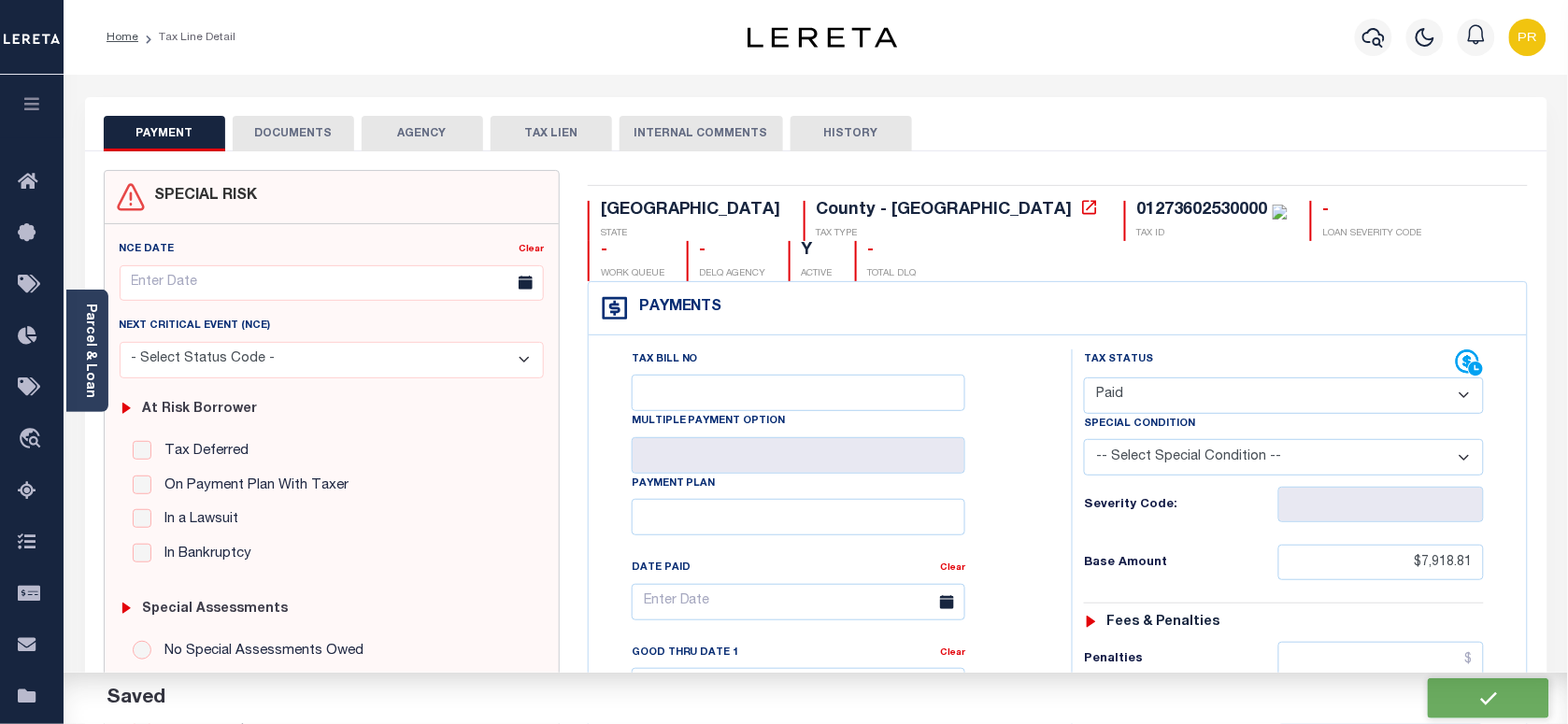
checkbox input "false"
type input "$7,918.81"
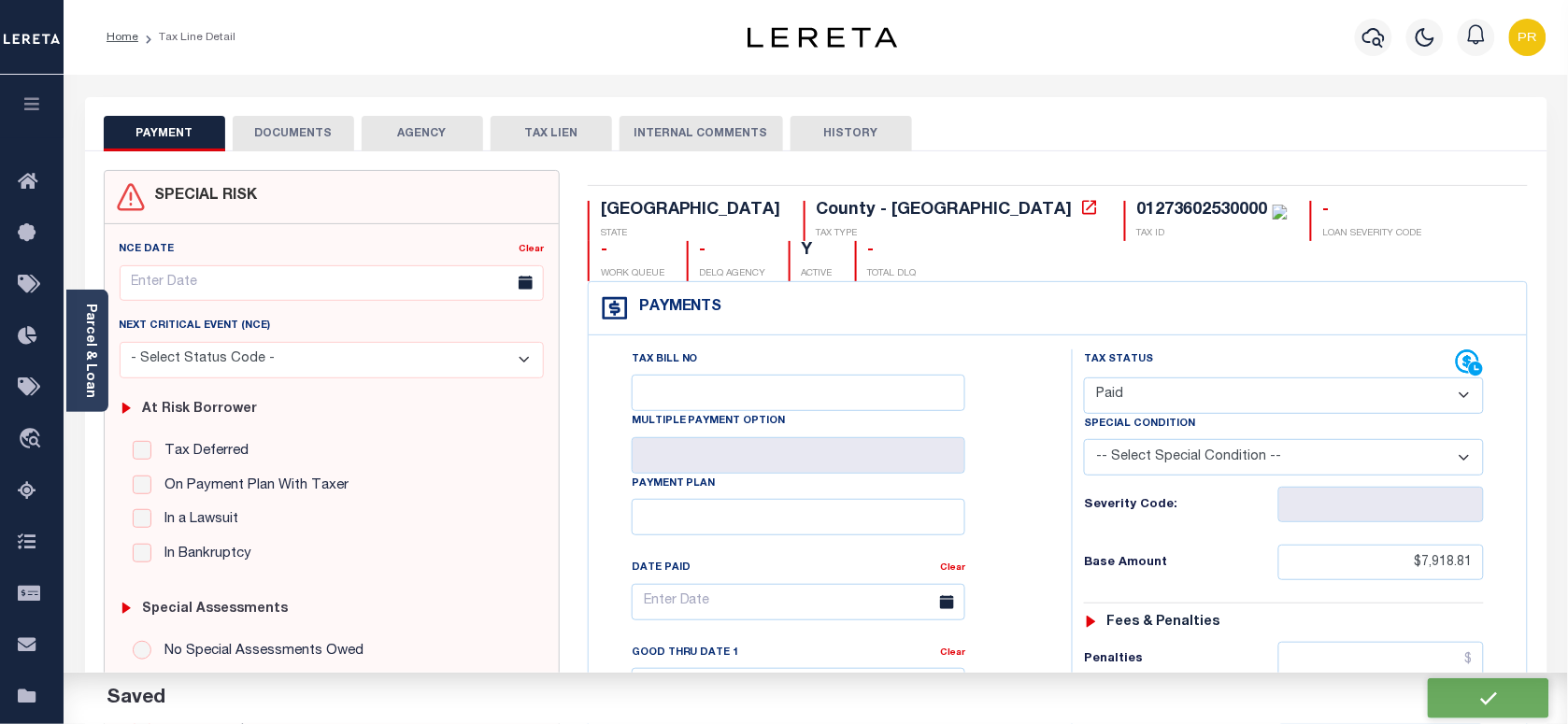
type input "$0"
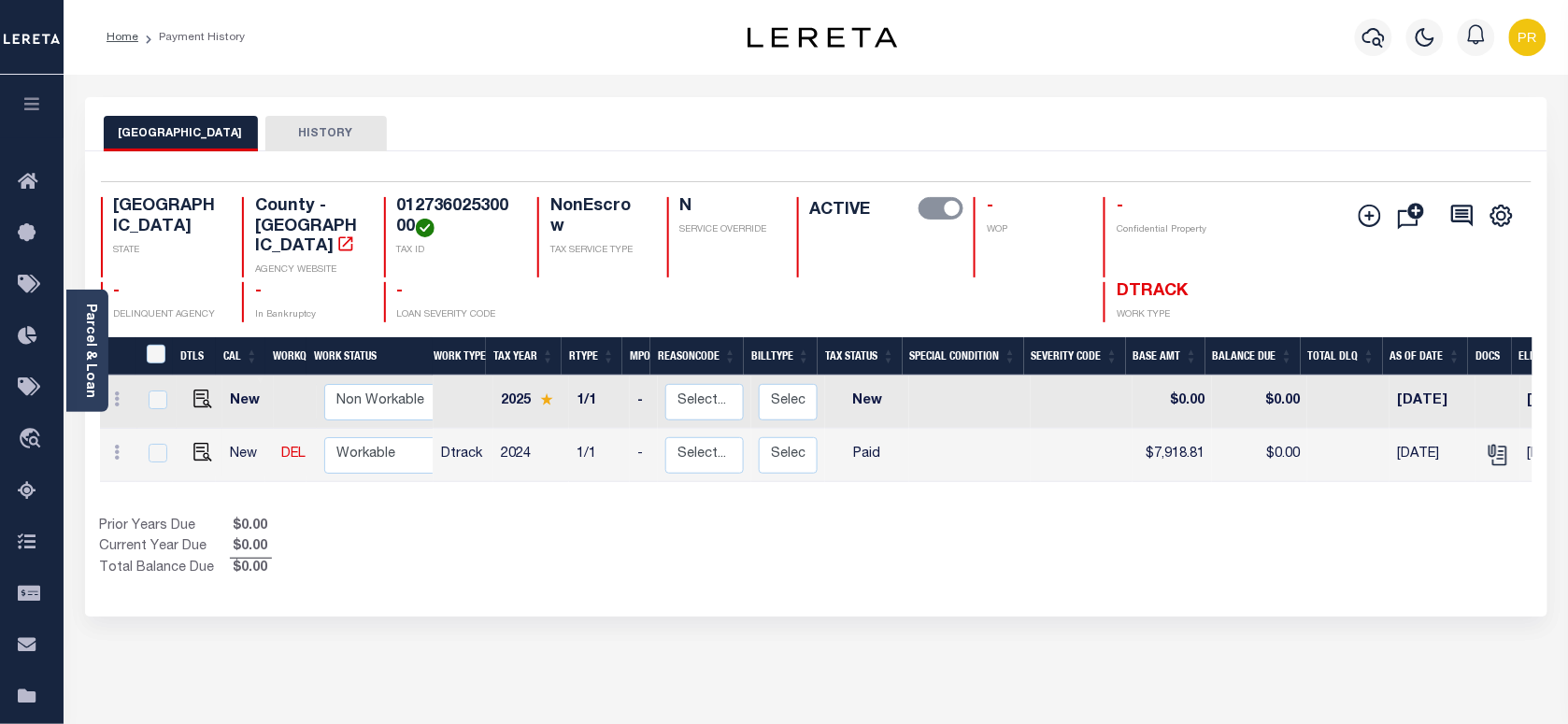
click at [491, 203] on h4 "01273602530000" at bounding box center [456, 217] width 118 height 40
copy h4 "01273602530000"
click at [85, 328] on link "Parcel & Loan" at bounding box center [89, 351] width 13 height 94
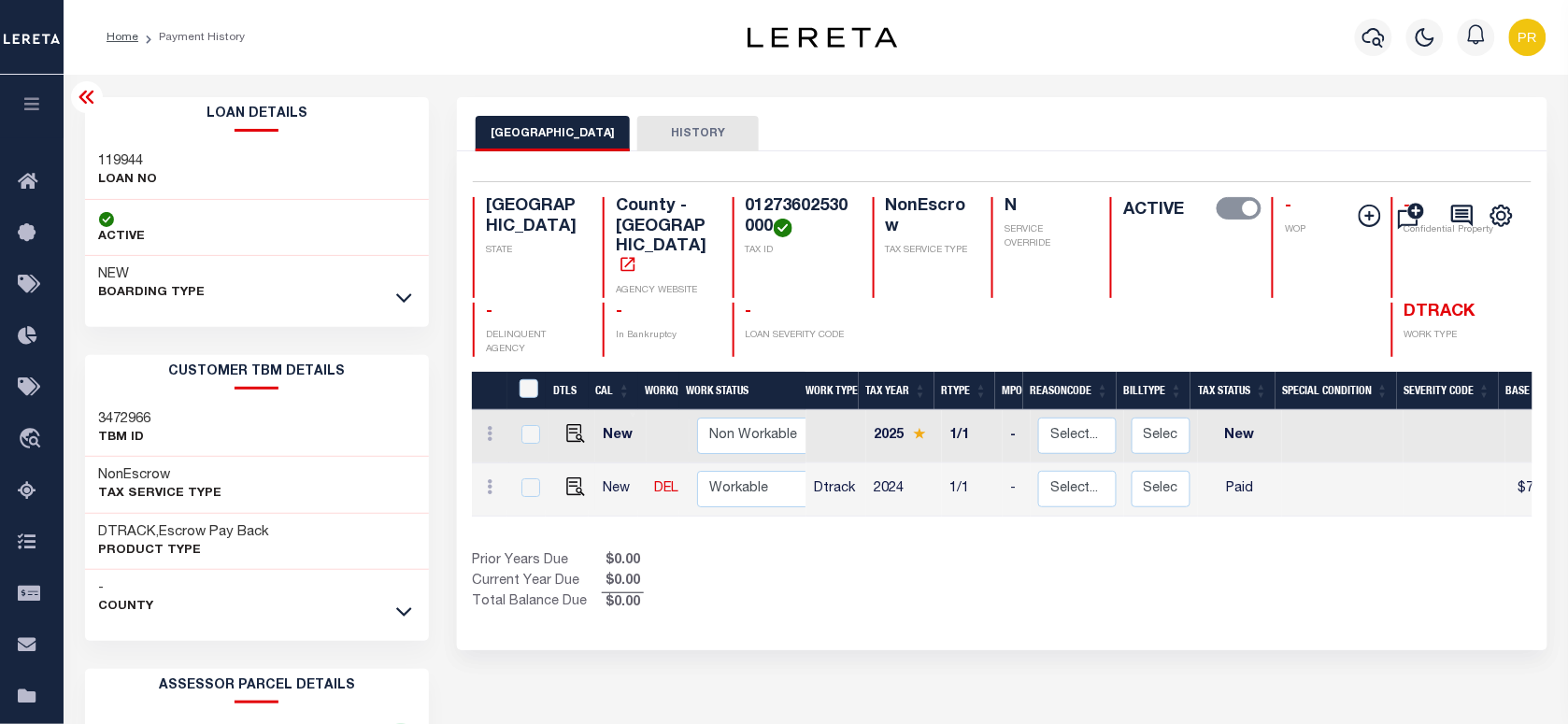
click at [101, 153] on h3 "119944" at bounding box center [128, 162] width 59 height 19
copy h3 "119944"
click at [746, 217] on h4 "01273602530000" at bounding box center [798, 217] width 105 height 40
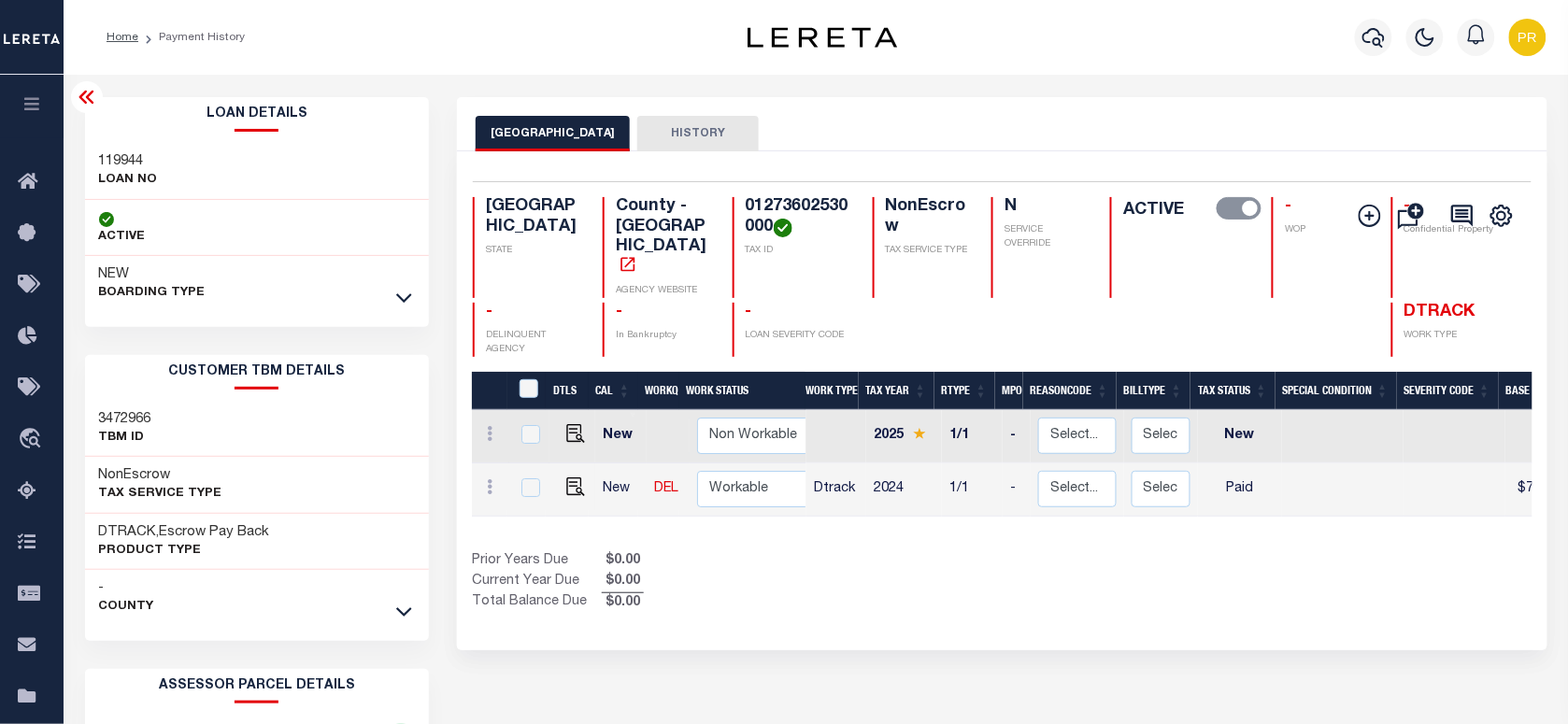
copy h4 "01273602530000"
click at [946, 148] on div "TRAVIS COUNTY HISTORY" at bounding box center [1001, 133] width 1052 height 35
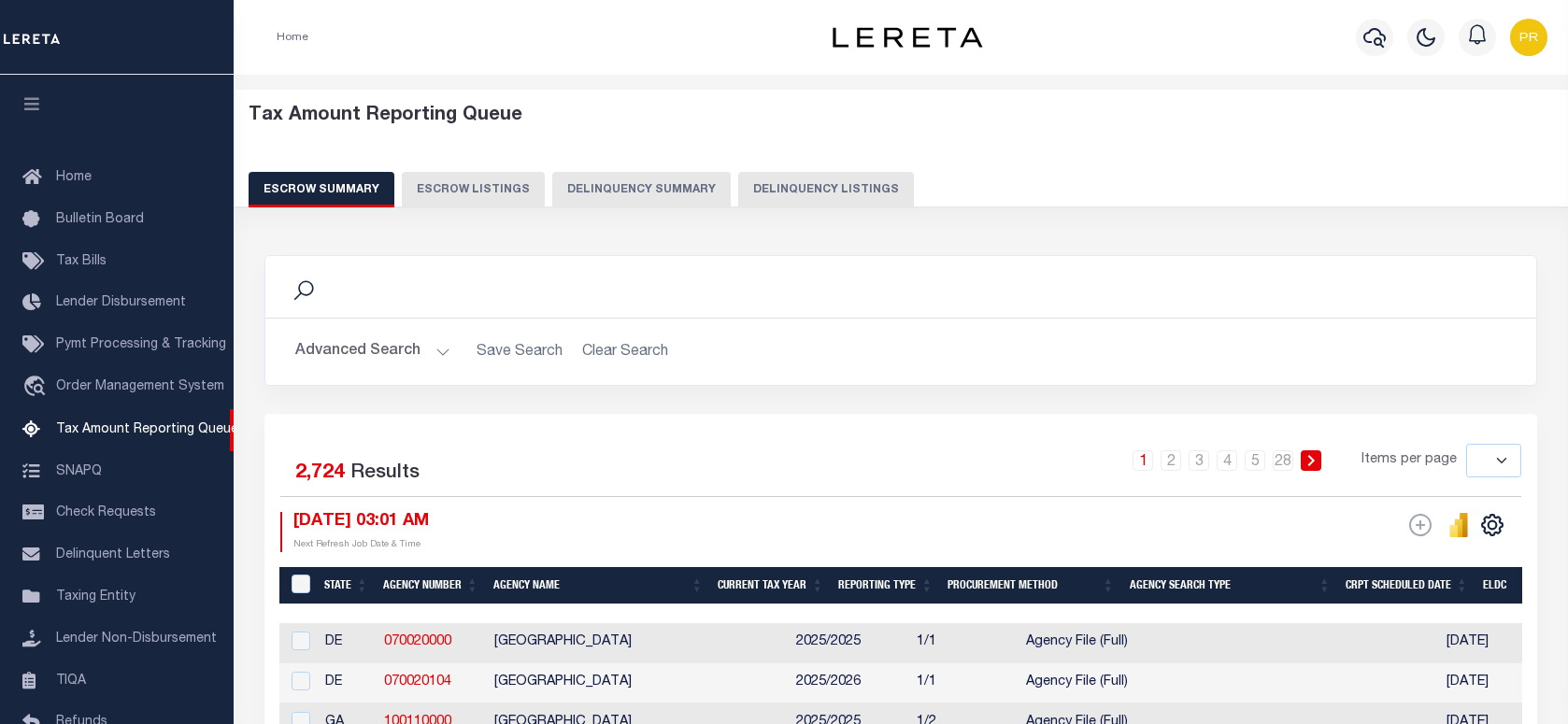
select select
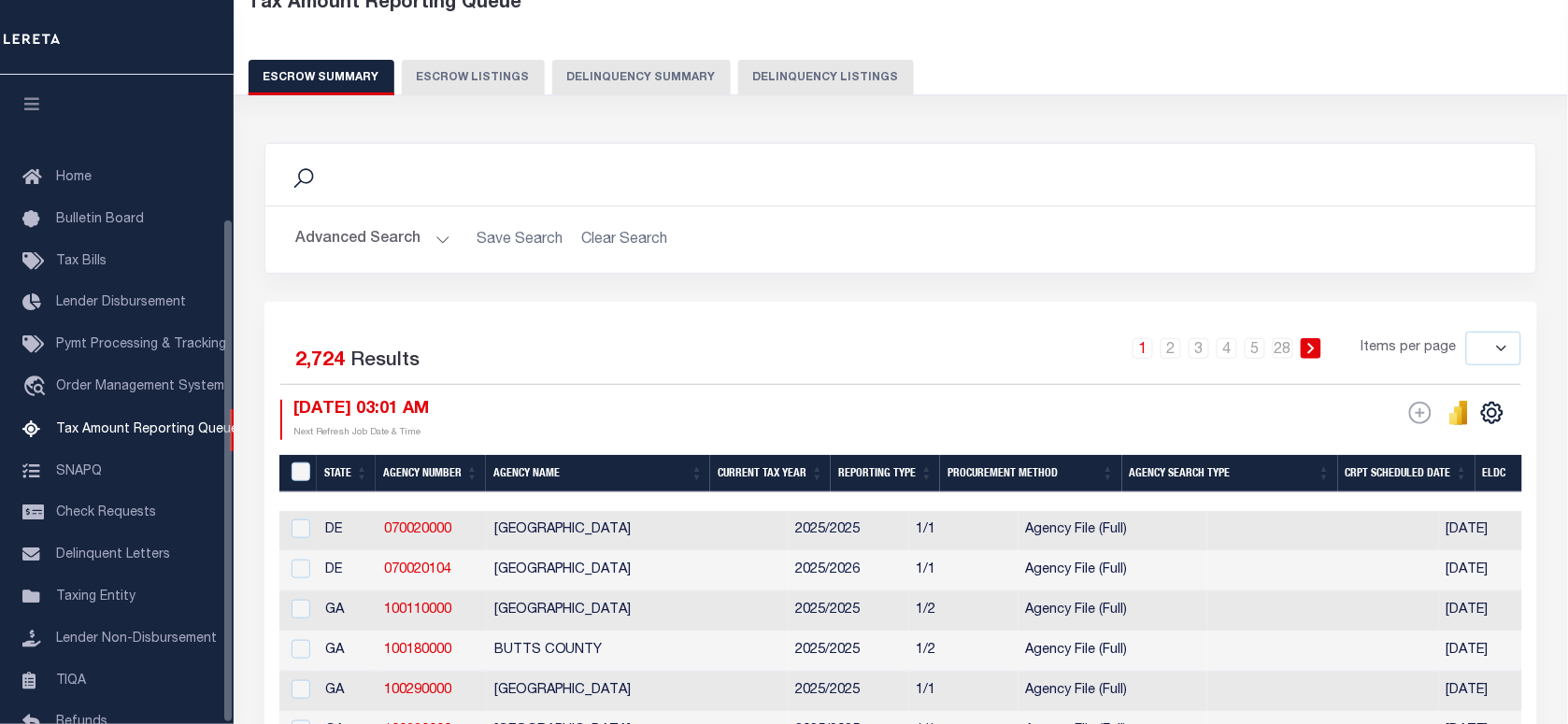
scroll to position [185, 0]
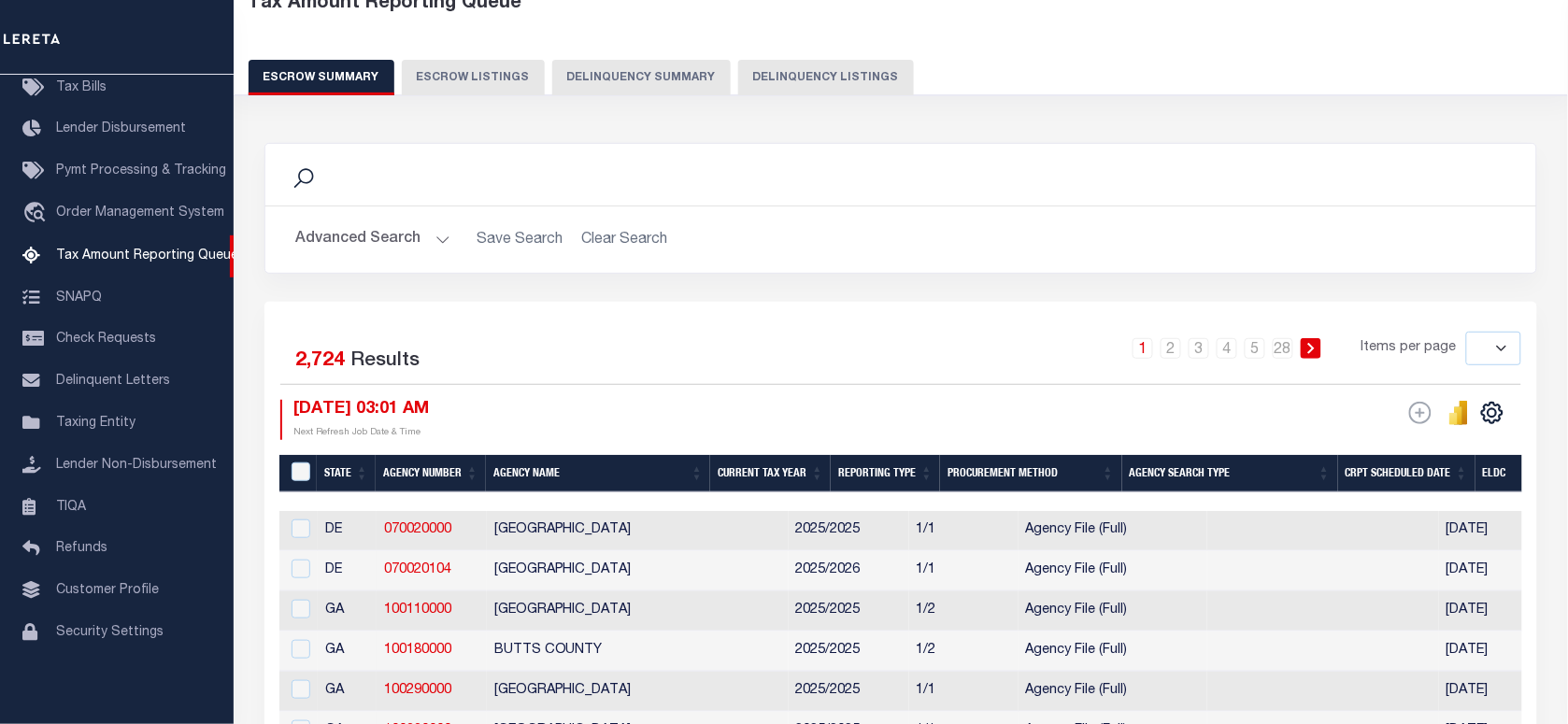
click at [847, 82] on button "Delinquency Listings" at bounding box center [826, 78] width 176 height 36
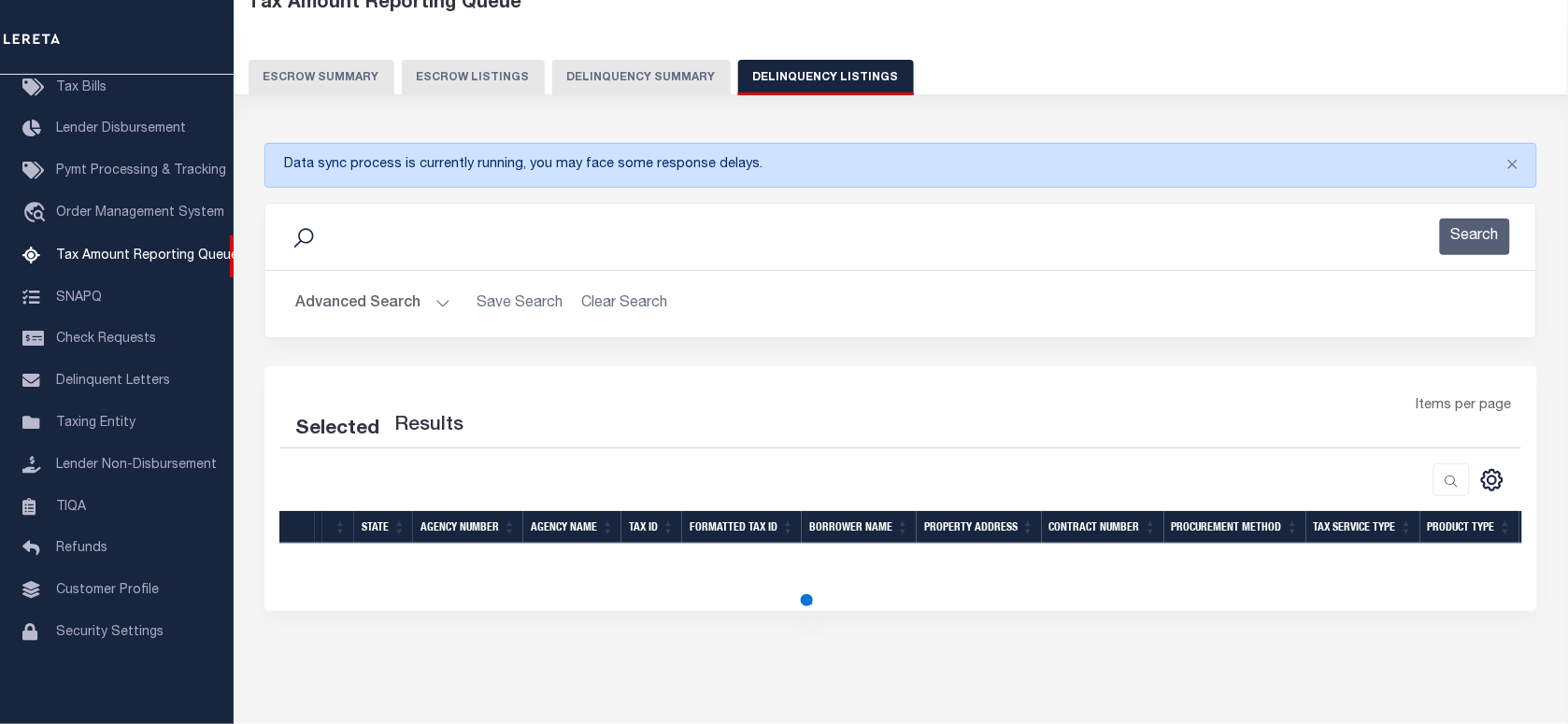
select select "100"
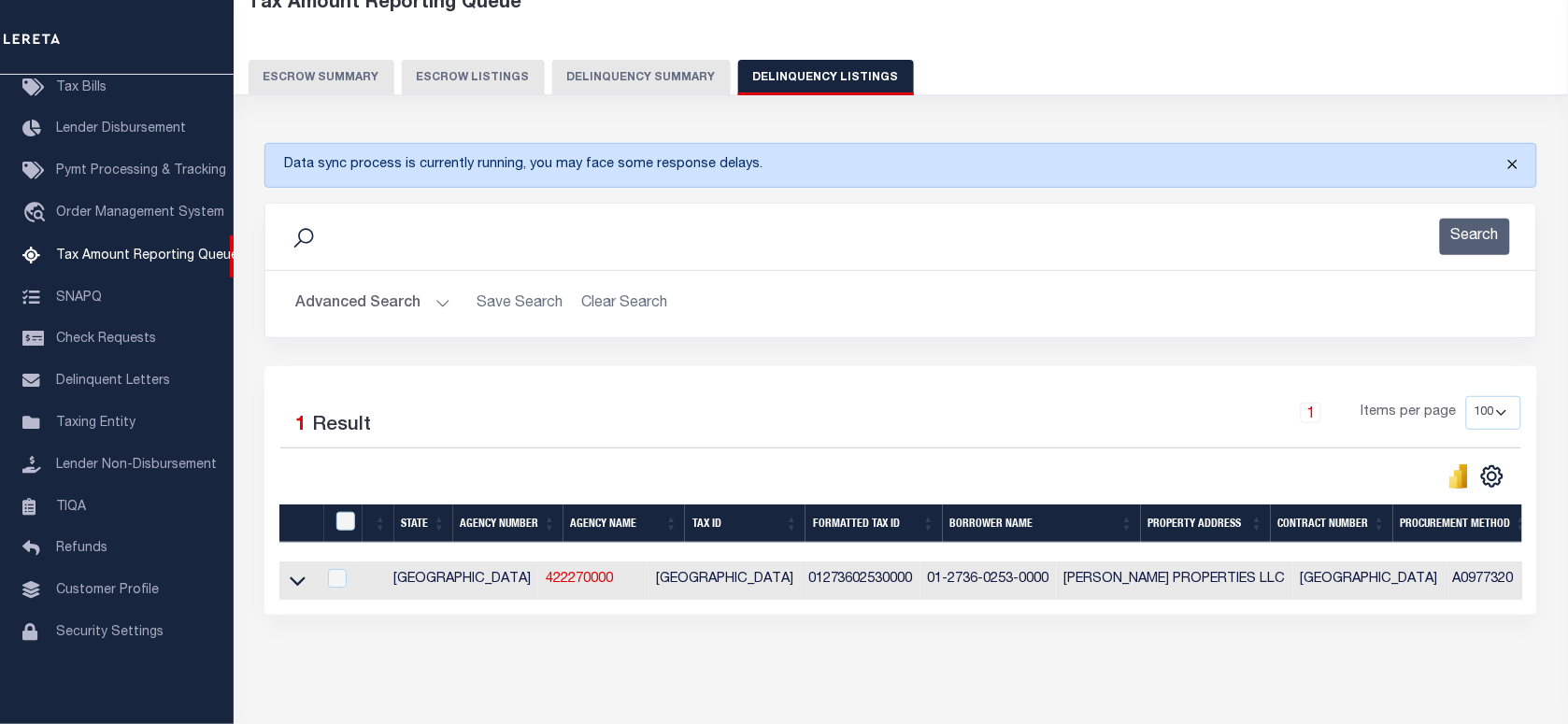
drag, startPoint x: 1511, startPoint y: 156, endPoint x: 1308, endPoint y: 176, distance: 204.0
click at [1511, 156] on button "Close" at bounding box center [1513, 165] width 47 height 41
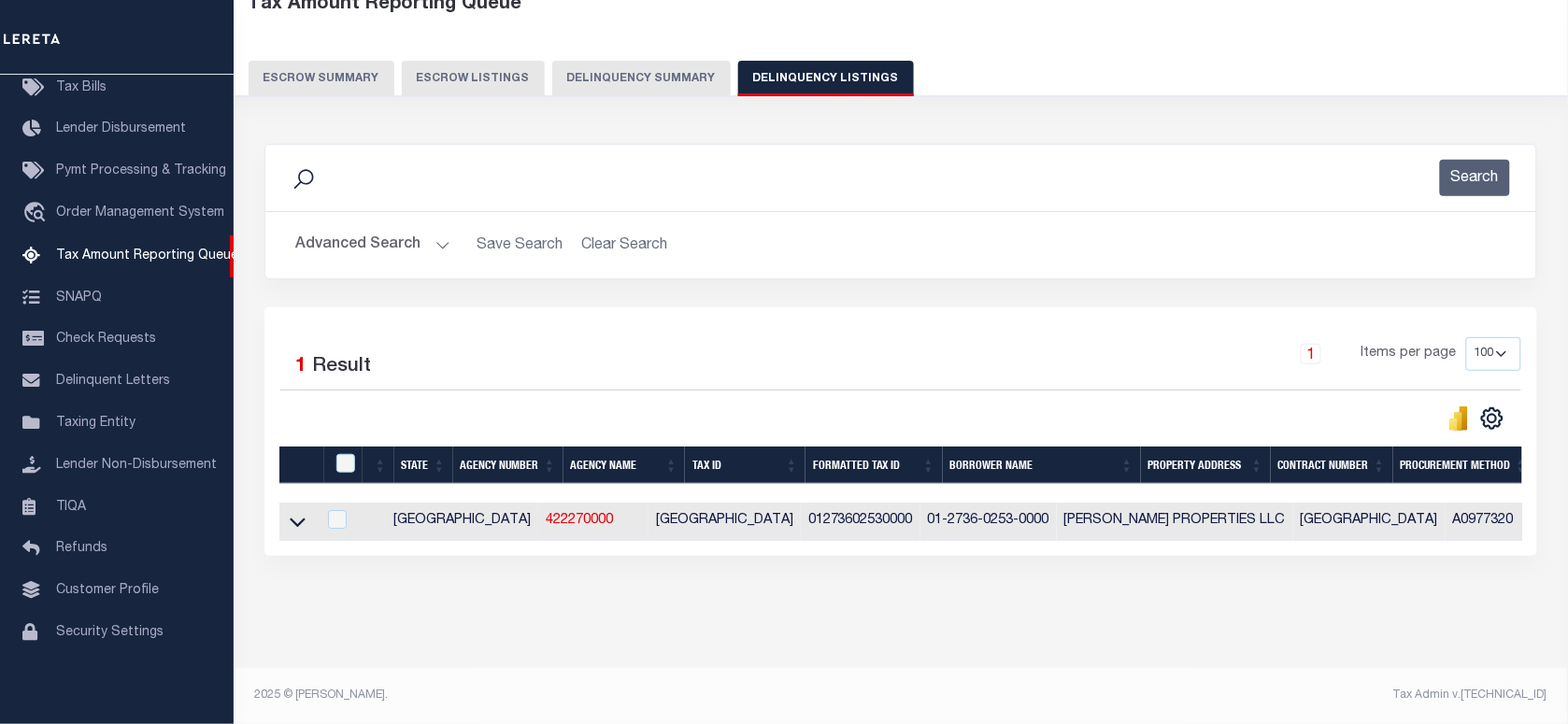
click at [413, 220] on div "Advanced Search Save Search Clear Search tblassign_wrapper_dynamictable_____Def…" at bounding box center [901, 245] width 1271 height 66
click at [405, 252] on button "Advanced Search" at bounding box center [373, 245] width 155 height 37
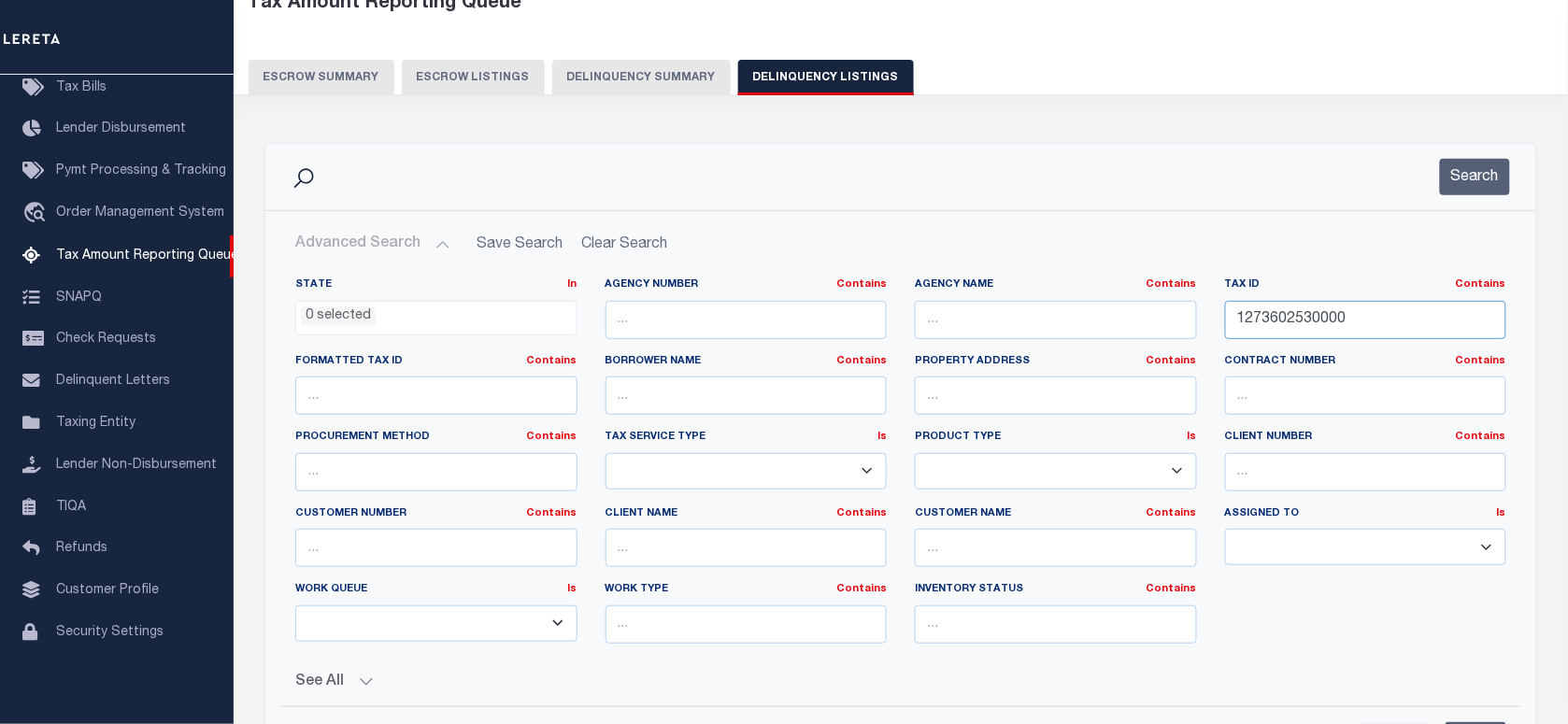
drag, startPoint x: 1059, startPoint y: 339, endPoint x: 1087, endPoint y: 332, distance: 28.9
click at [1057, 339] on div "State In In AK AL AR AZ CA CO CT DC DE FL GA GU HI IA ID IL IN KS KY LA MA MD M…" at bounding box center [901, 468] width 1239 height 381
paste input "4"
type input "1273602540000"
click at [1492, 162] on button "Search" at bounding box center [1475, 177] width 70 height 37
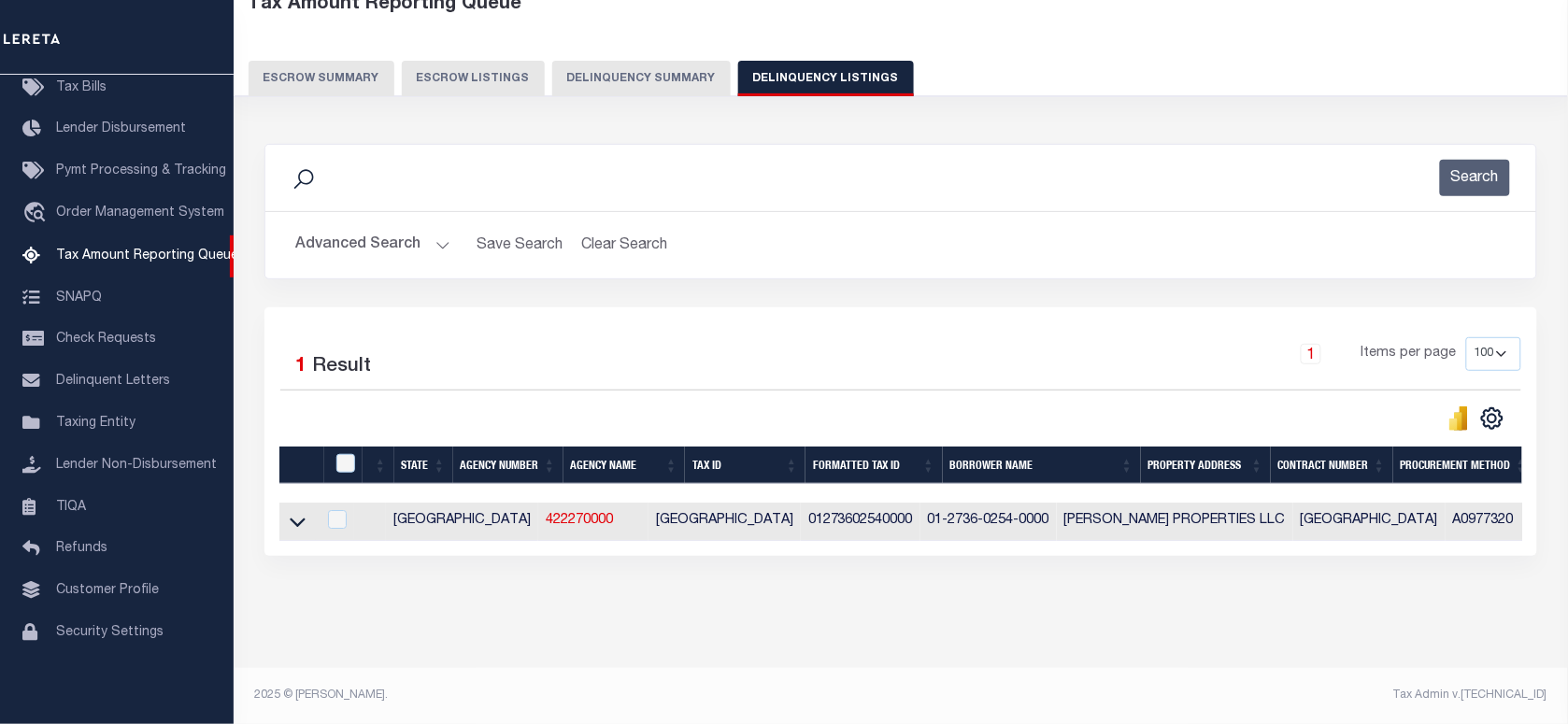
click at [920, 314] on div "Selected 1 Result 1 Items per page 10 25 50 100 500" at bounding box center [901, 431] width 1273 height 249
click at [302, 520] on icon at bounding box center [298, 522] width 16 height 20
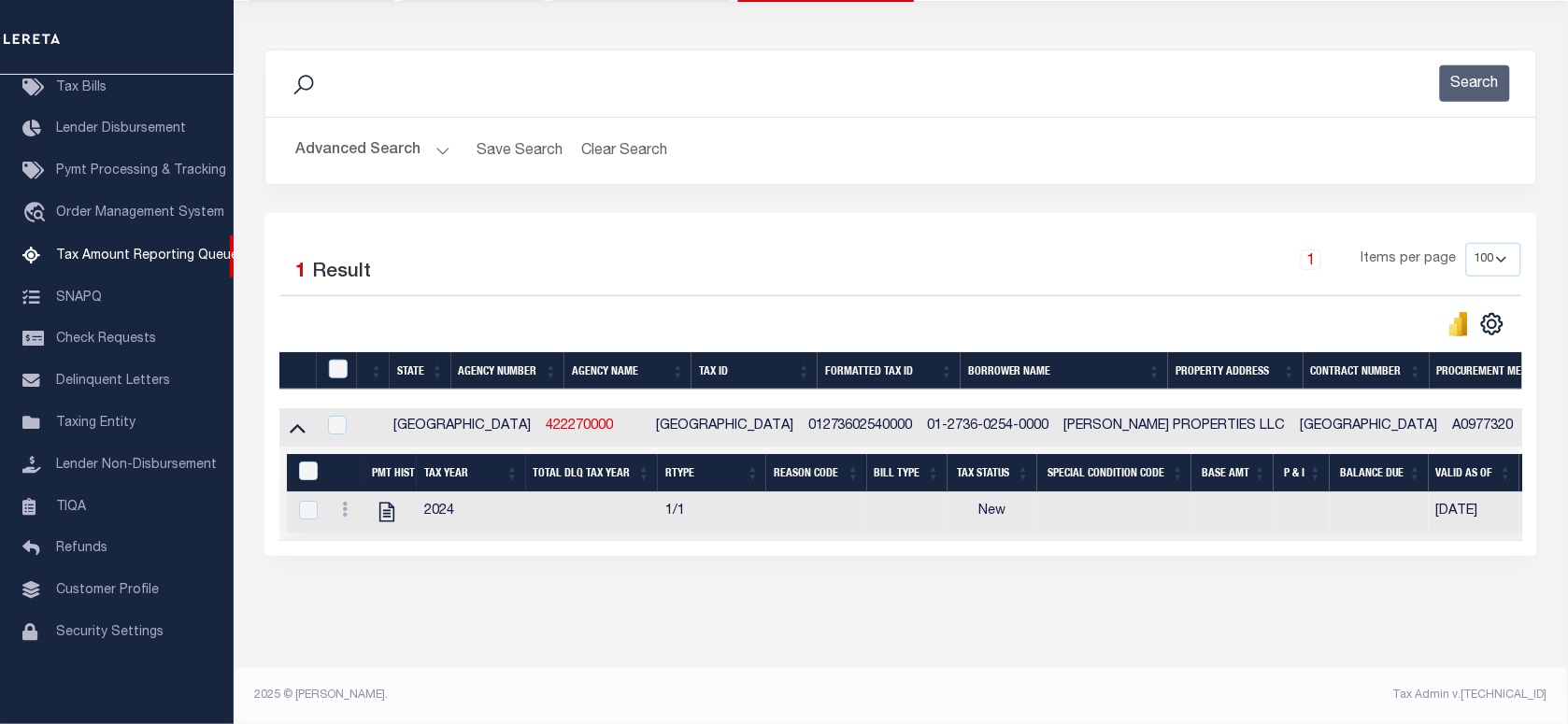
scroll to position [225, 0]
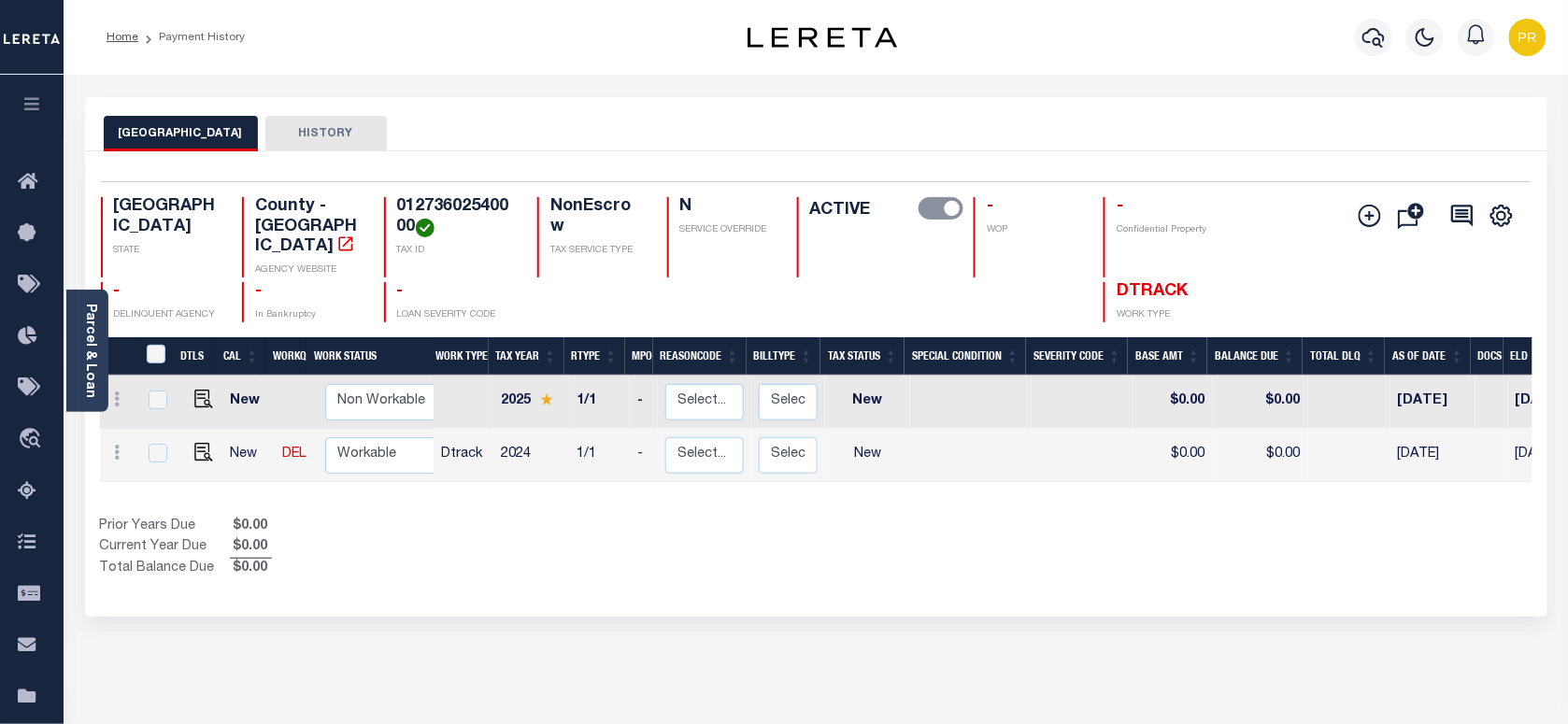
click at [622, 113] on div "TRAVIS COUNTY HISTORY" at bounding box center [816, 124] width 1463 height 55
click at [464, 211] on h4 "01273602540000" at bounding box center [456, 217] width 118 height 40
copy h4 "01273602540000"
click at [459, 206] on h4 "01273602540000" at bounding box center [456, 217] width 118 height 40
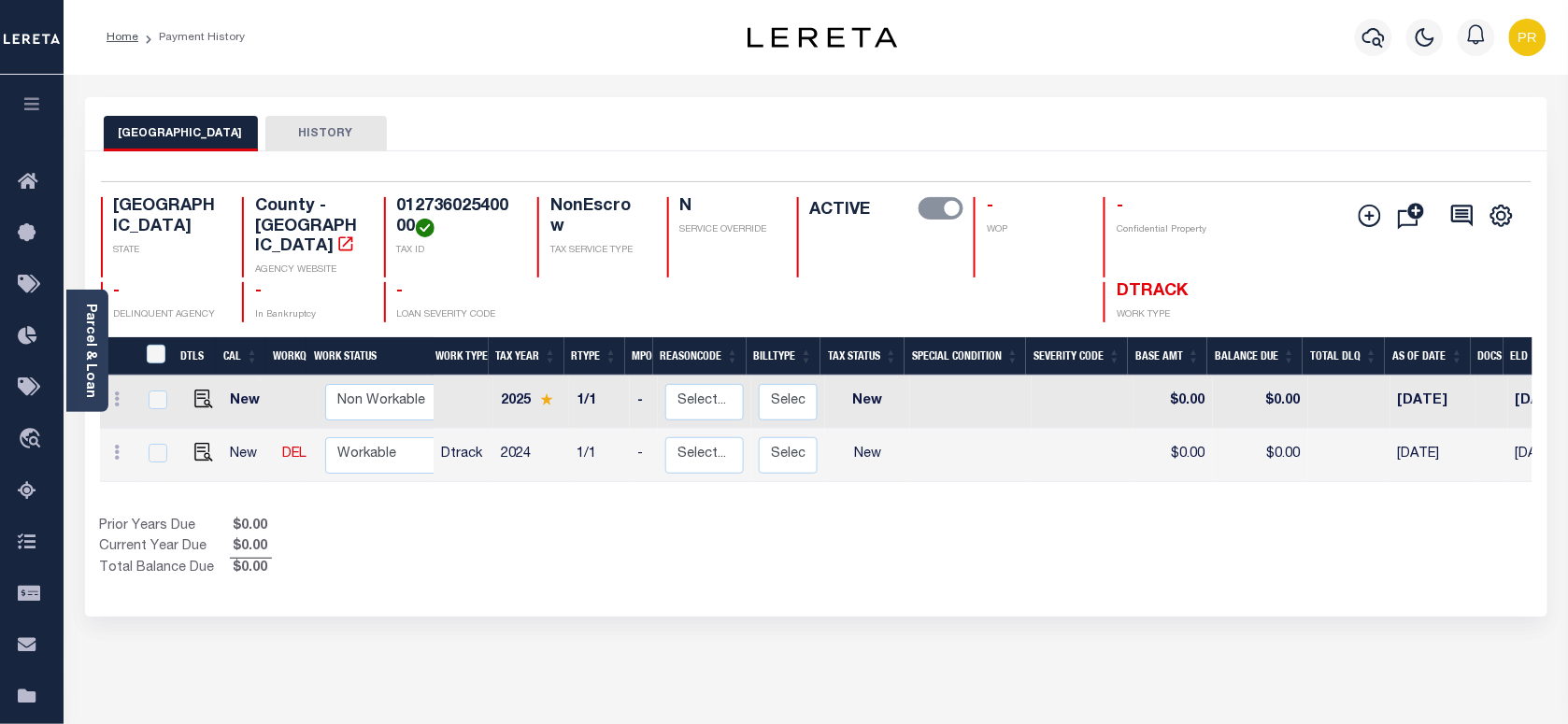
click at [459, 206] on h4 "01273602540000" at bounding box center [456, 217] width 118 height 40
drag, startPoint x: 89, startPoint y: 339, endPoint x: 220, endPoint y: 393, distance: 141.7
click at [89, 339] on link "Parcel & Loan" at bounding box center [89, 351] width 13 height 94
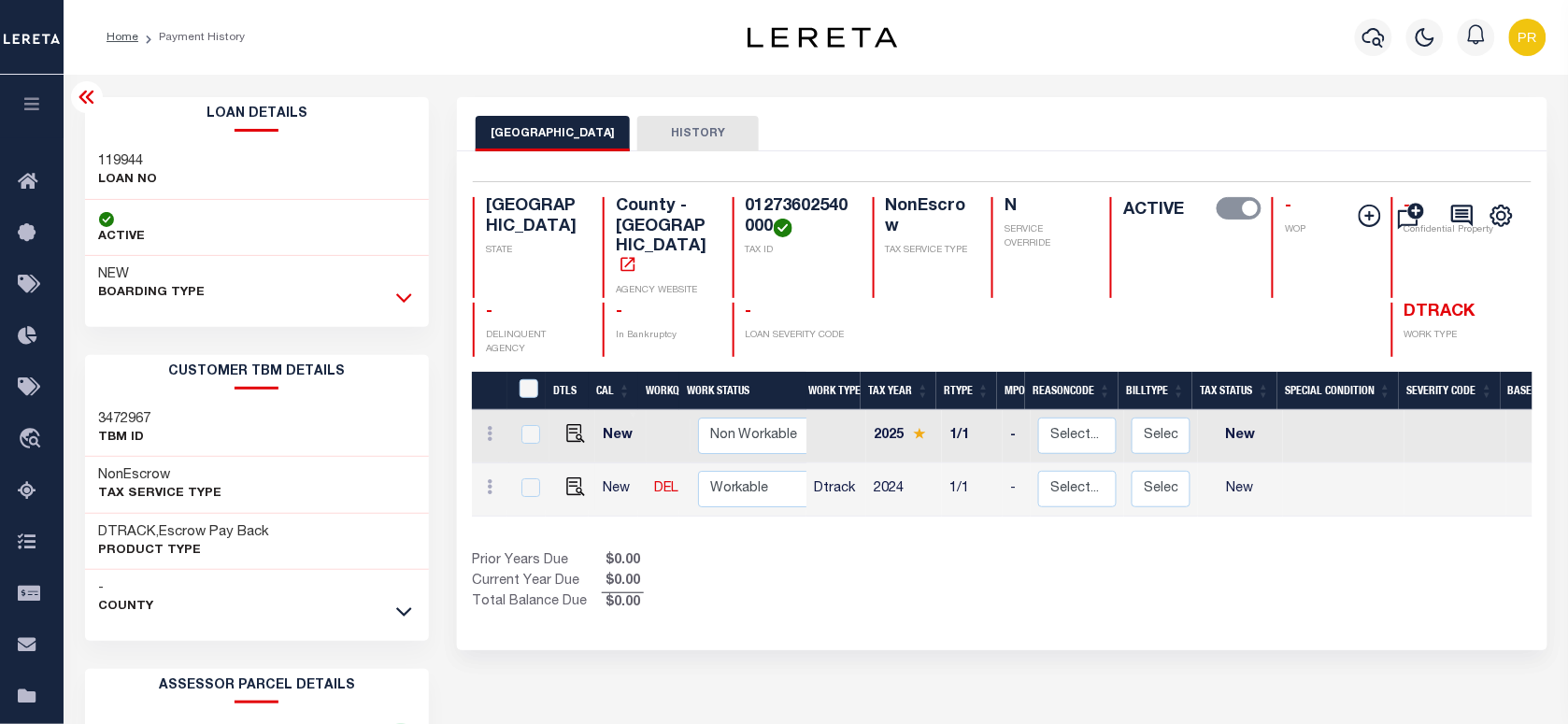
click at [396, 291] on icon at bounding box center [404, 298] width 16 height 20
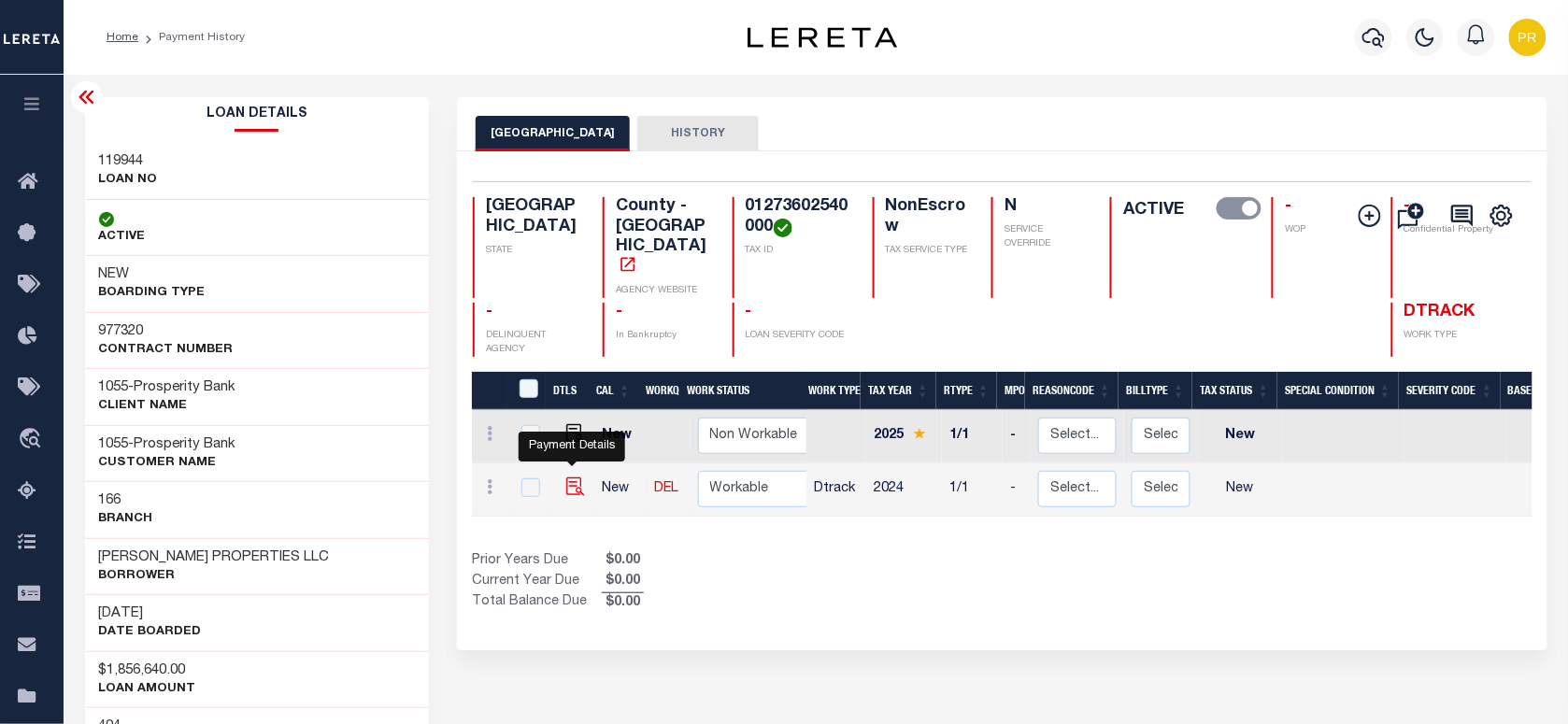
click at [566, 477] on img "" at bounding box center [575, 487] width 19 height 19
checkbox input "true"
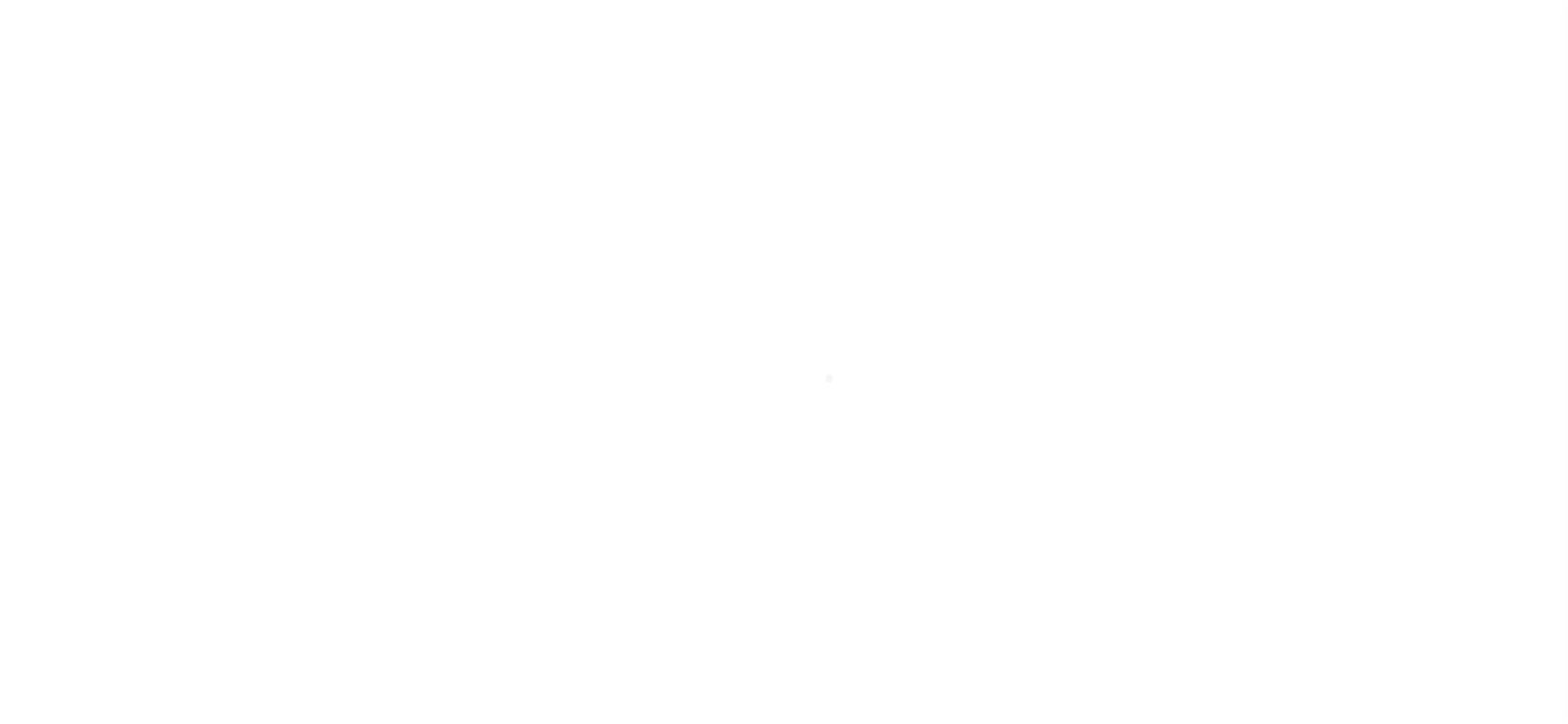
select select "NW2"
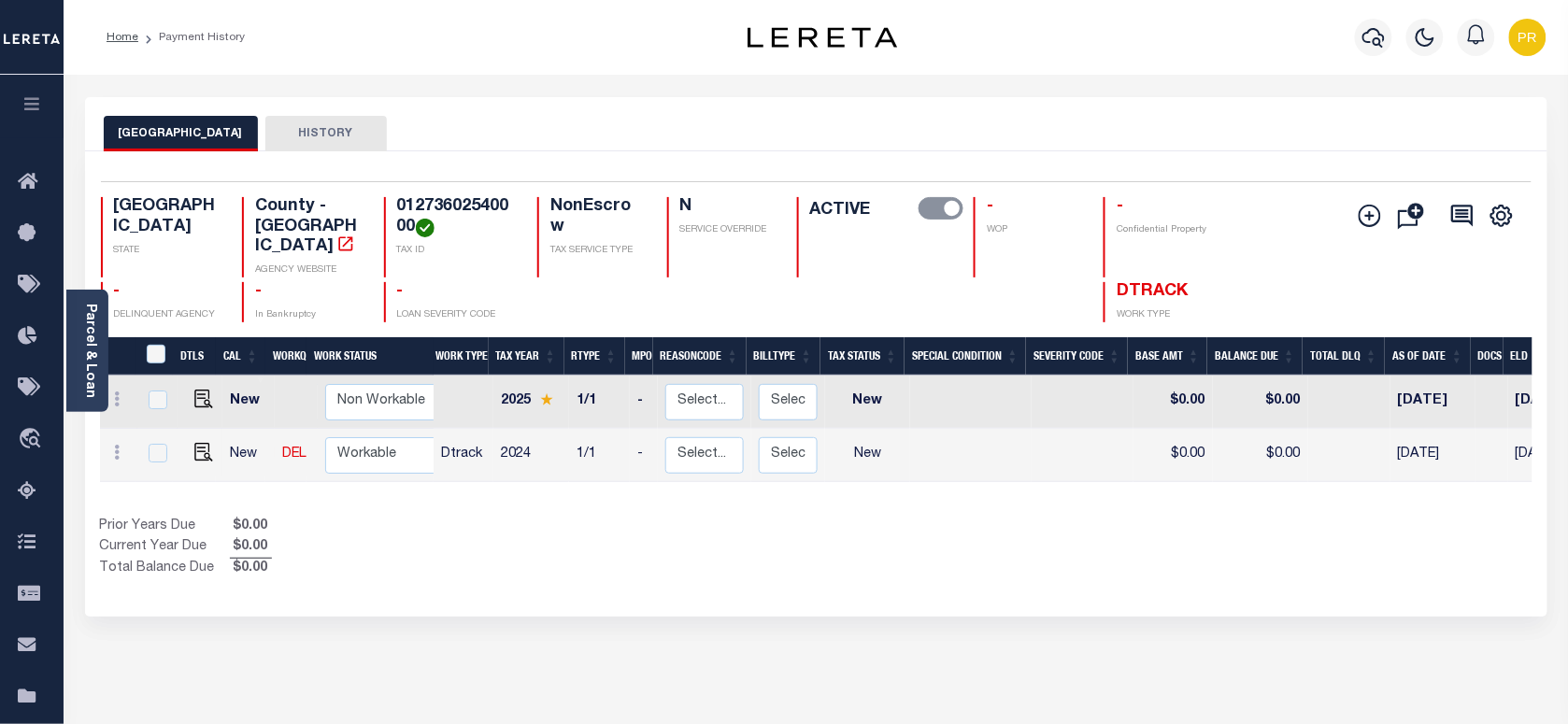
click at [464, 207] on h4 "01273602540000" at bounding box center [456, 217] width 118 height 40
copy h4 "01273602540000"
